Goal: Information Seeking & Learning: Check status

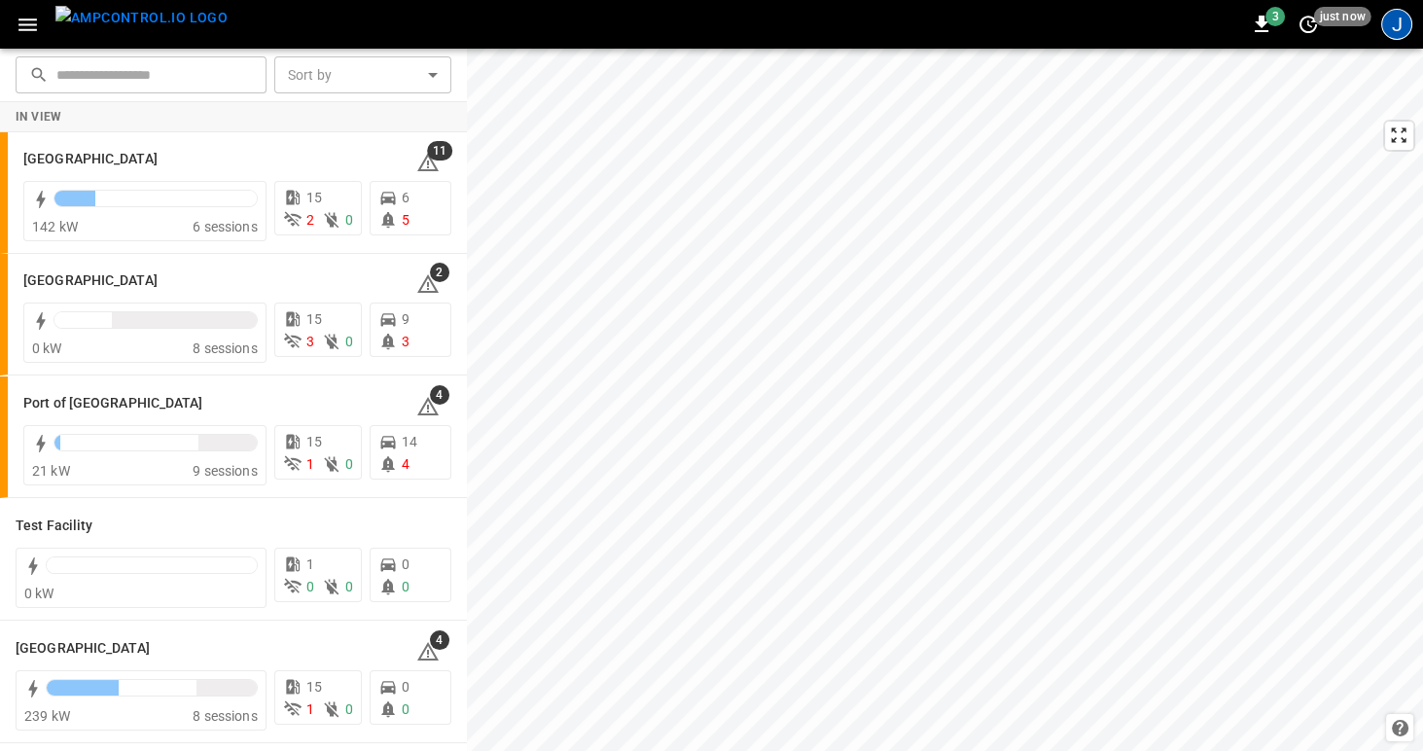
click at [1395, 25] on div "J" at bounding box center [1396, 24] width 31 height 31
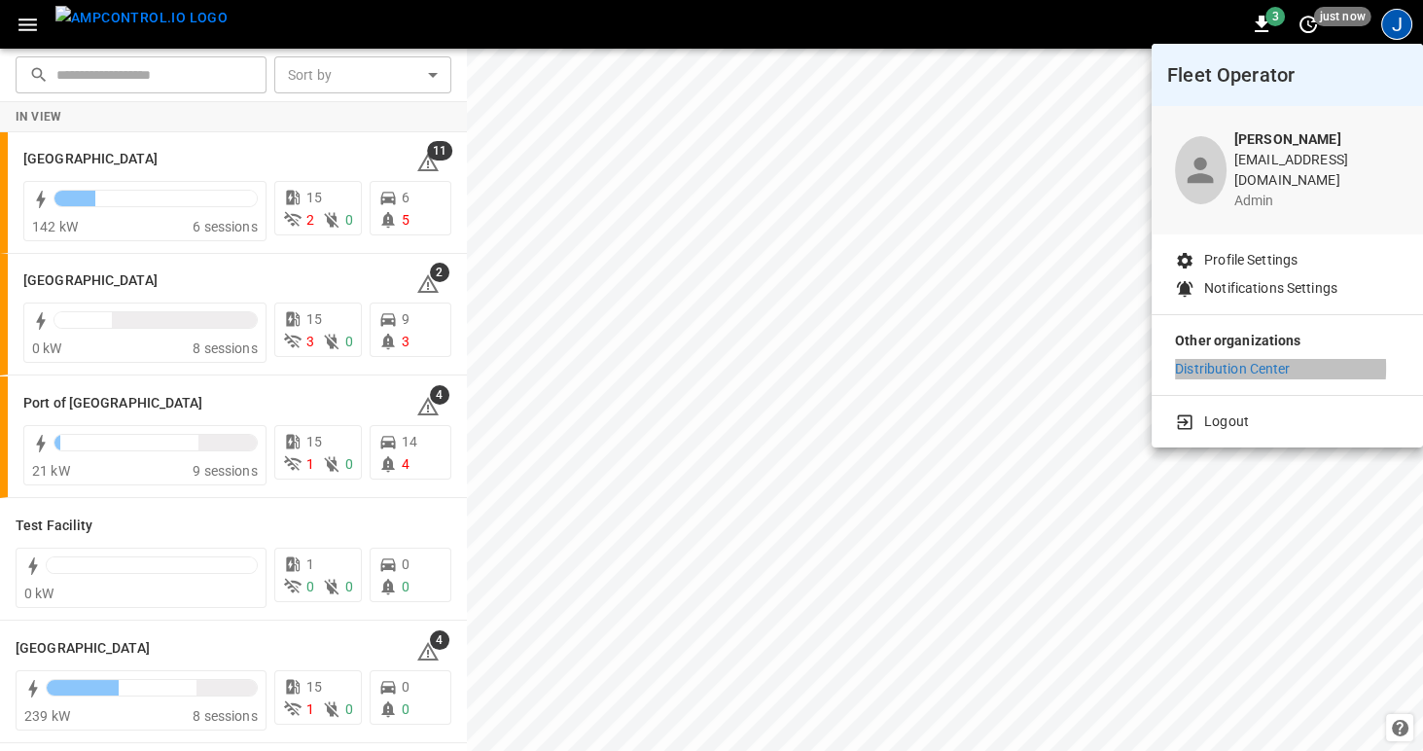
click at [1241, 359] on p "Distribution Center" at bounding box center [1233, 369] width 116 height 20
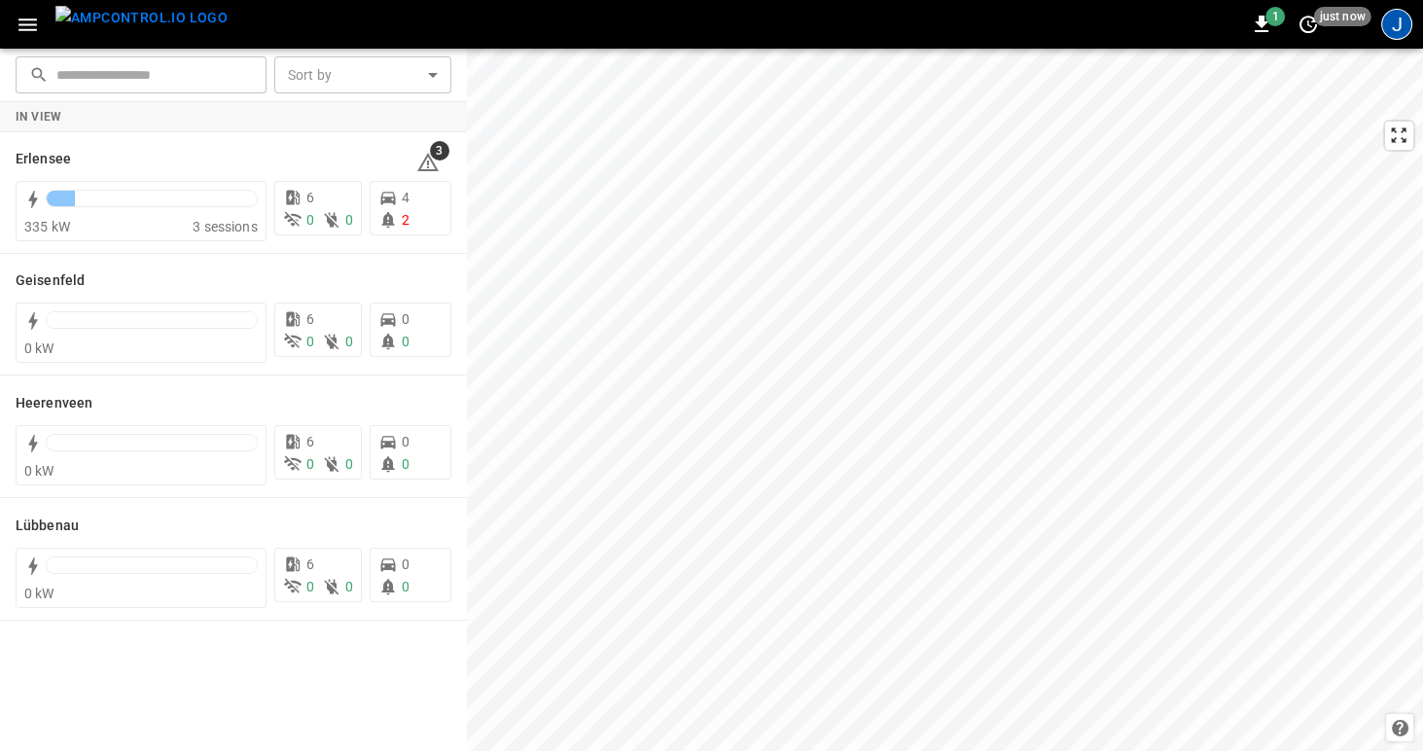
click at [1401, 26] on div "J" at bounding box center [1396, 24] width 31 height 31
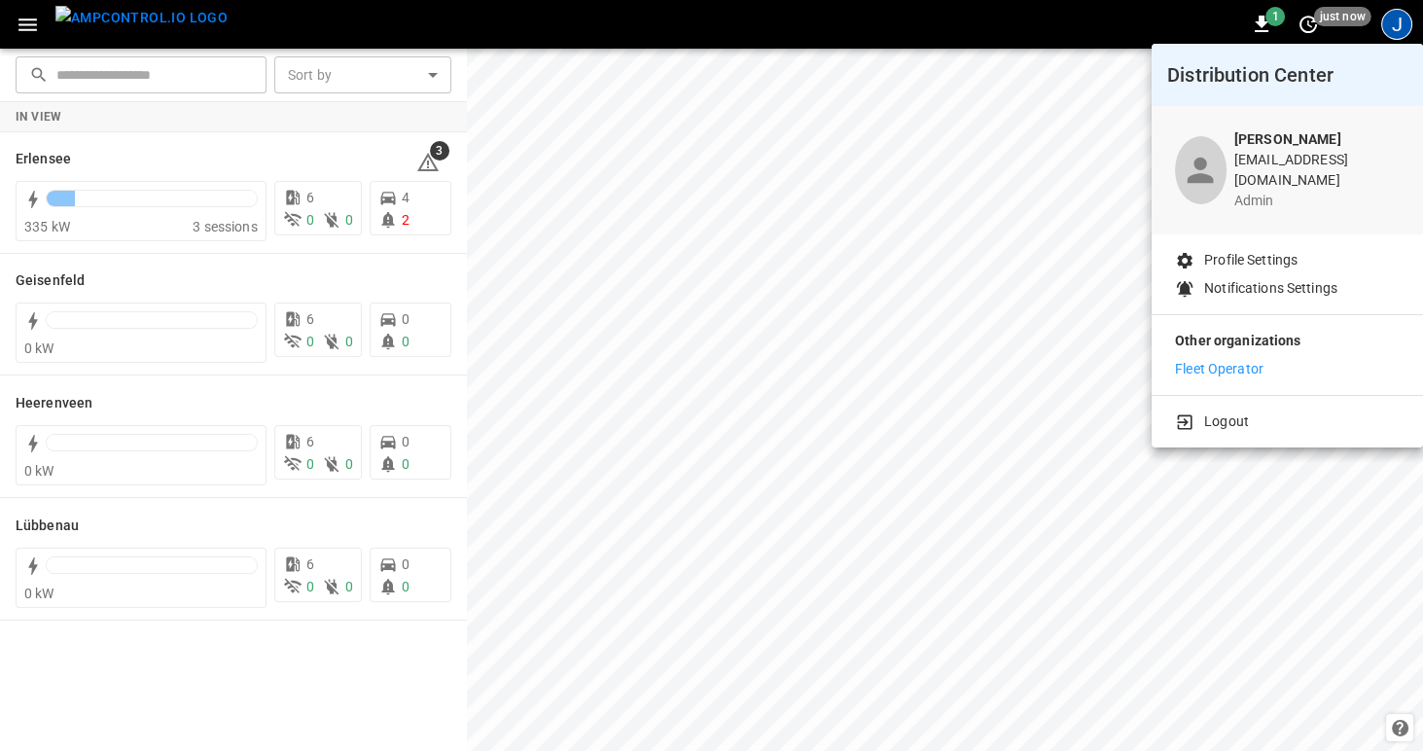
click at [1230, 359] on p "Fleet Operator" at bounding box center [1219, 369] width 88 height 20
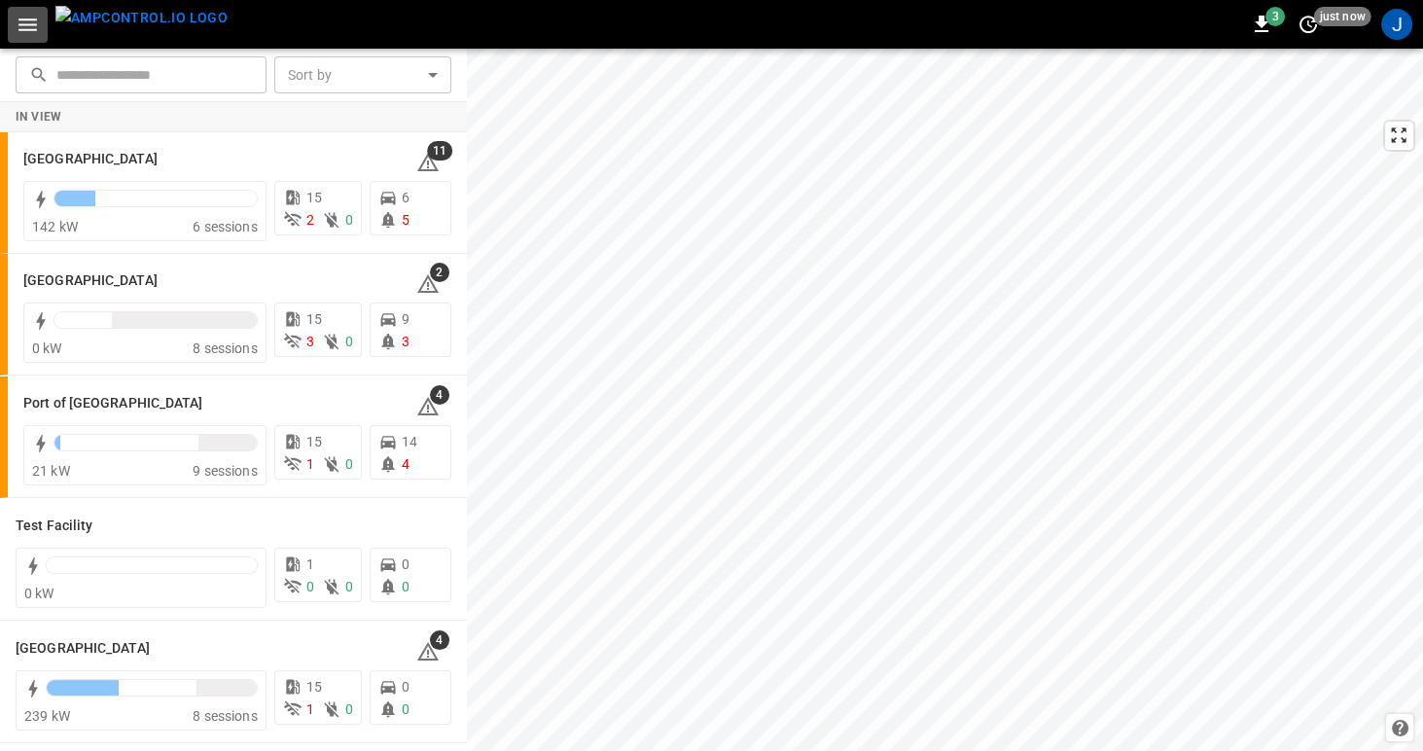
click at [27, 21] on icon "button" at bounding box center [28, 25] width 24 height 24
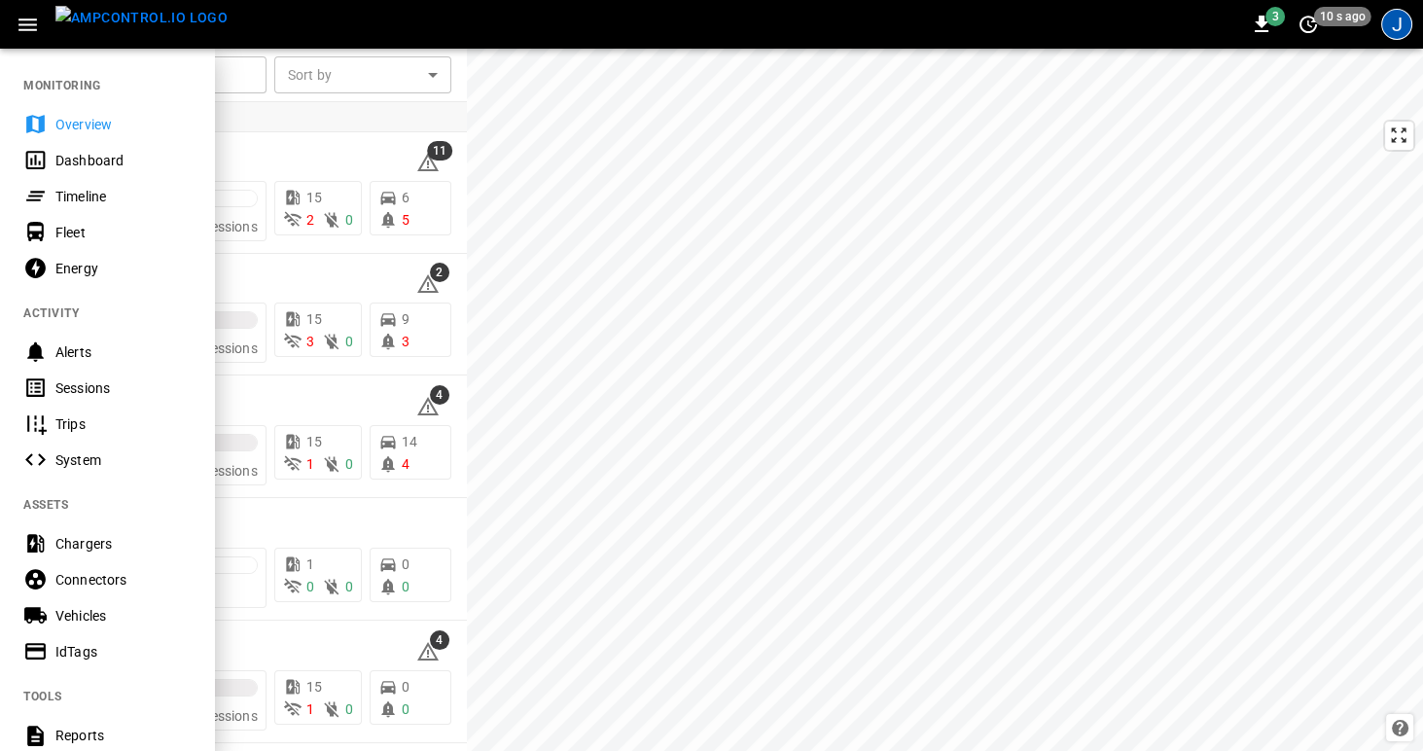
click at [1388, 23] on div "J" at bounding box center [1396, 24] width 31 height 31
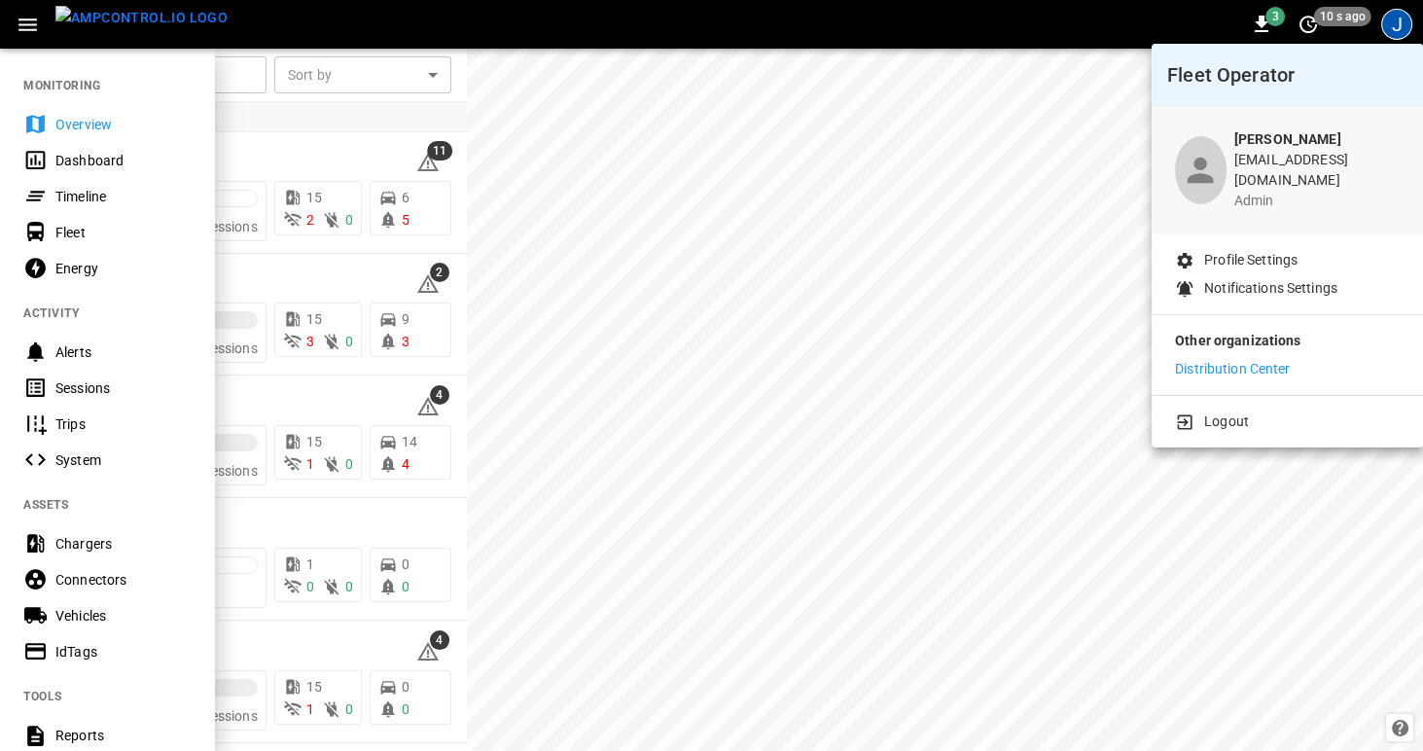
click at [1211, 359] on p "Distribution Center" at bounding box center [1233, 369] width 116 height 20
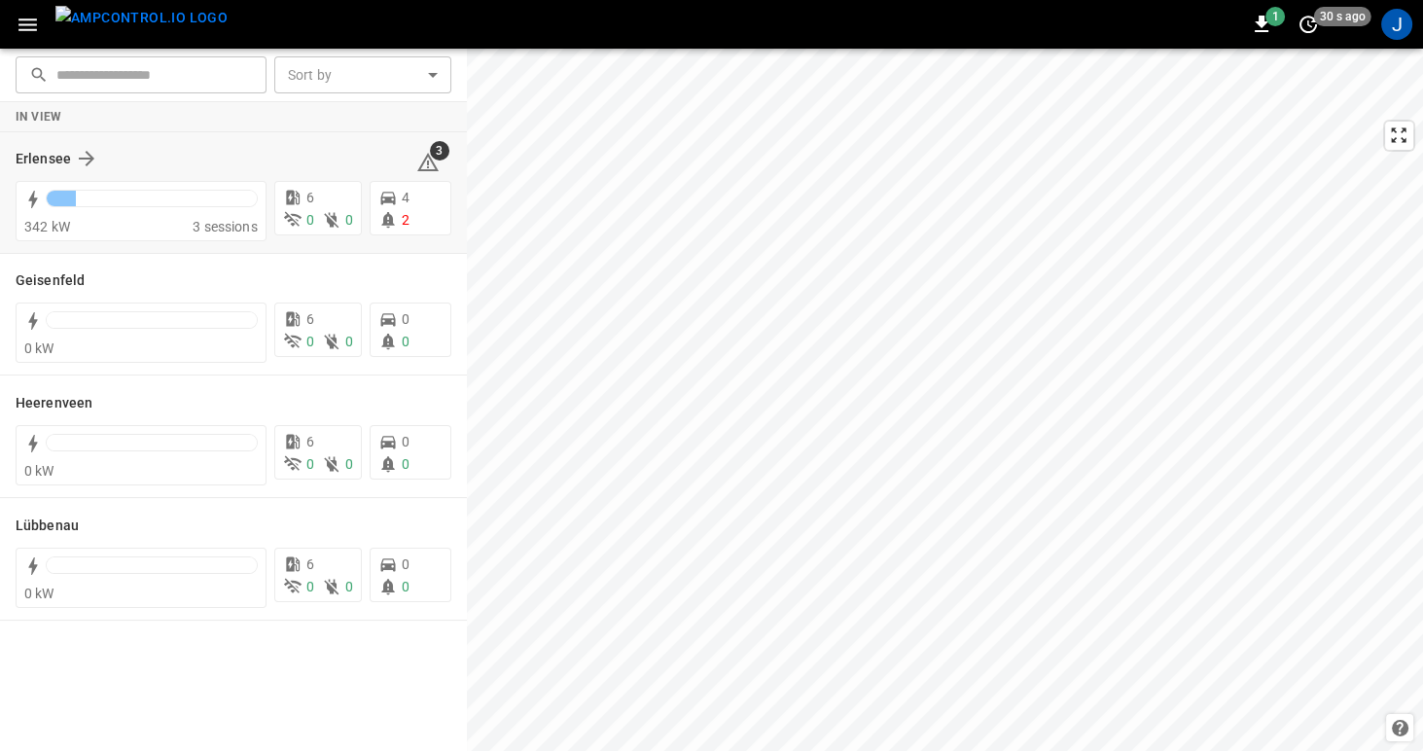
click at [201, 155] on div "Erlensee" at bounding box center [204, 158] width 377 height 23
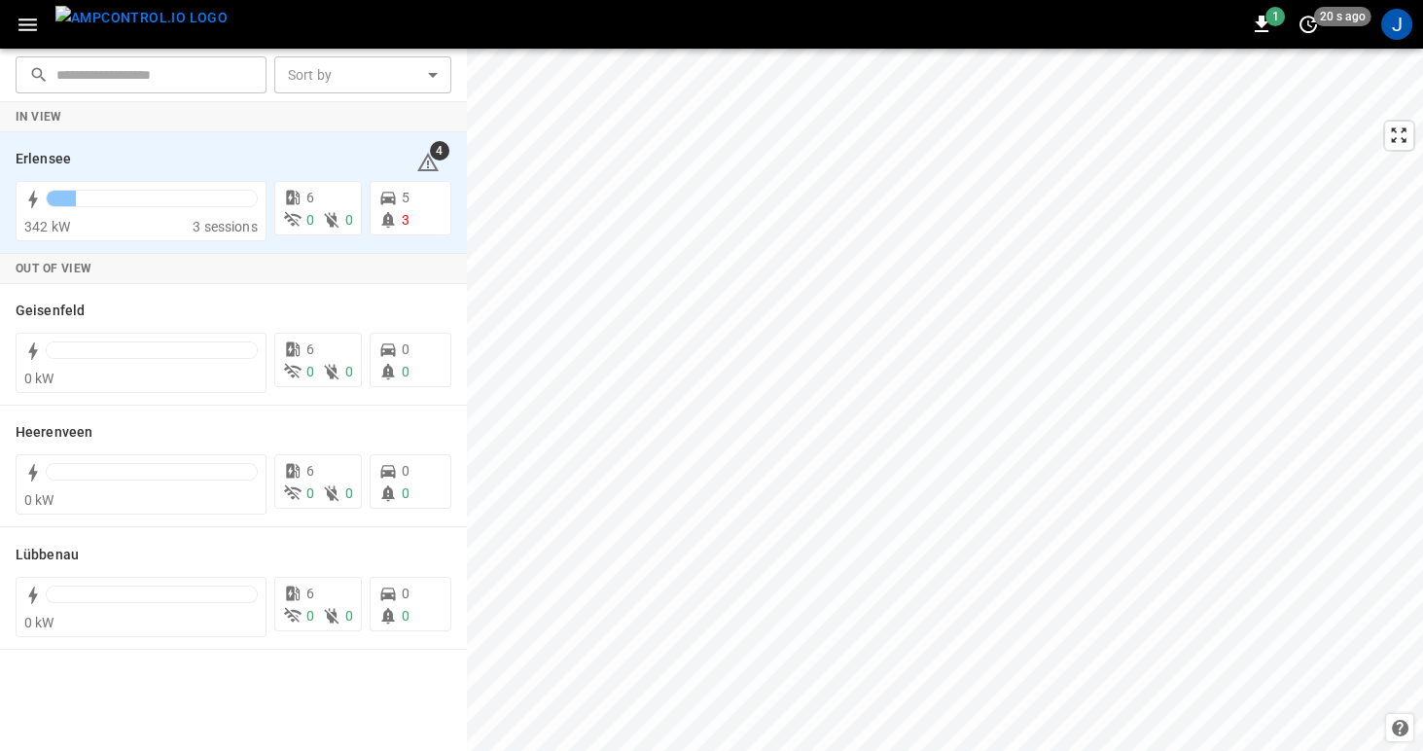
click at [25, 22] on icon "button" at bounding box center [27, 24] width 18 height 13
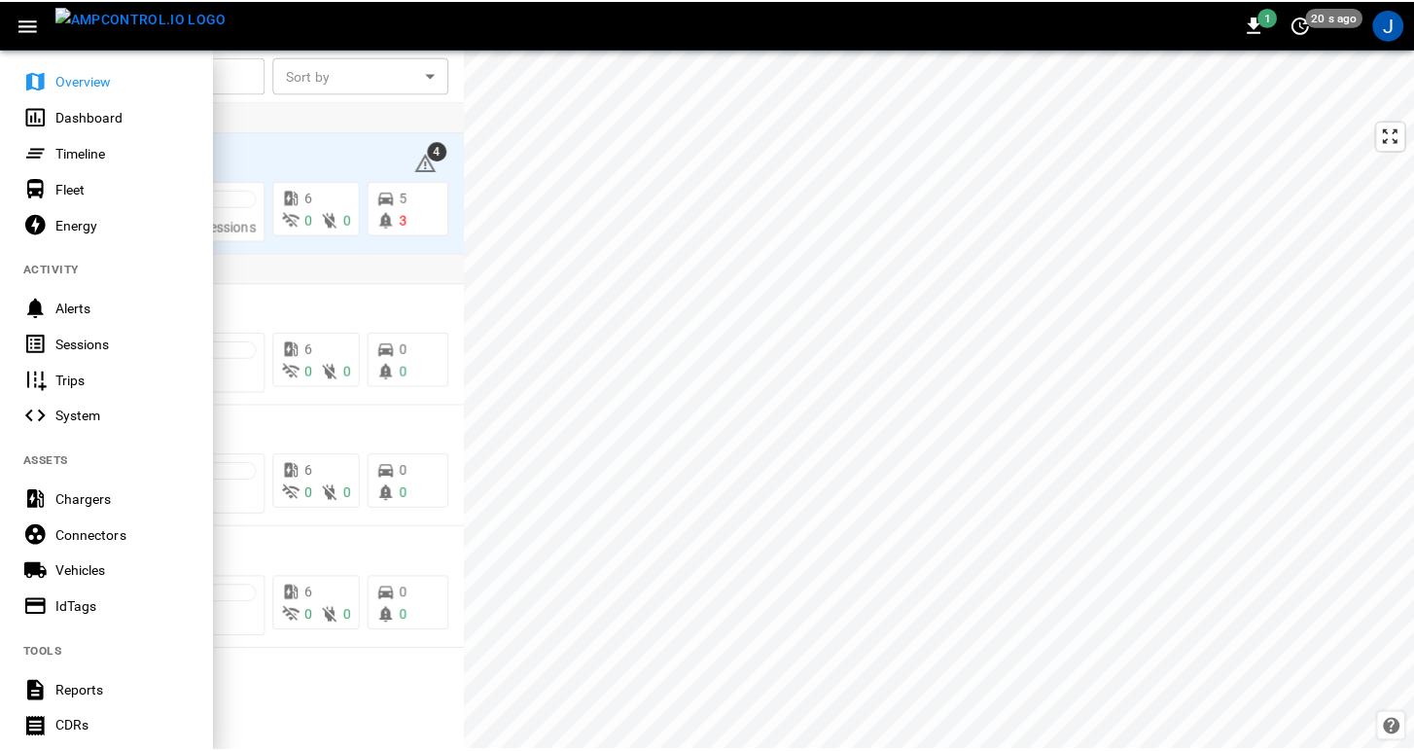
scroll to position [52, 0]
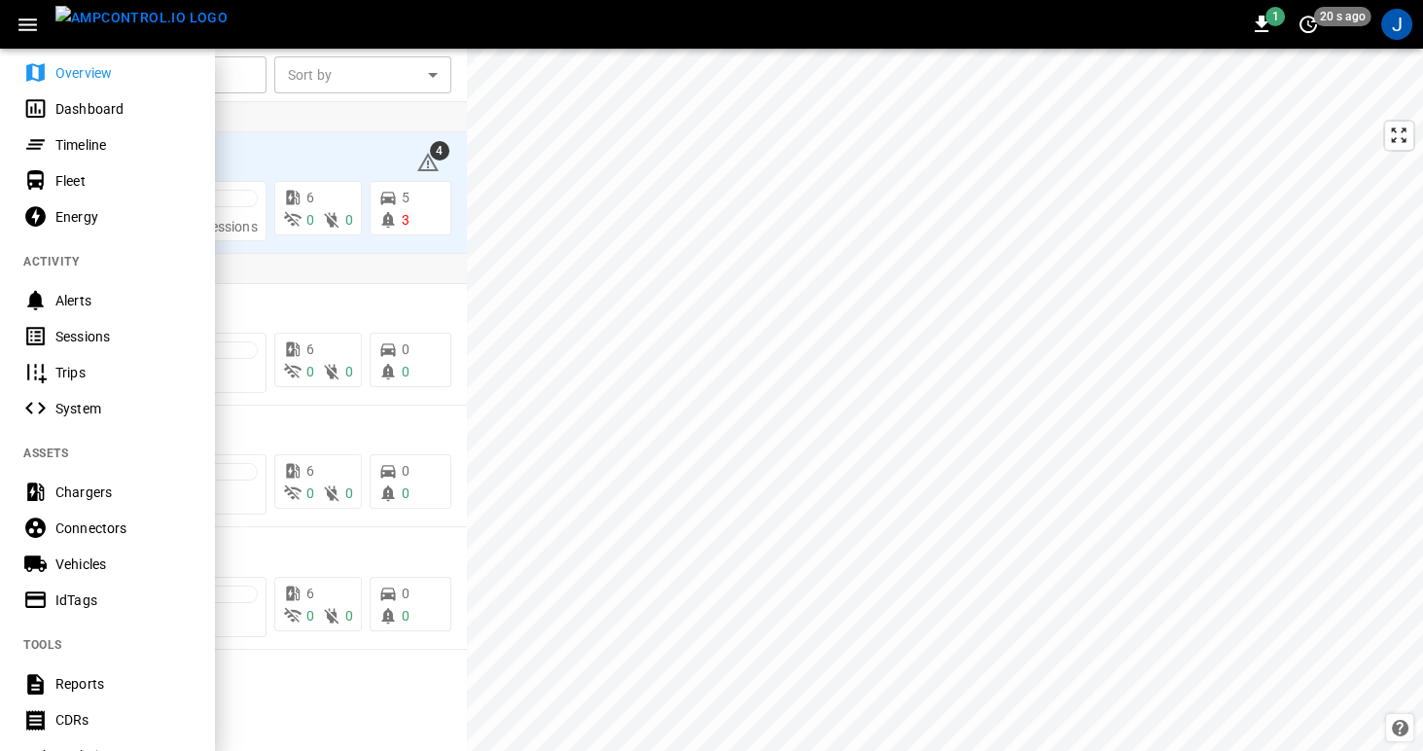
click at [56, 565] on div "Vehicles" at bounding box center [122, 563] width 135 height 19
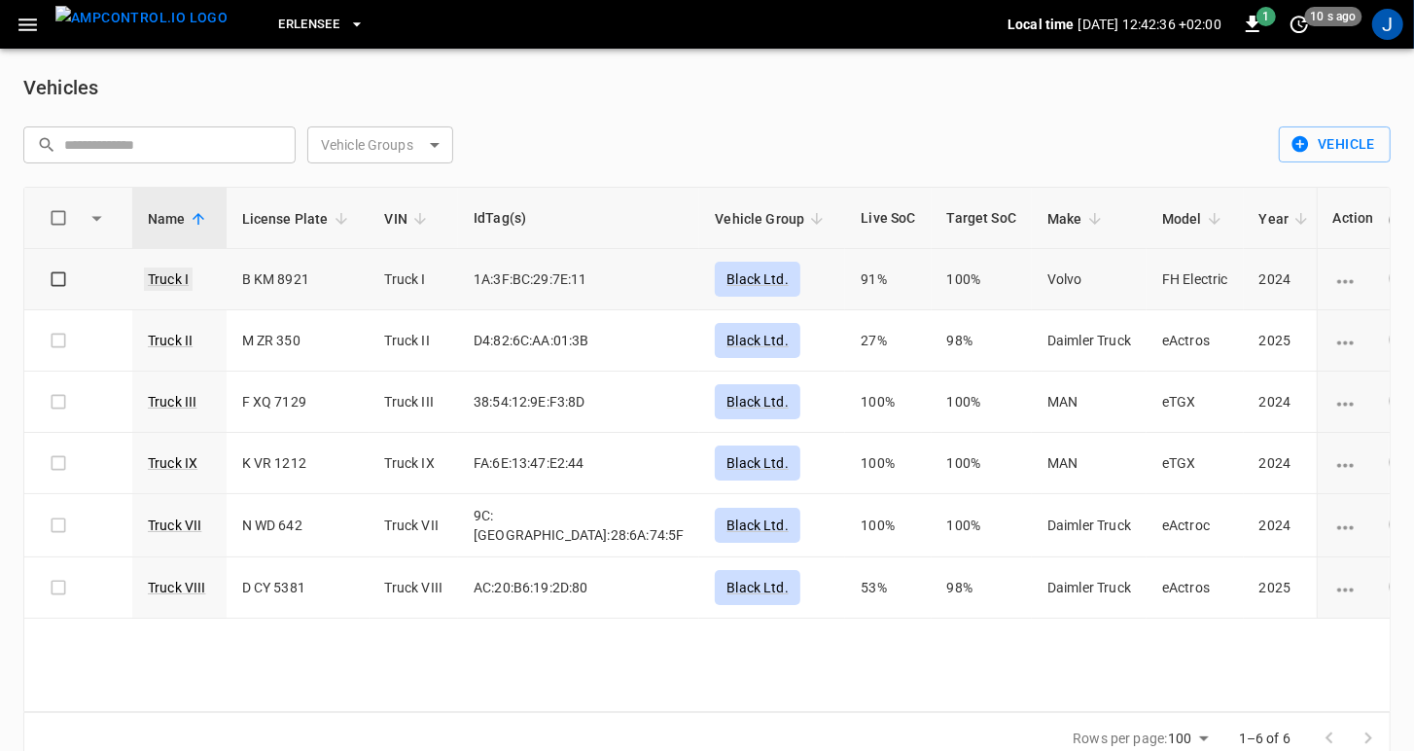
click at [176, 280] on link "Truck I" at bounding box center [168, 278] width 49 height 23
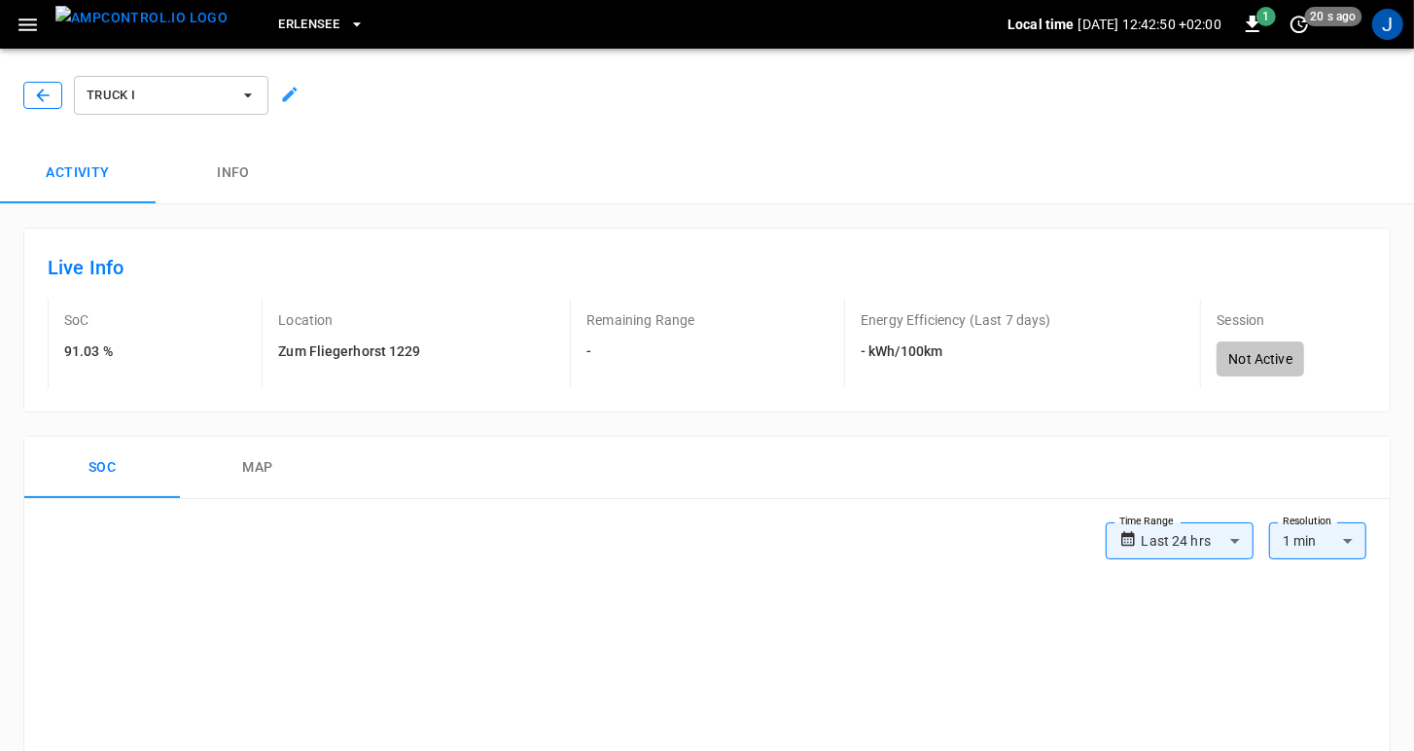
click at [47, 92] on icon "button" at bounding box center [42, 95] width 19 height 19
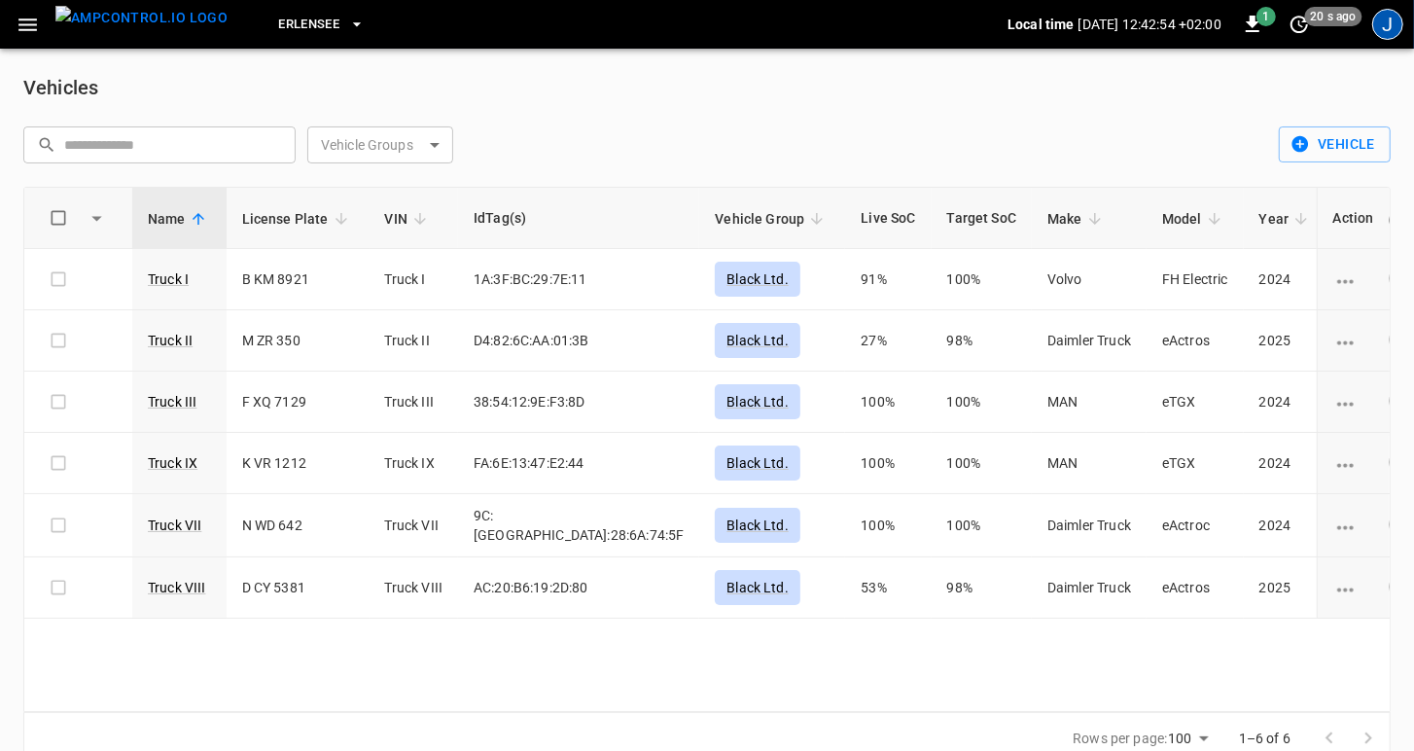
click at [1385, 30] on div "J" at bounding box center [1387, 24] width 31 height 31
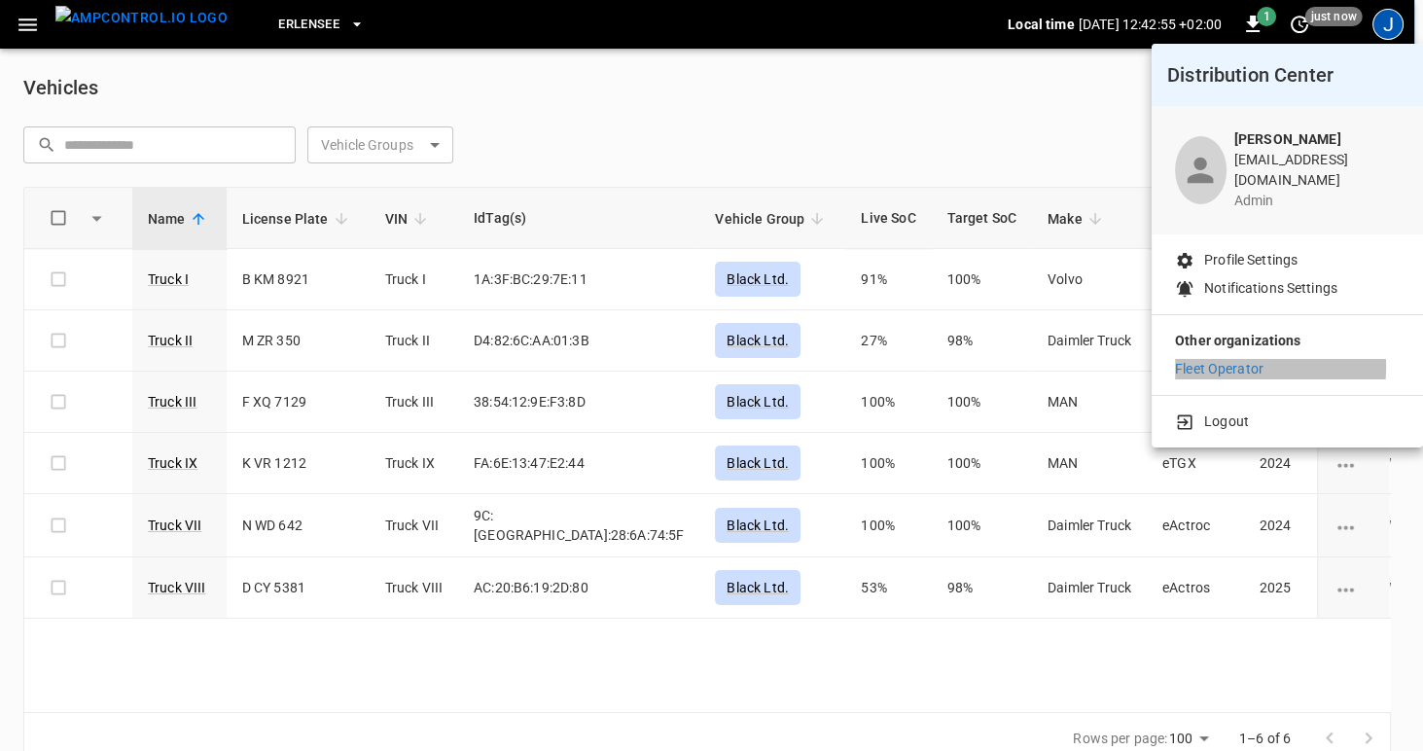
click at [1237, 359] on p "Fleet Operator" at bounding box center [1219, 369] width 88 height 20
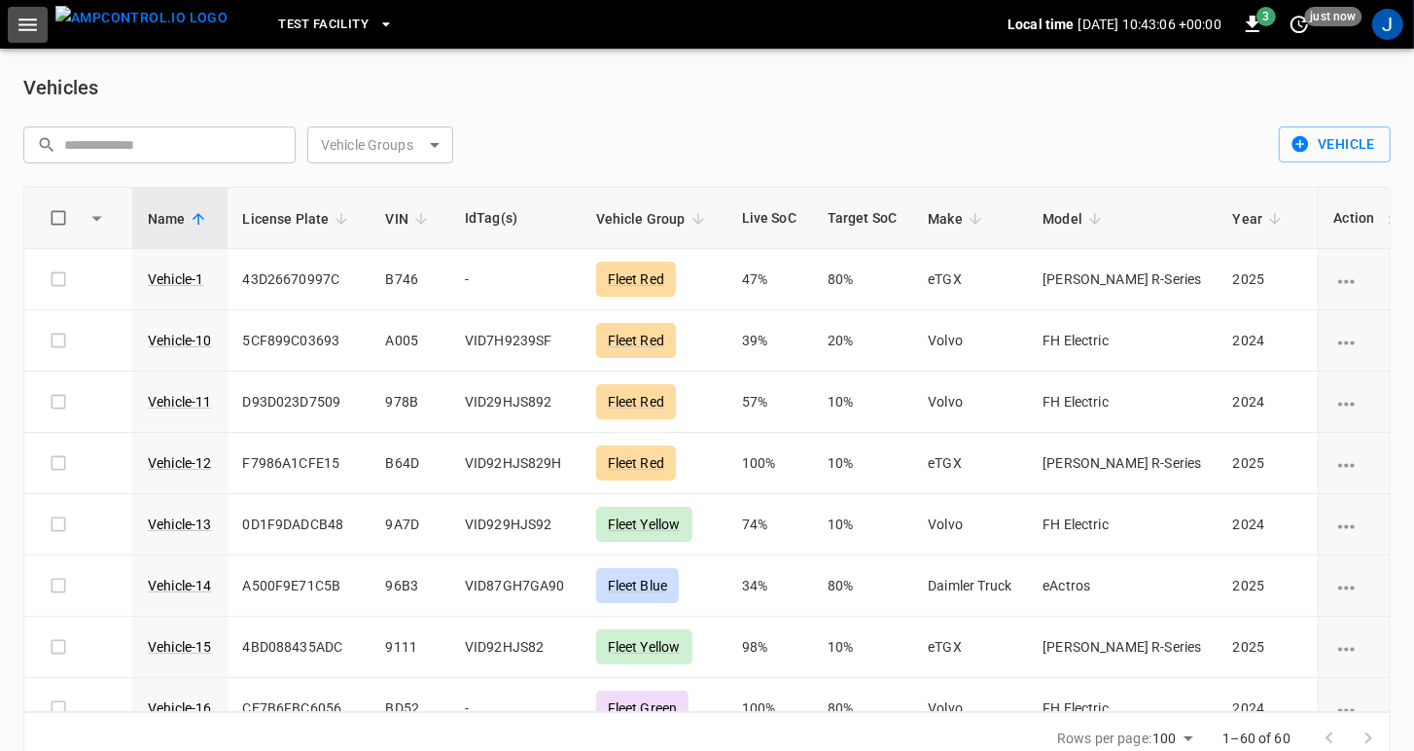
click at [28, 25] on icon "button" at bounding box center [28, 25] width 24 height 24
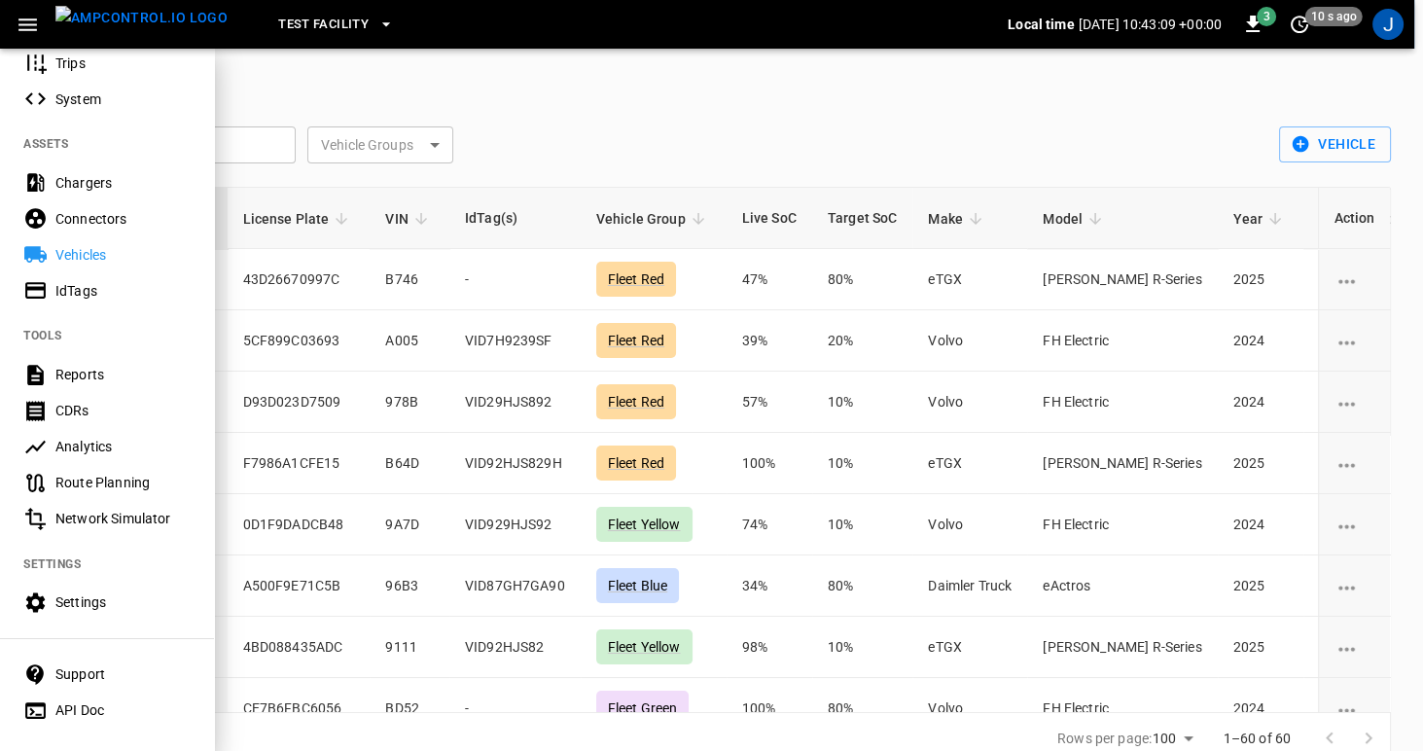
scroll to position [363, 0]
click at [81, 478] on div "Route Planning" at bounding box center [122, 480] width 135 height 19
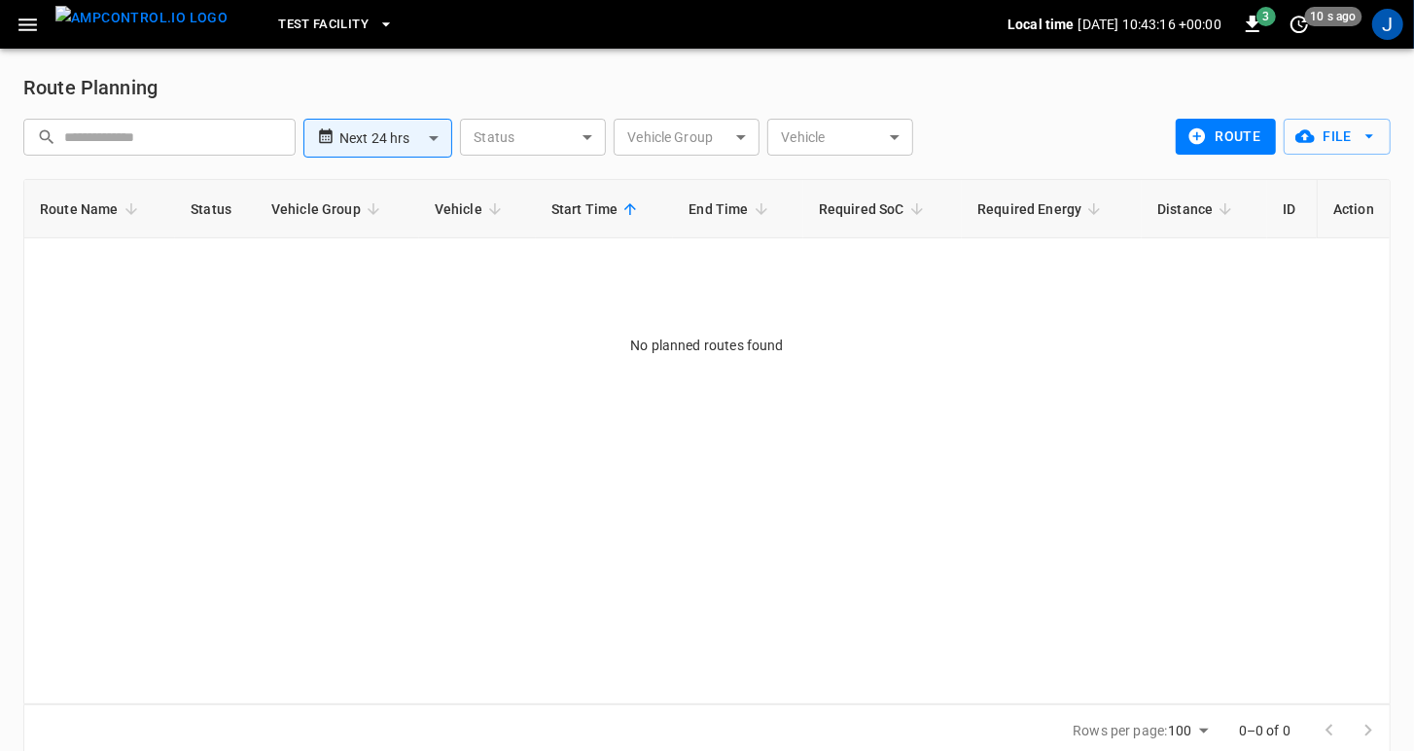
click at [376, 15] on icon "button" at bounding box center [385, 24] width 19 height 19
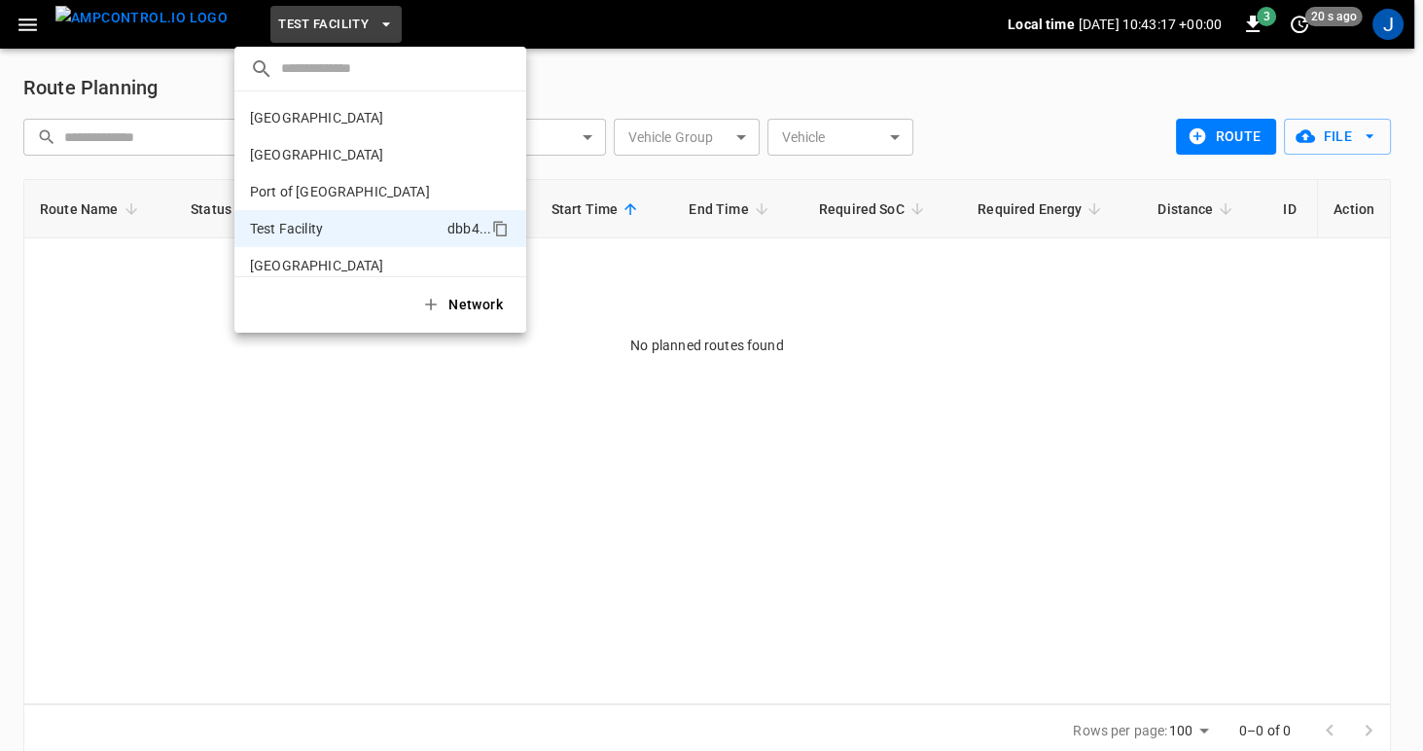
scroll to position [16, 0]
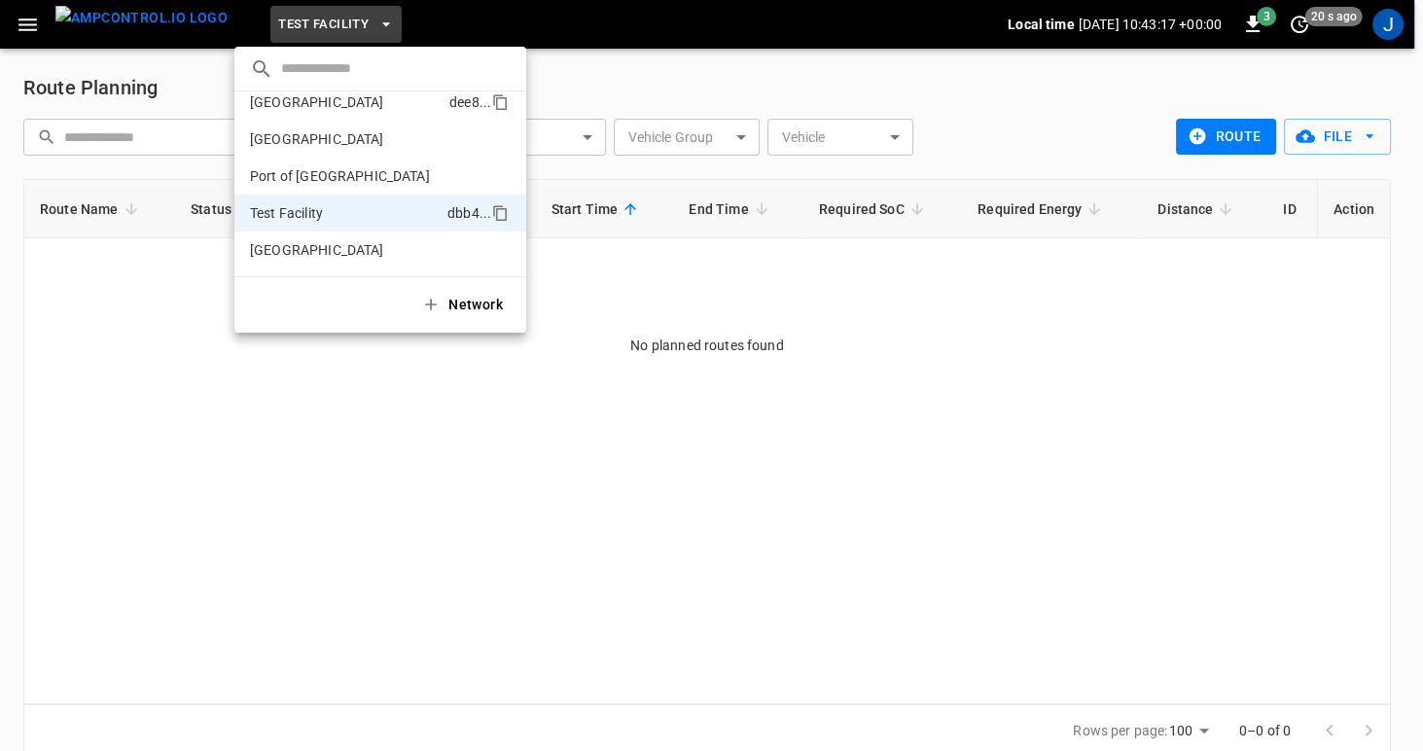
click at [307, 107] on p "Frankfurt Depot" at bounding box center [346, 101] width 192 height 19
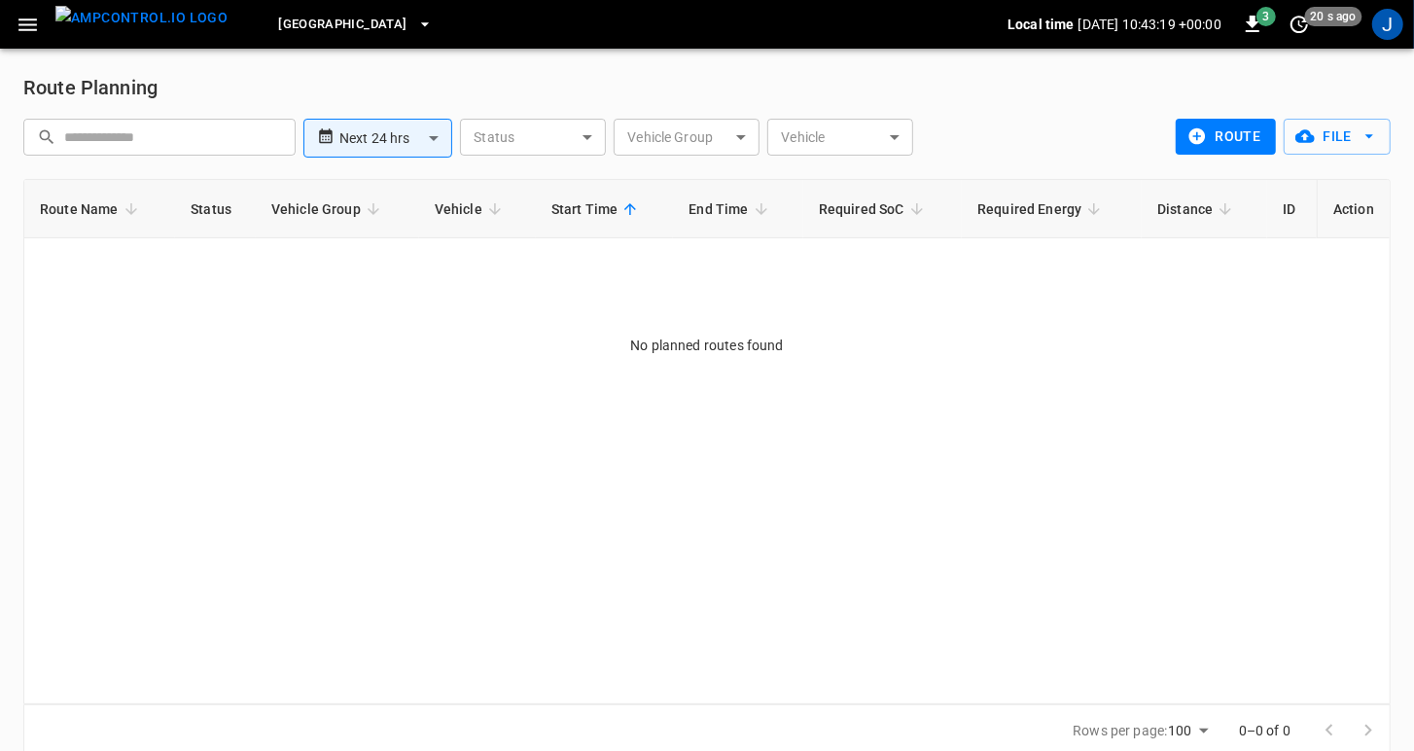
click at [329, 28] on span "Frankfurt Depot" at bounding box center [342, 25] width 128 height 22
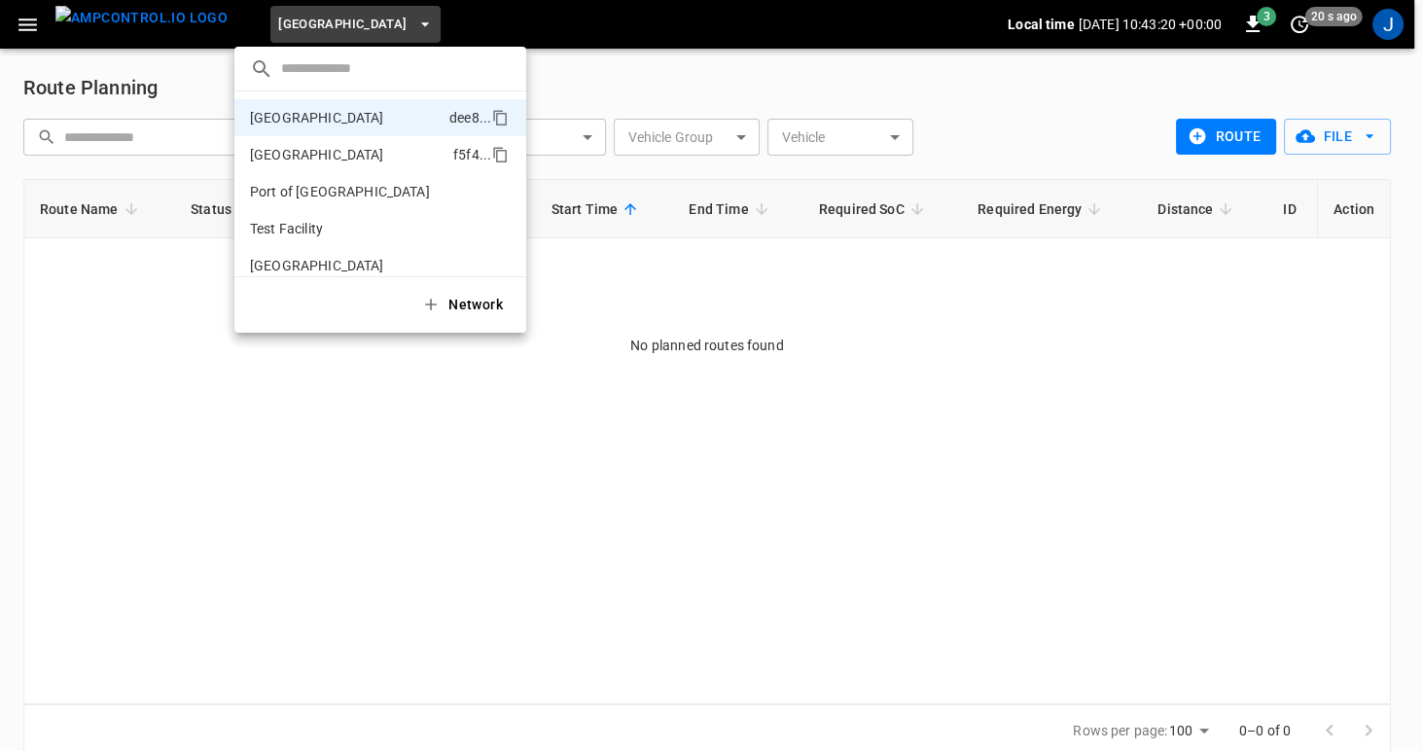
click at [308, 155] on p "[GEOGRAPHIC_DATA]" at bounding box center [347, 154] width 195 height 19
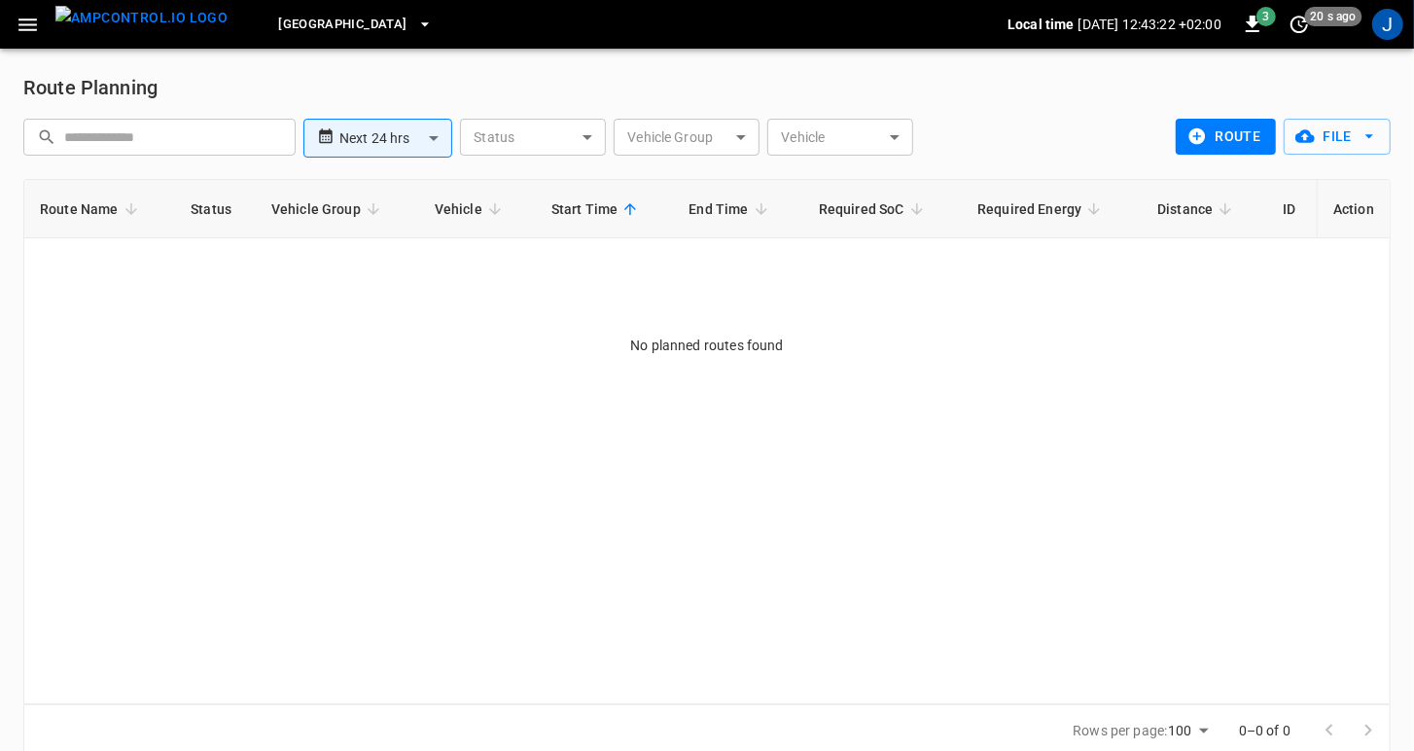
click at [415, 29] on icon "button" at bounding box center [424, 24] width 19 height 19
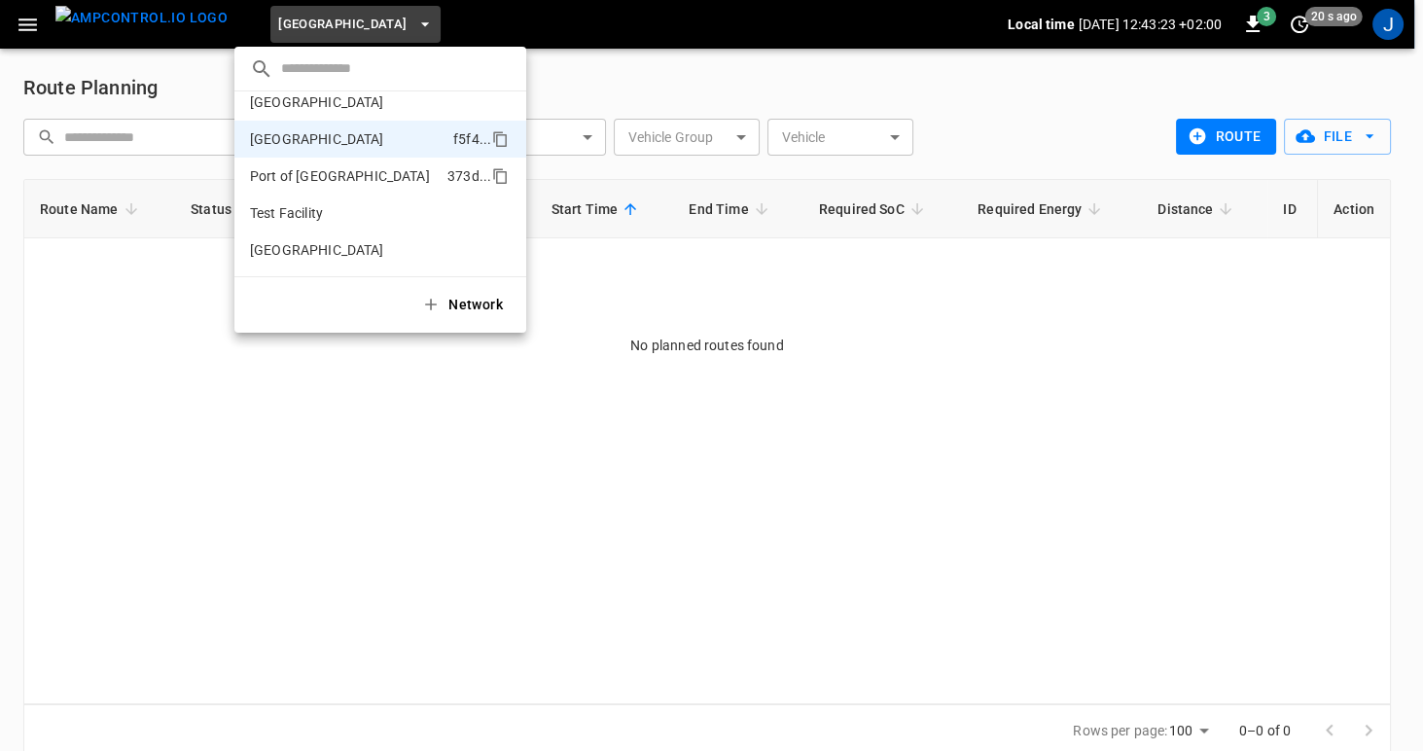
click at [291, 176] on p "Port of Long Beach" at bounding box center [345, 175] width 190 height 19
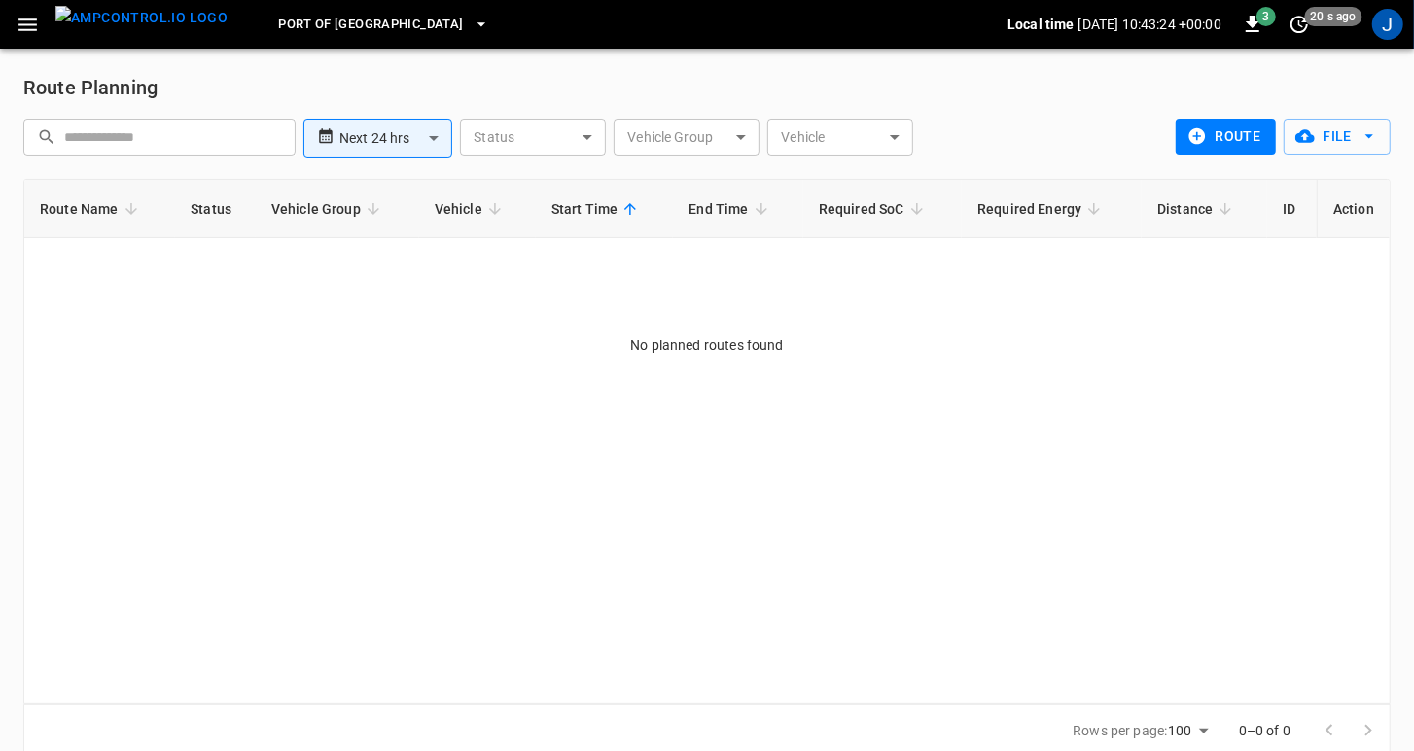
click at [359, 24] on span "Port of Long Beach" at bounding box center [370, 25] width 185 height 22
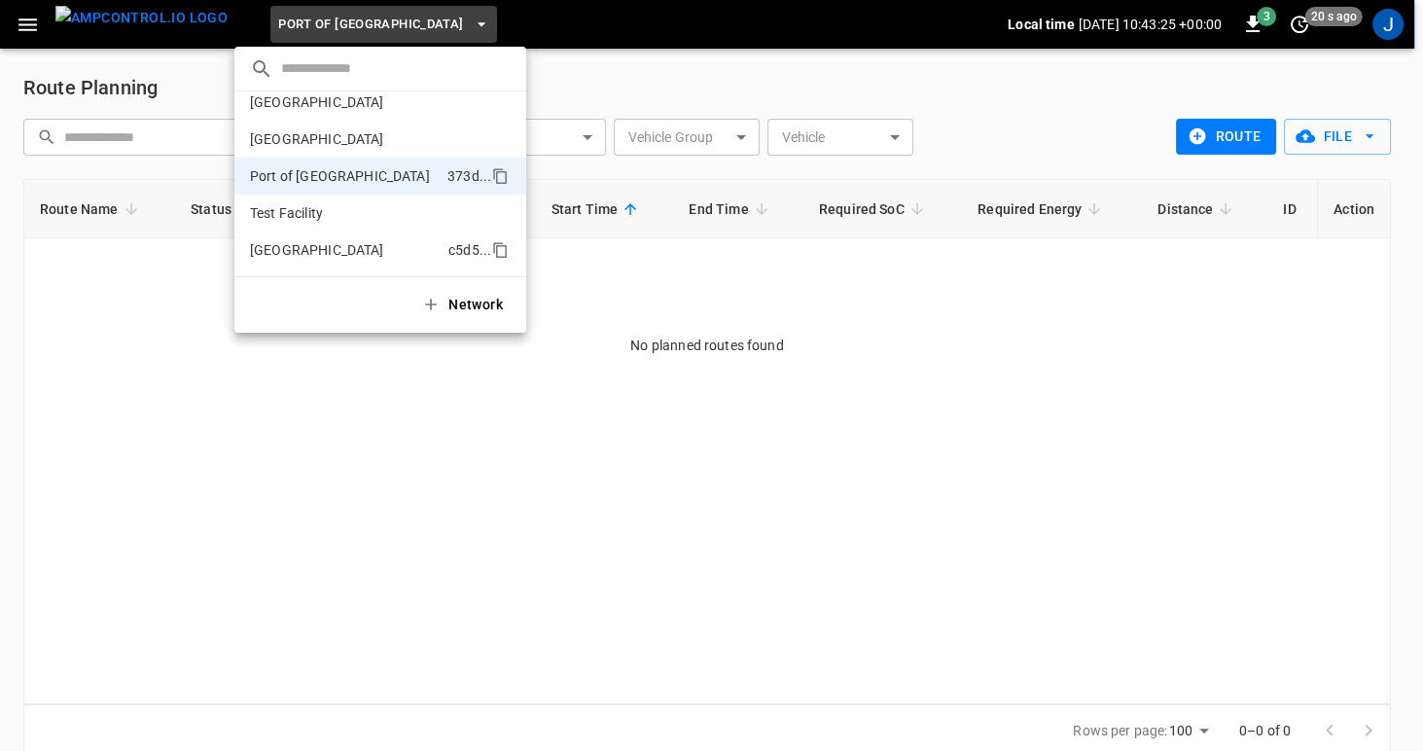
click at [290, 244] on p "Toronto South" at bounding box center [345, 249] width 191 height 19
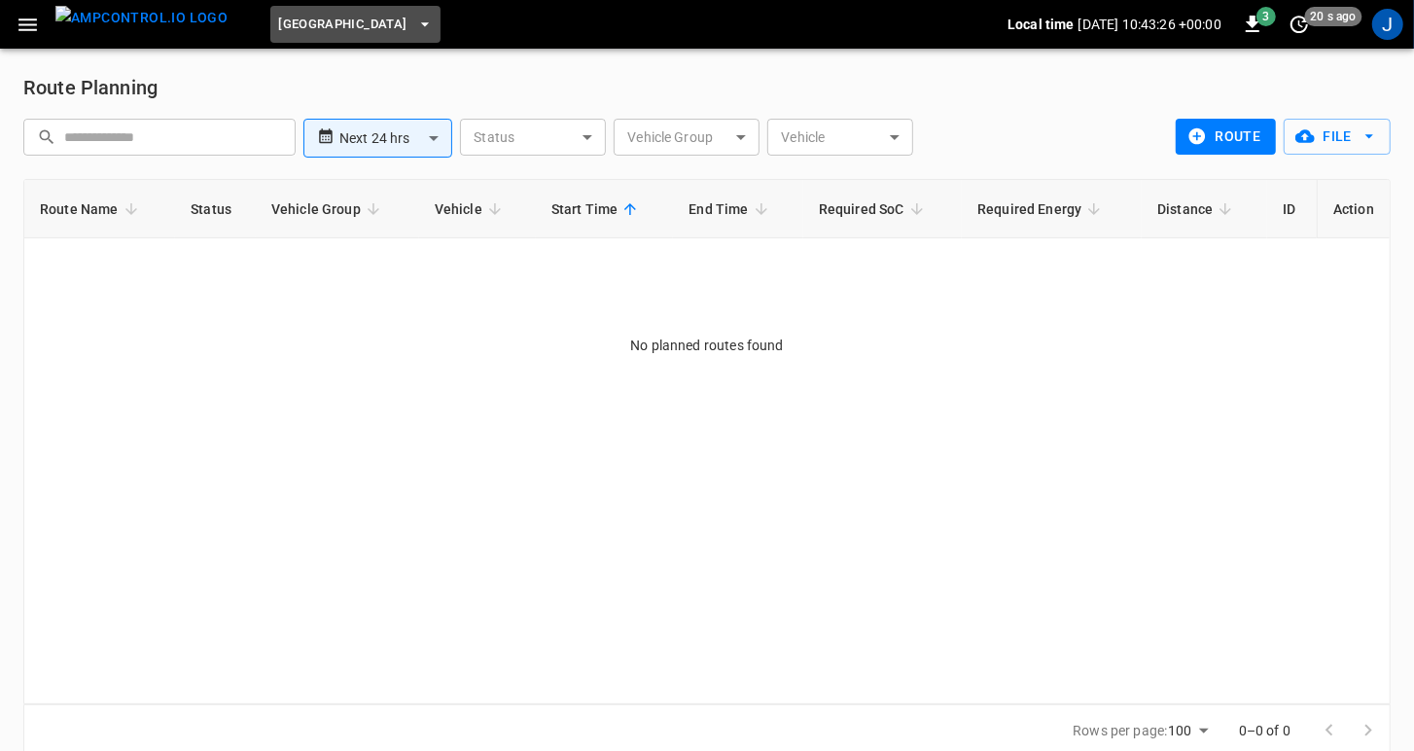
click at [331, 25] on span "Toronto South" at bounding box center [342, 25] width 128 height 22
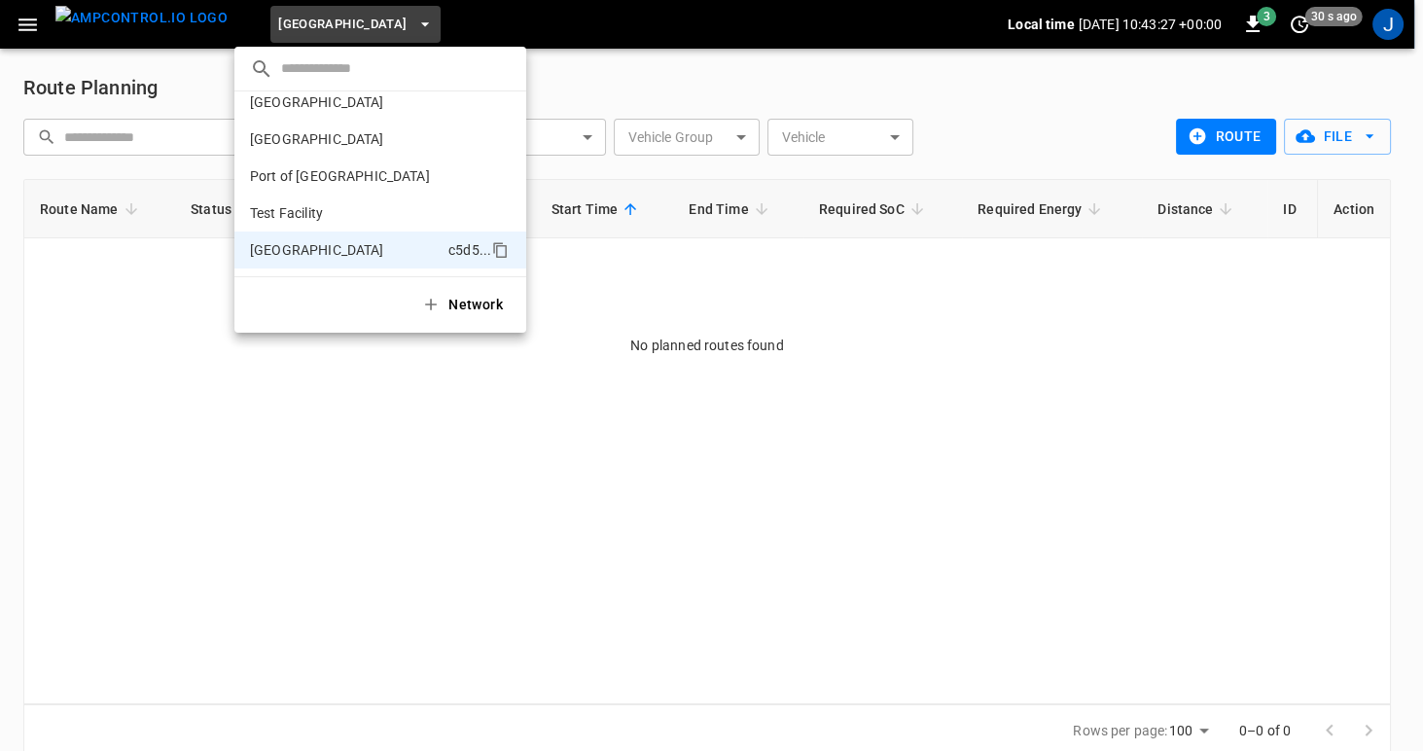
click at [1392, 16] on div at bounding box center [711, 375] width 1423 height 751
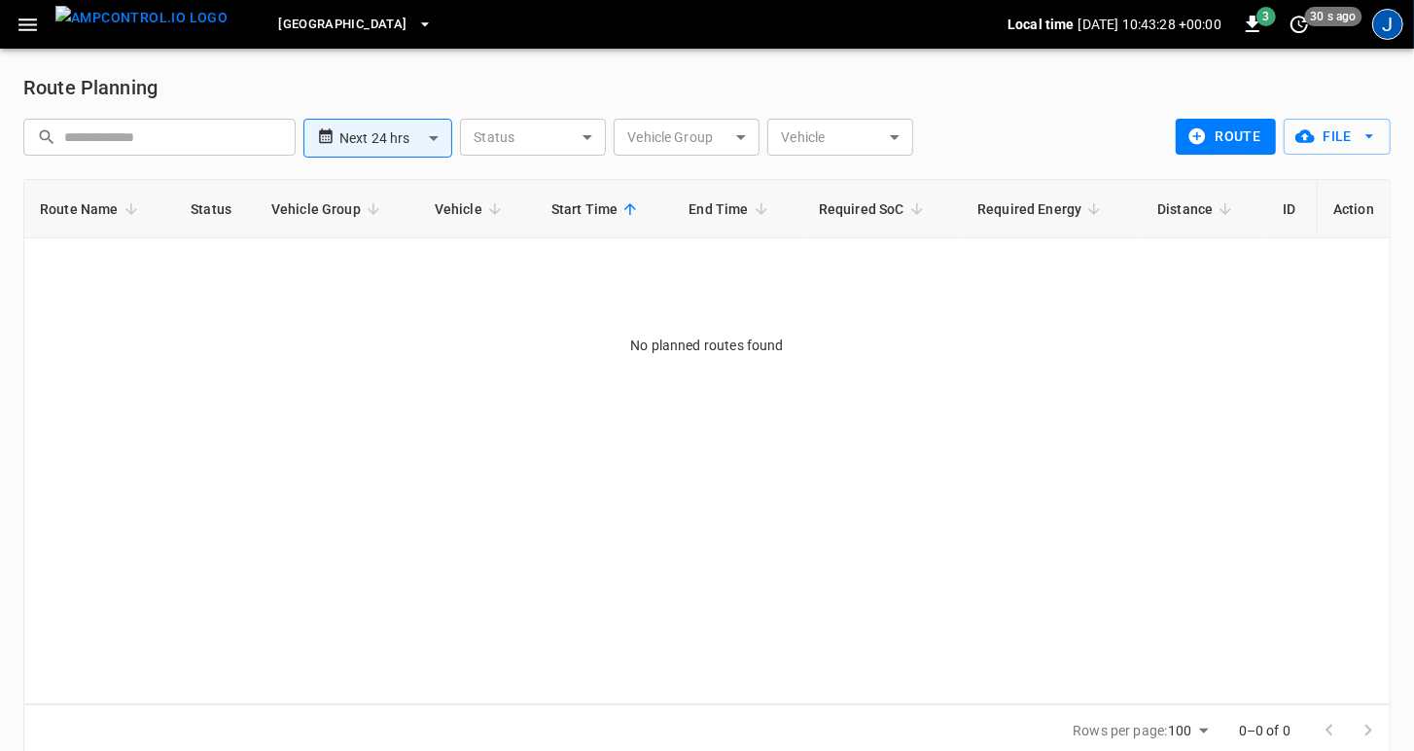
click at [1394, 28] on div "J" at bounding box center [1387, 24] width 31 height 31
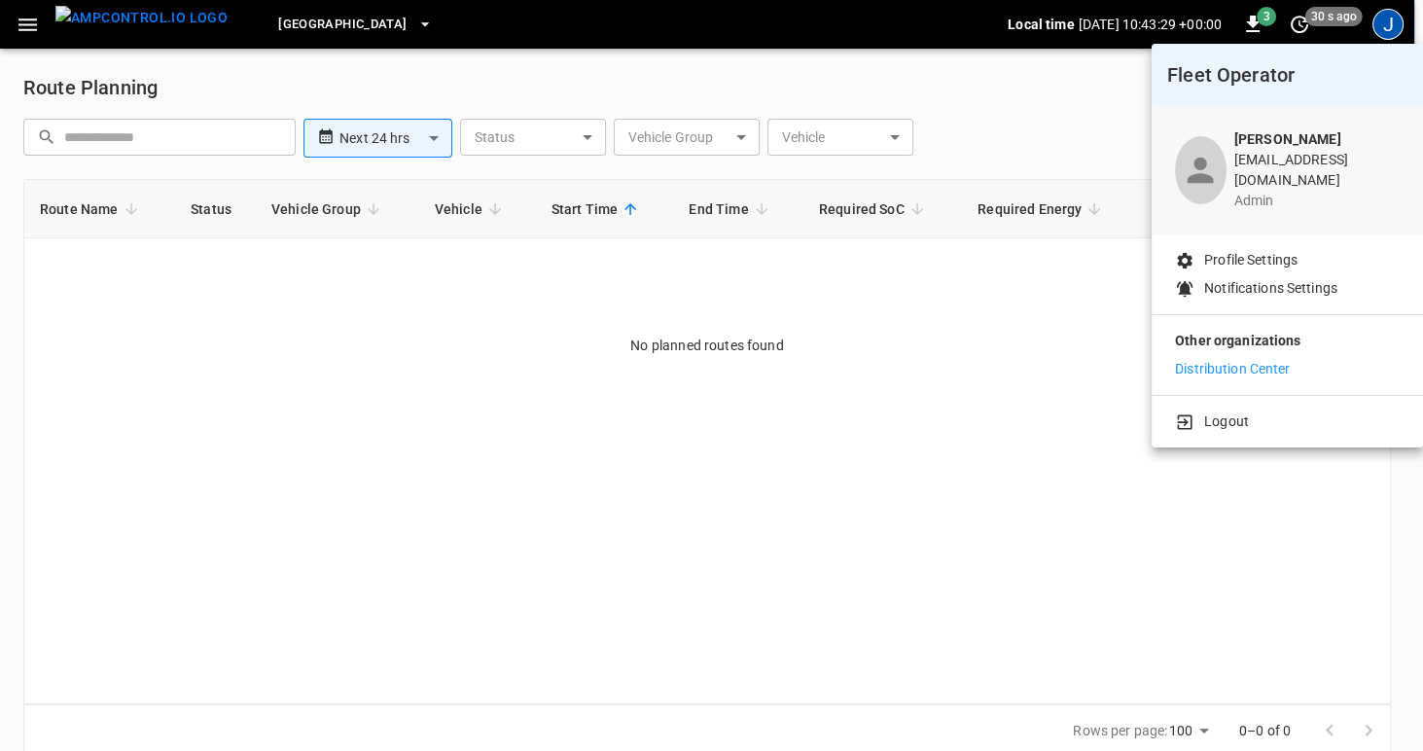
click at [1261, 359] on p "Distribution Center" at bounding box center [1233, 369] width 116 height 20
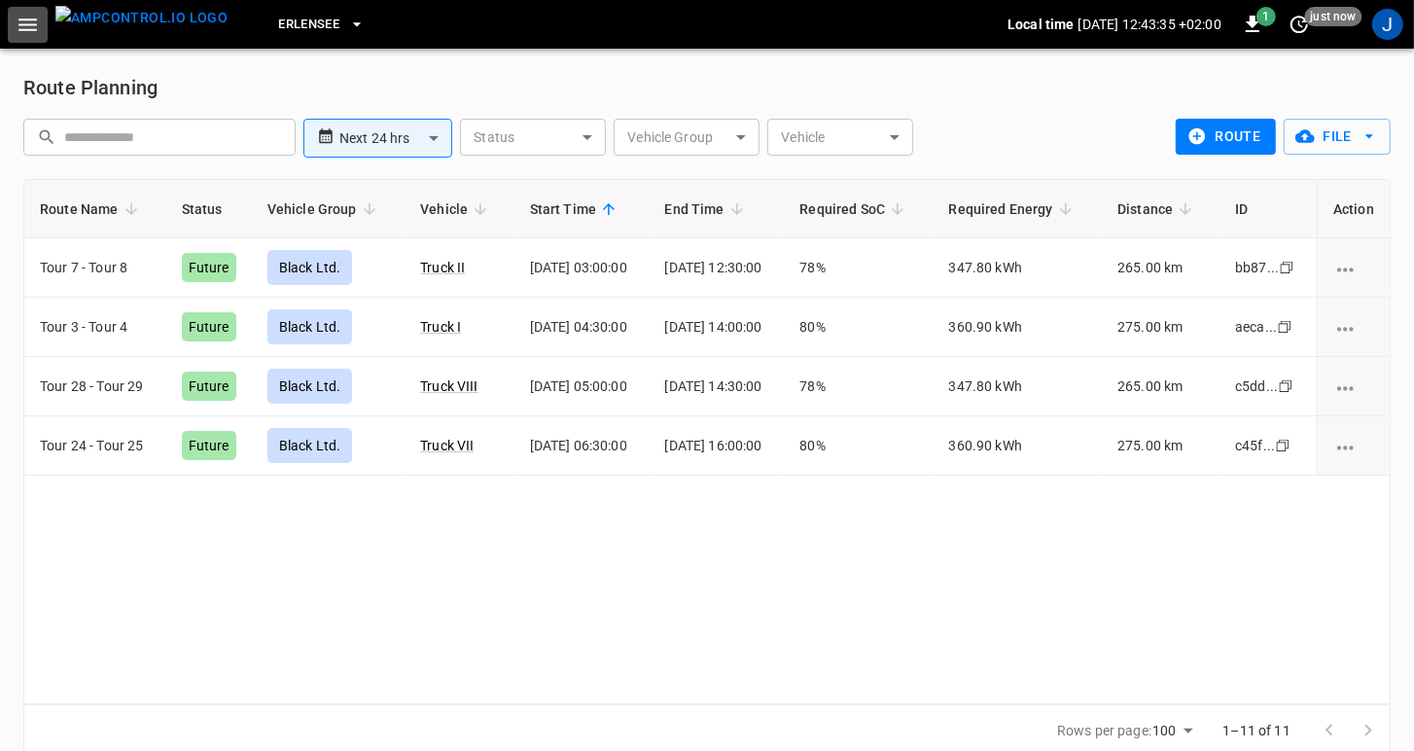
click at [32, 28] on icon "button" at bounding box center [27, 24] width 18 height 13
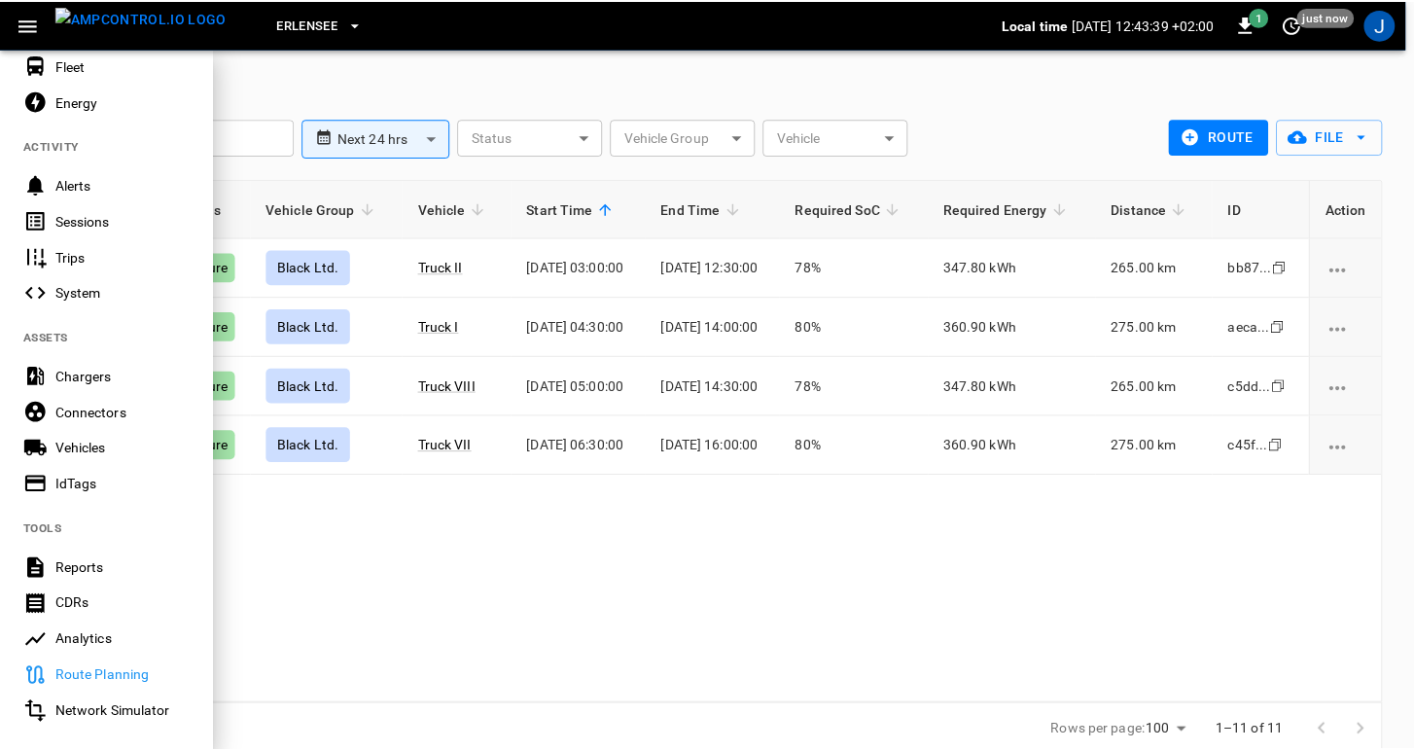
scroll to position [172, 0]
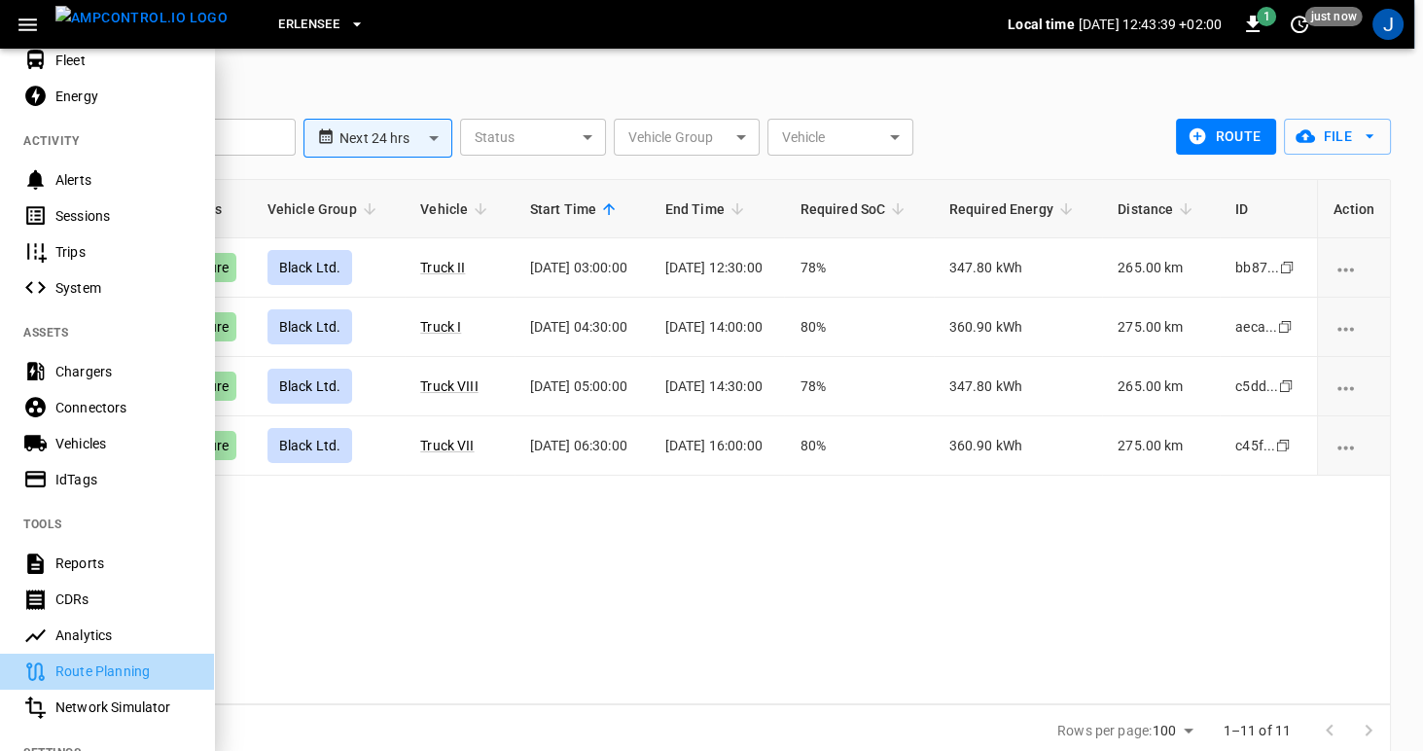
click at [92, 671] on div "Route Planning" at bounding box center [122, 670] width 135 height 19
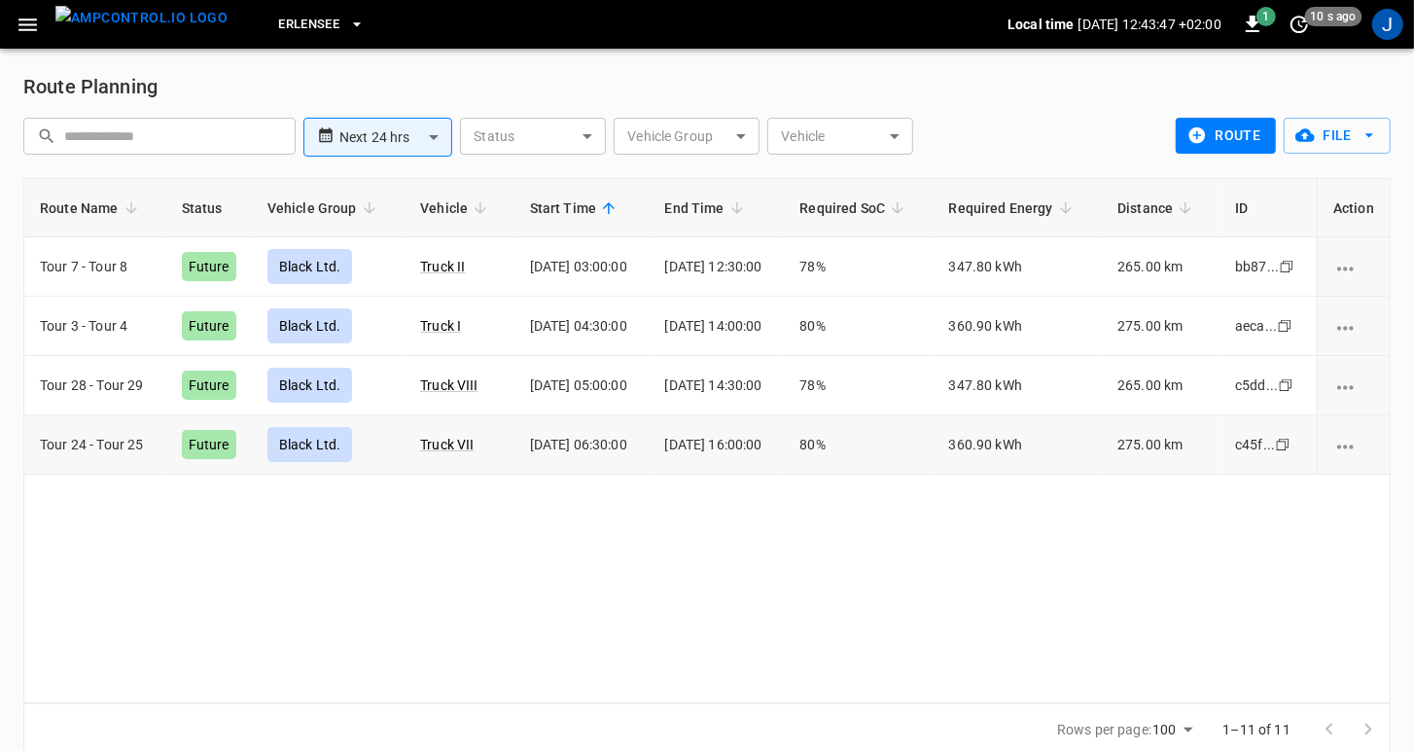
scroll to position [0, 0]
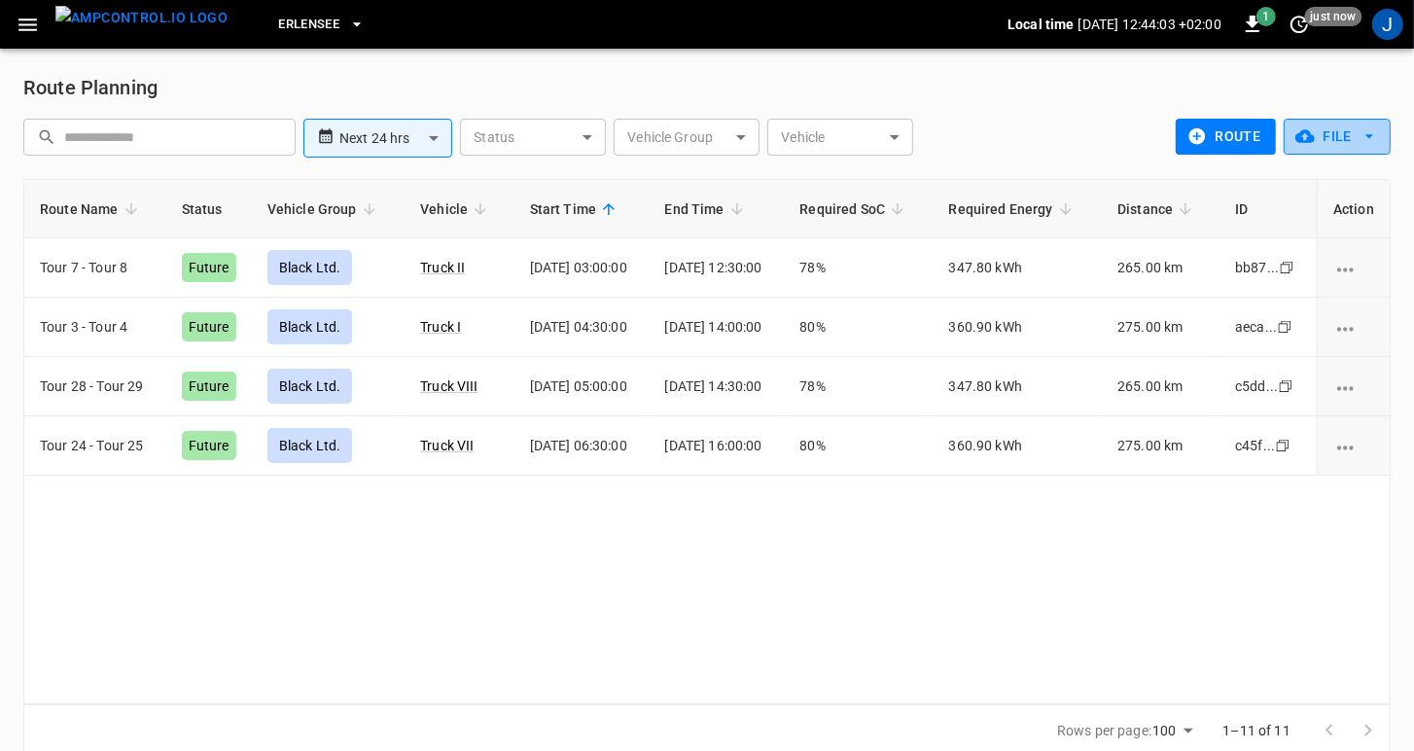
click at [1380, 141] on button "File" at bounding box center [1337, 137] width 107 height 36
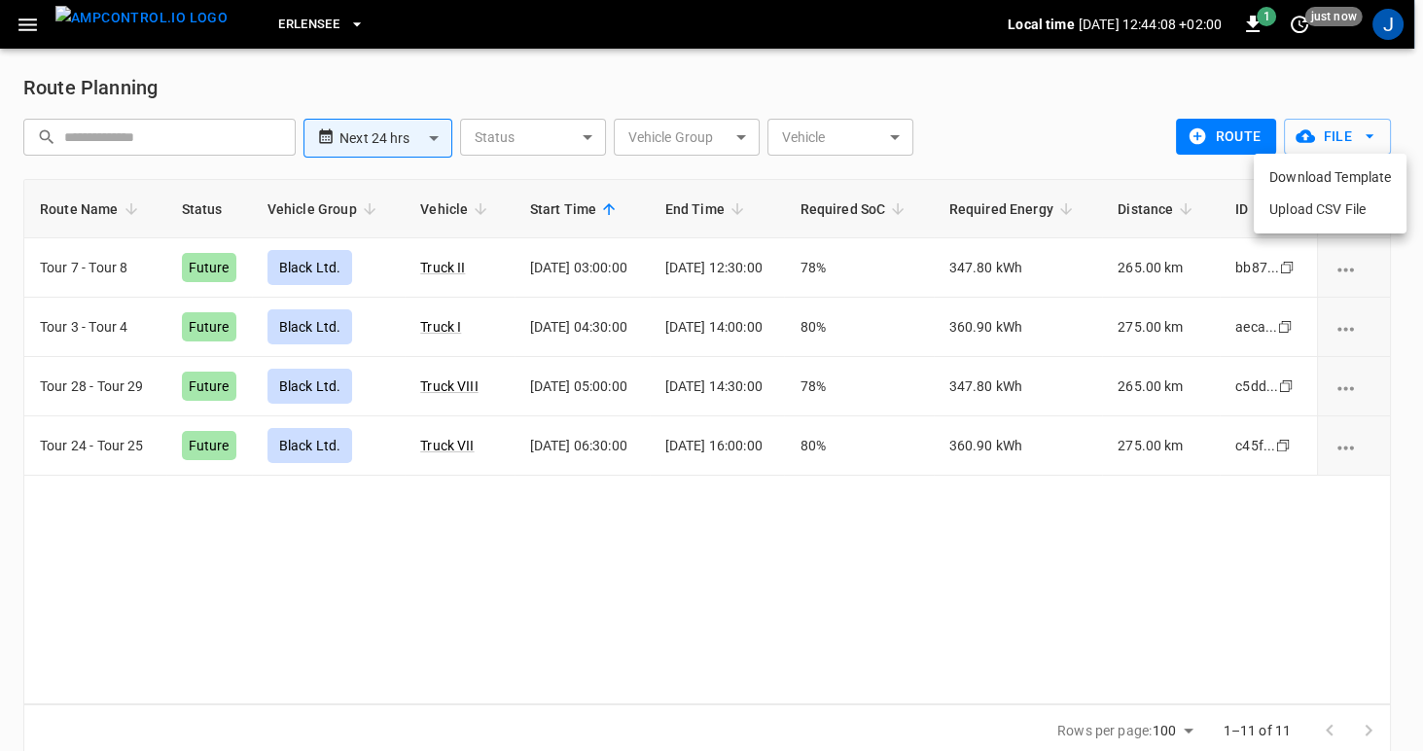
click at [1214, 136] on div at bounding box center [711, 375] width 1423 height 751
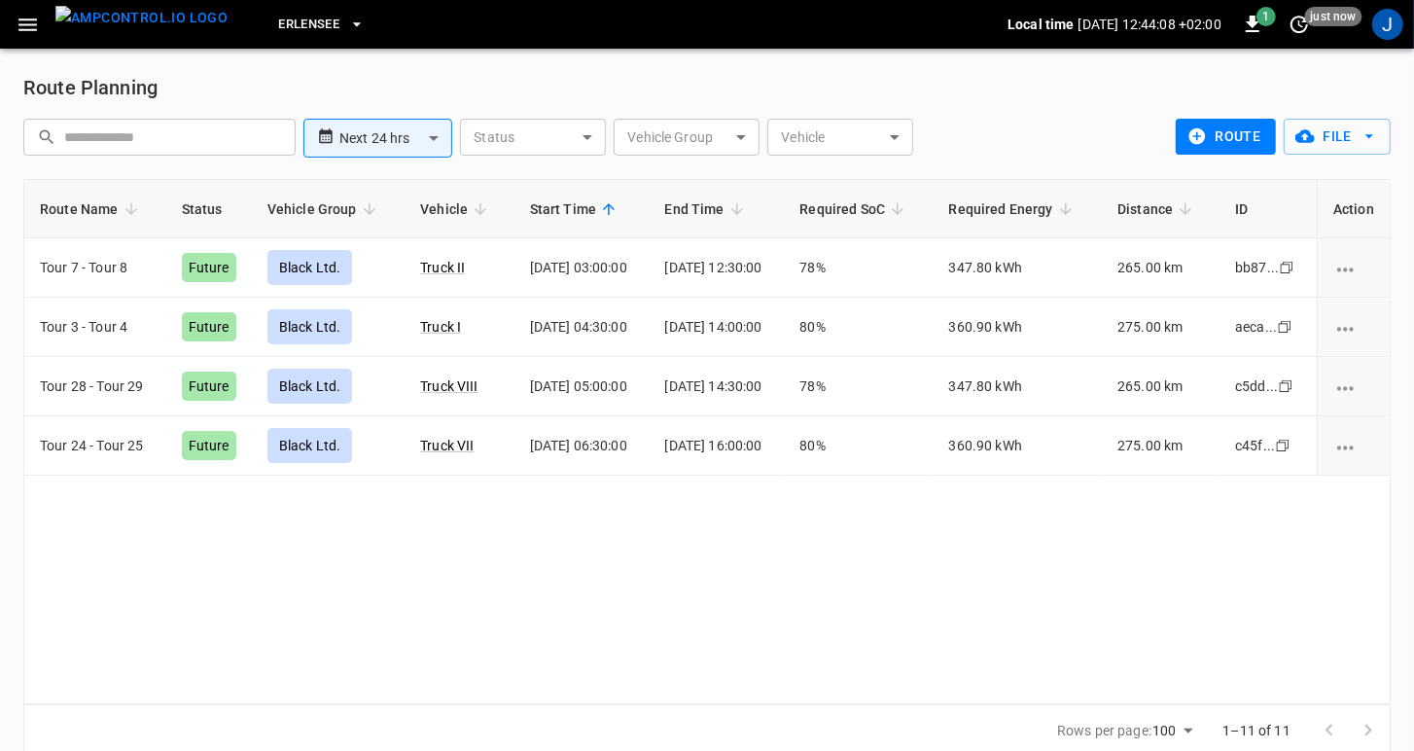
click at [1221, 137] on button "route" at bounding box center [1226, 137] width 100 height 36
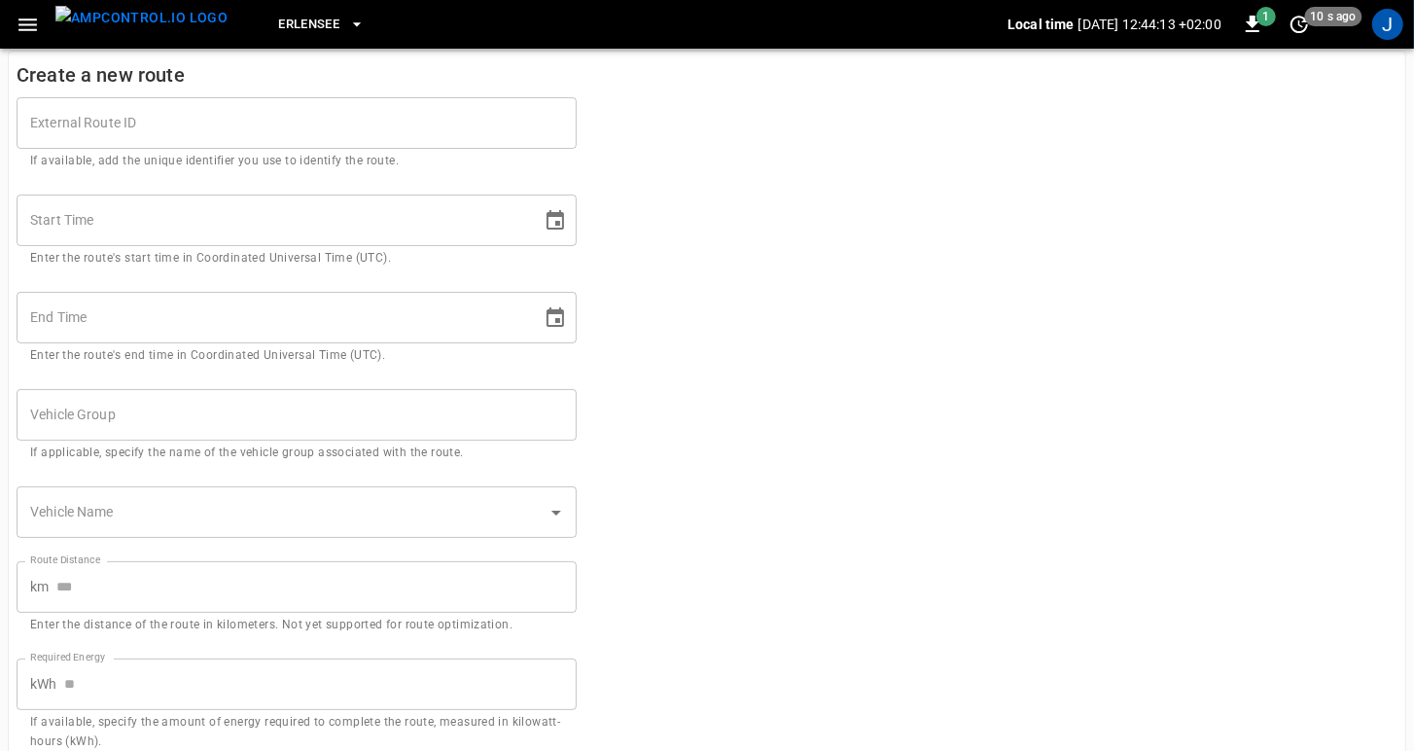
scroll to position [16, 0]
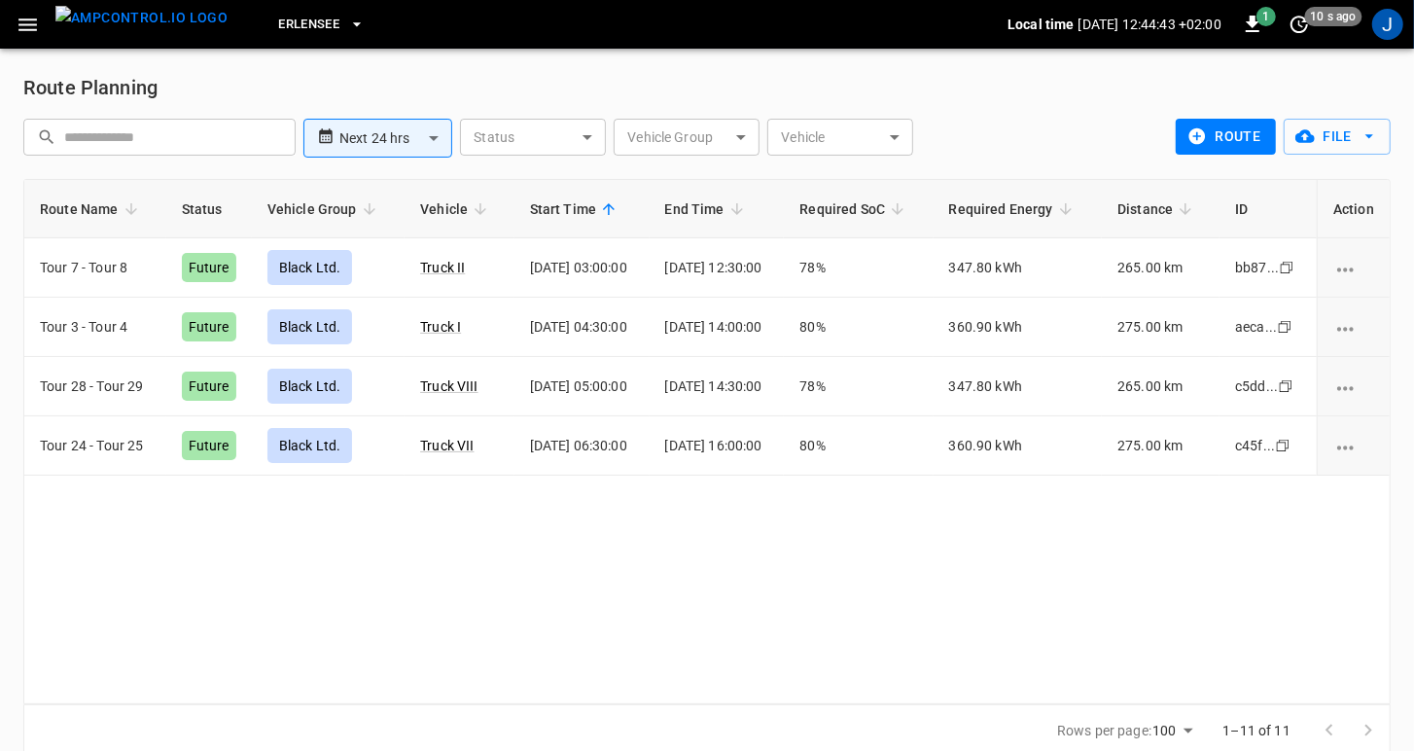
click at [906, 208] on icon "route-planning-table" at bounding box center [898, 209] width 18 height 18
drag, startPoint x: 110, startPoint y: 268, endPoint x: 184, endPoint y: 263, distance: 74.1
click at [111, 268] on td "Tour 24 - Tour 25" at bounding box center [95, 267] width 142 height 59
click at [296, 260] on div "Black Ltd." at bounding box center [310, 267] width 86 height 35
click at [438, 268] on link "Truck VII" at bounding box center [446, 267] width 61 height 23
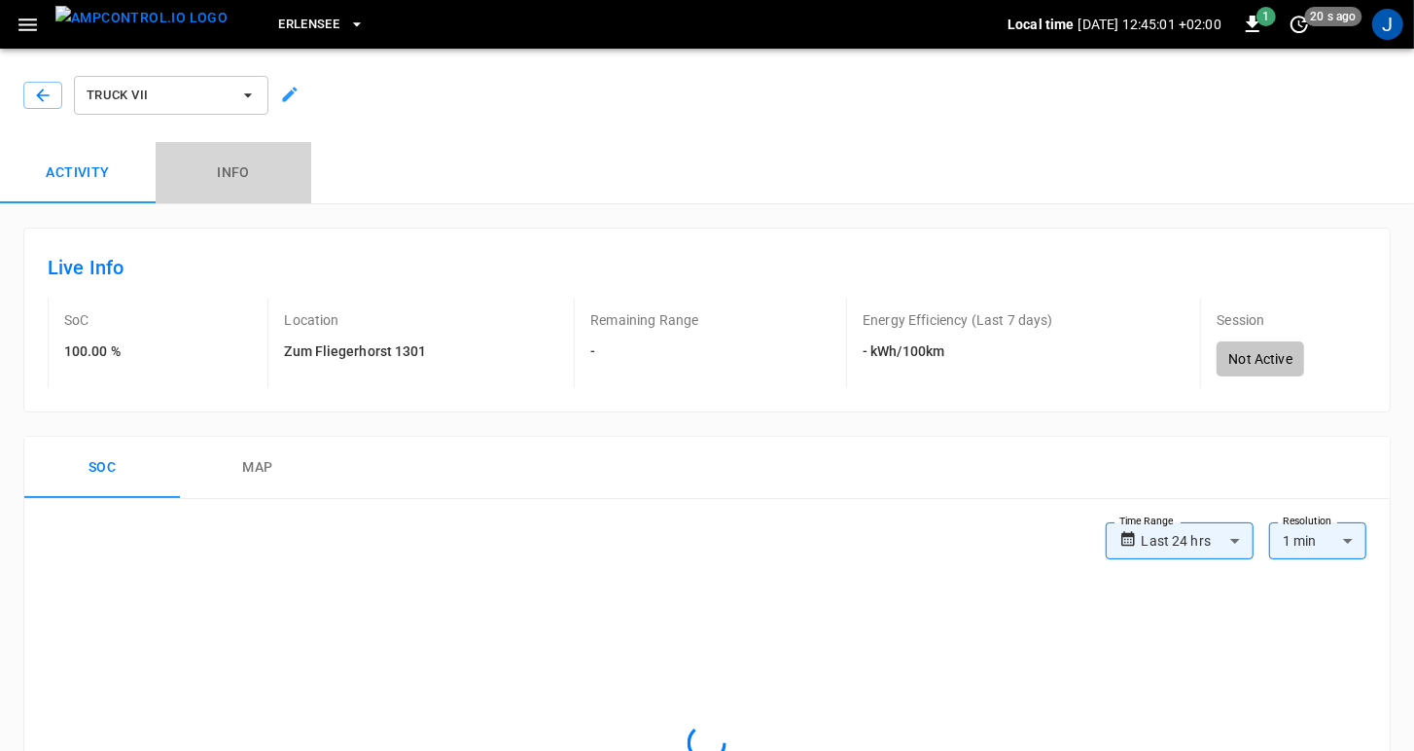
click at [245, 176] on button "Info" at bounding box center [234, 173] width 156 height 62
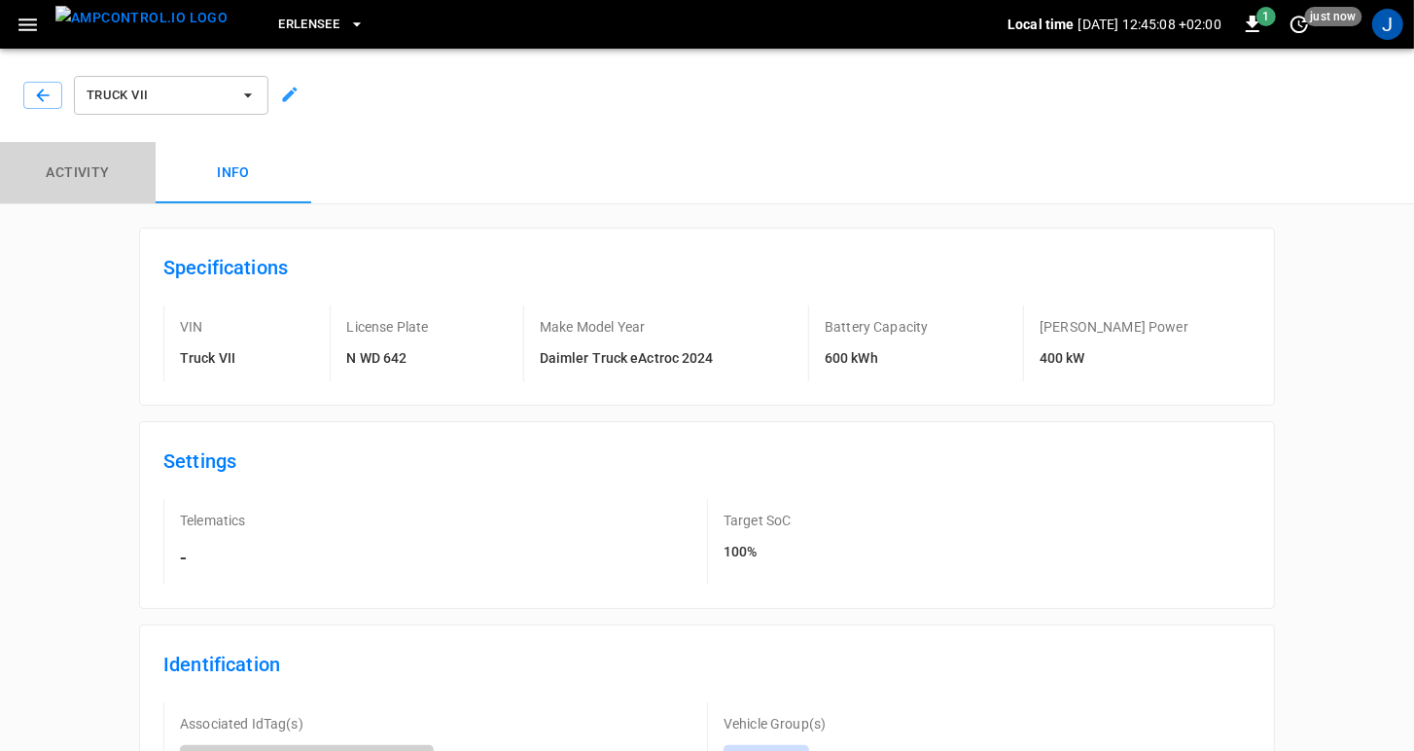
click at [68, 166] on button "Activity" at bounding box center [78, 173] width 156 height 62
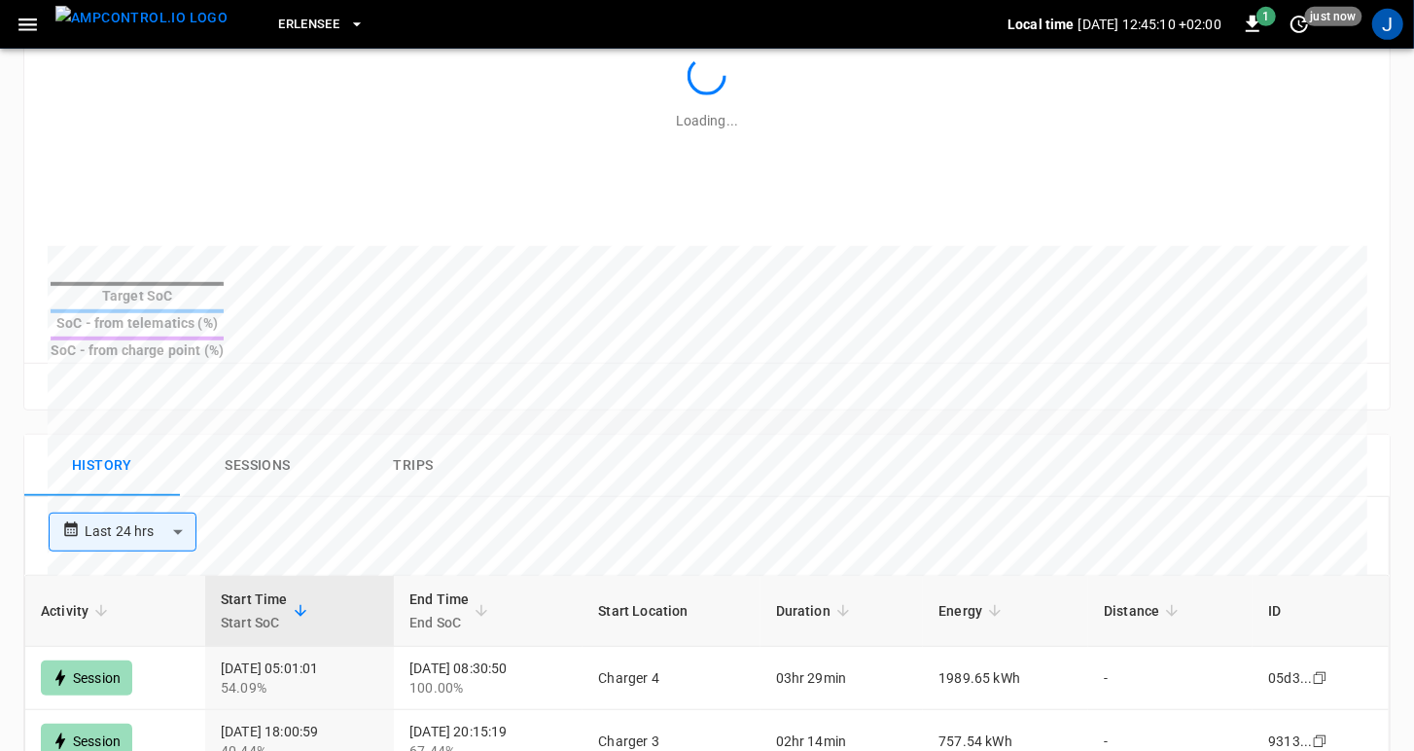
scroll to position [802, 0]
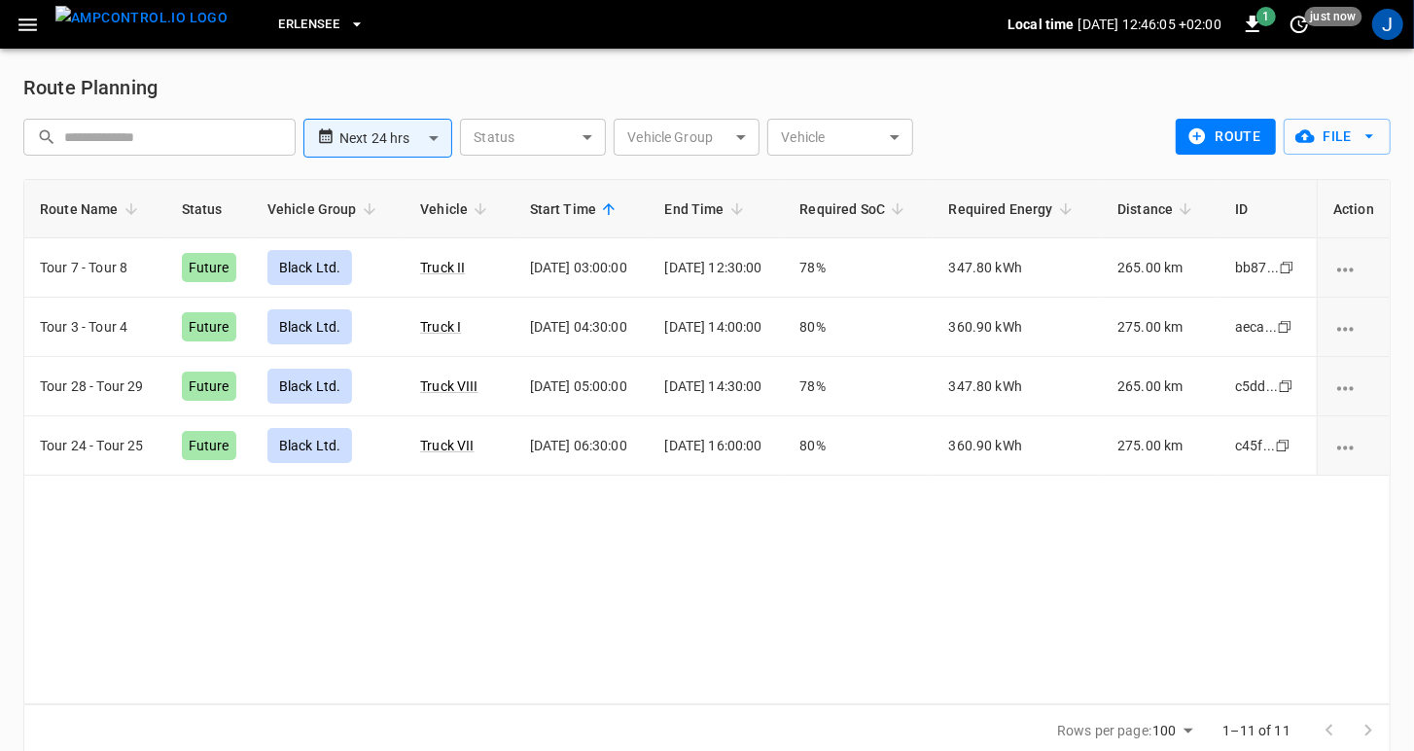
click at [28, 27] on icon "button" at bounding box center [28, 25] width 24 height 24
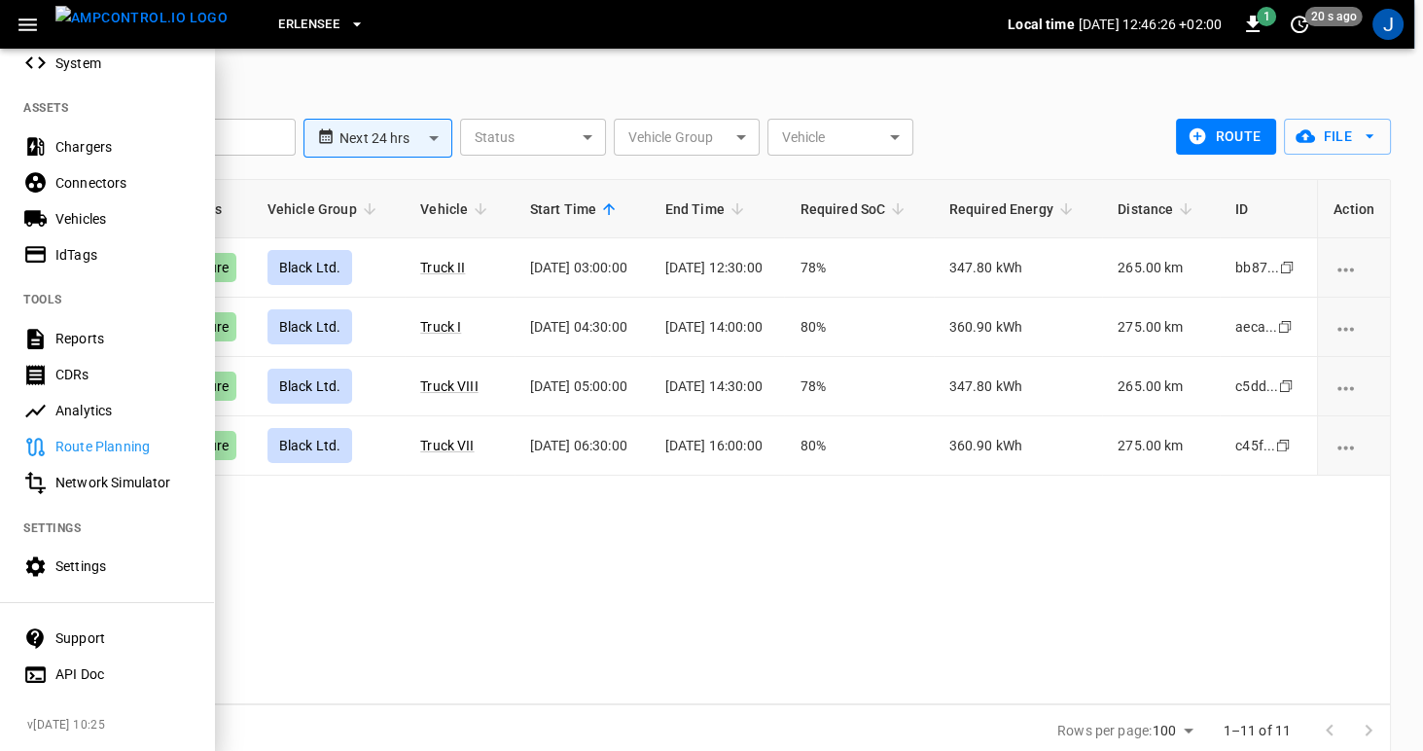
scroll to position [404, 0]
click at [70, 556] on div "Settings" at bounding box center [122, 565] width 135 height 19
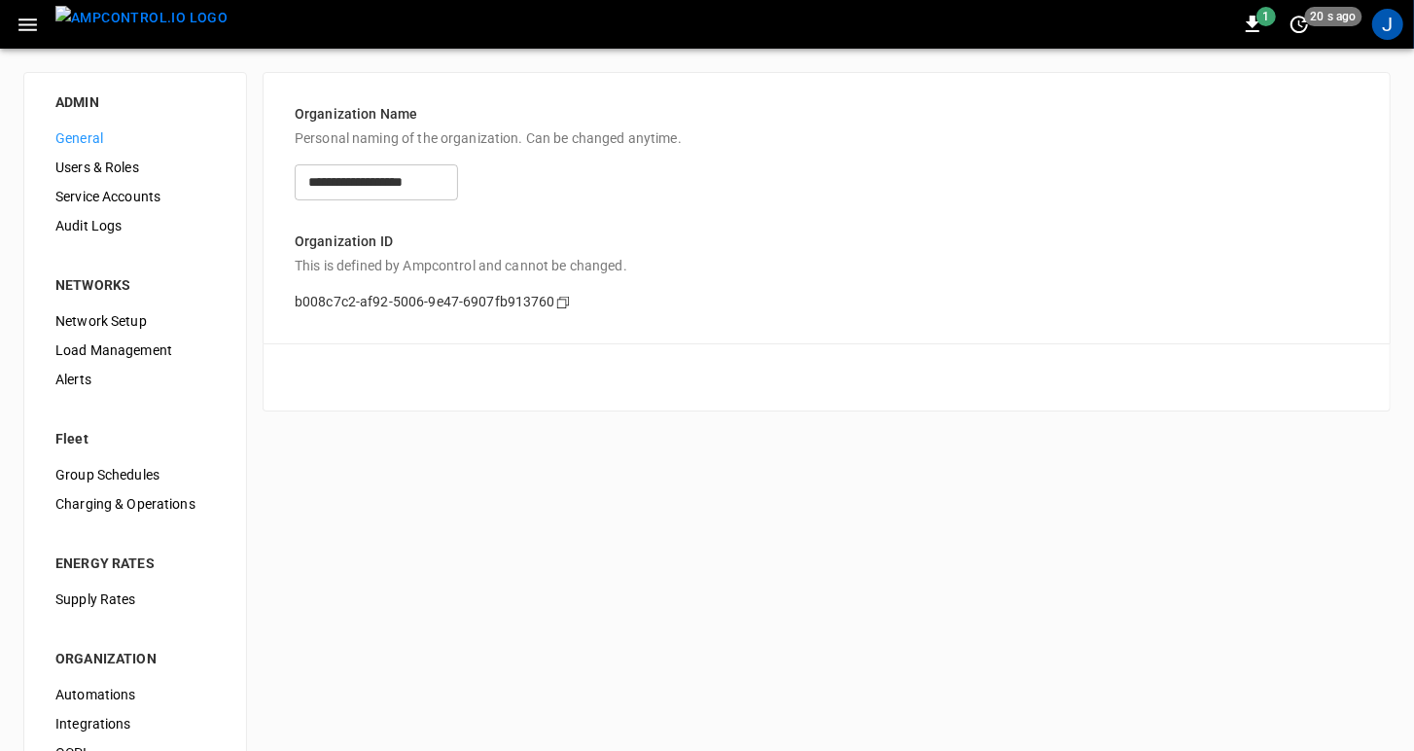
click at [28, 24] on icon "button" at bounding box center [27, 24] width 18 height 13
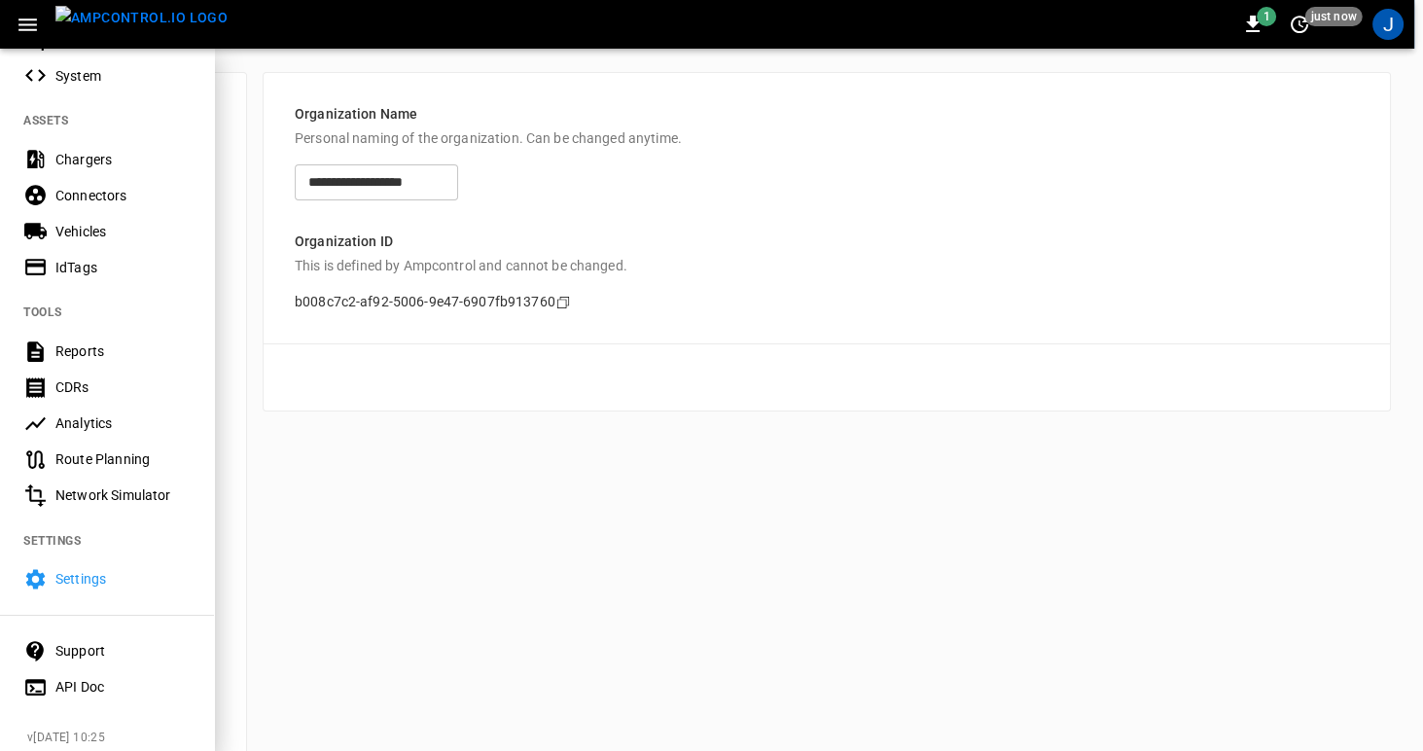
scroll to position [386, 0]
click at [67, 449] on div "Route Planning" at bounding box center [122, 456] width 135 height 19
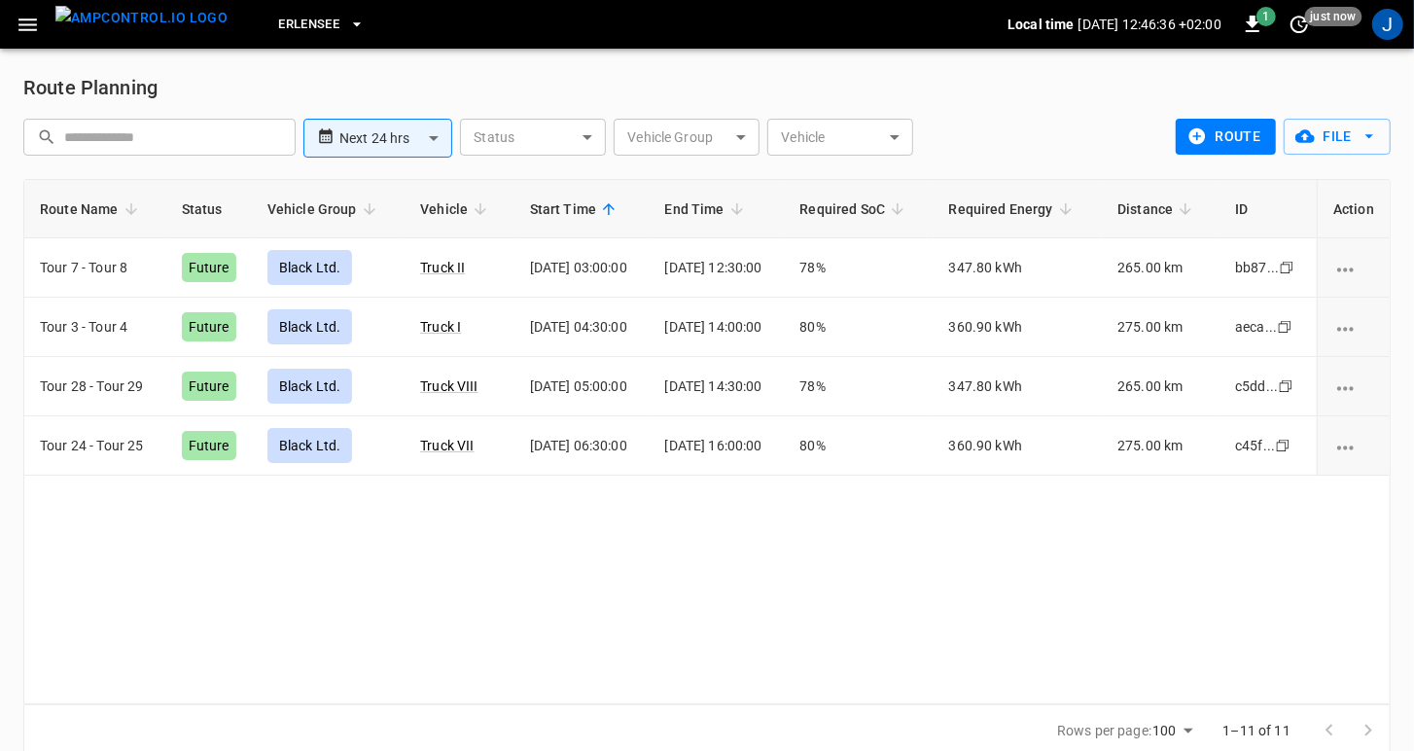
click at [19, 25] on icon "button" at bounding box center [28, 25] width 24 height 24
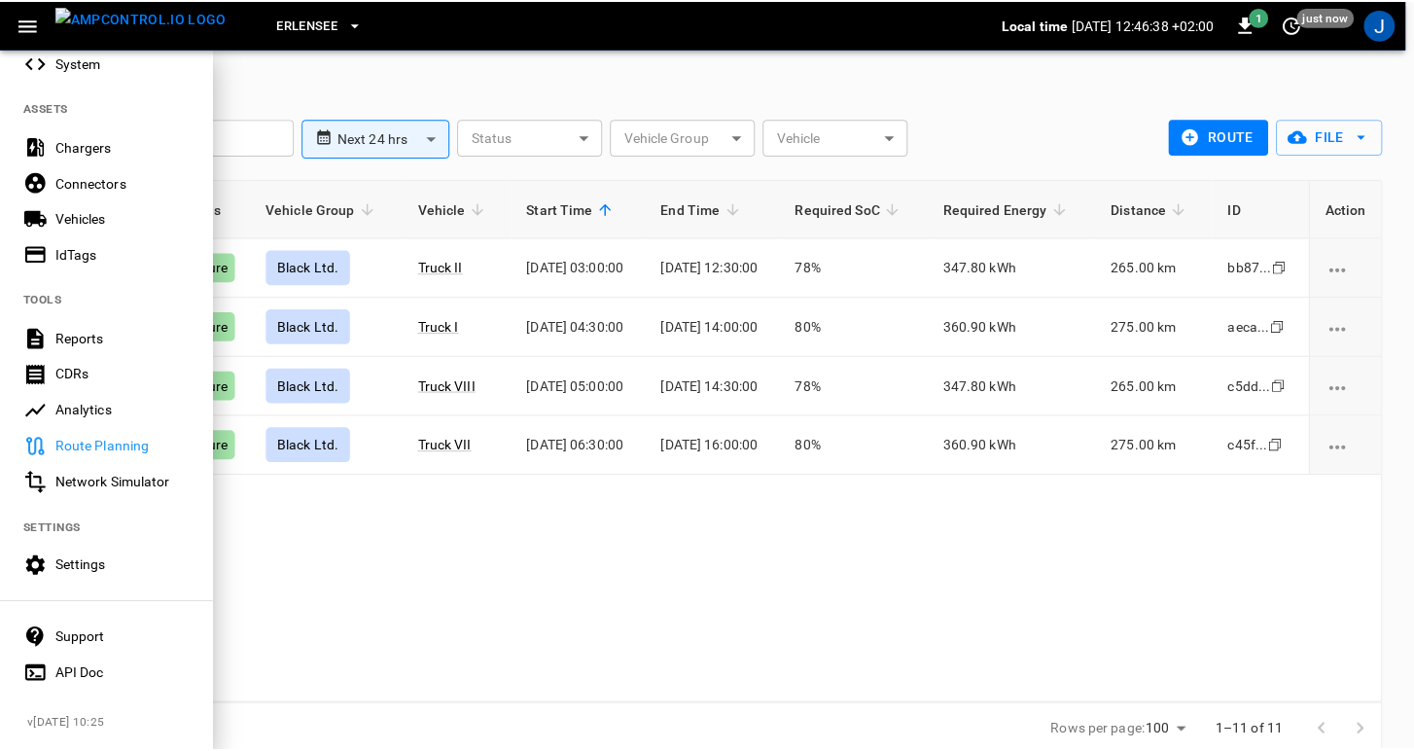
scroll to position [404, 0]
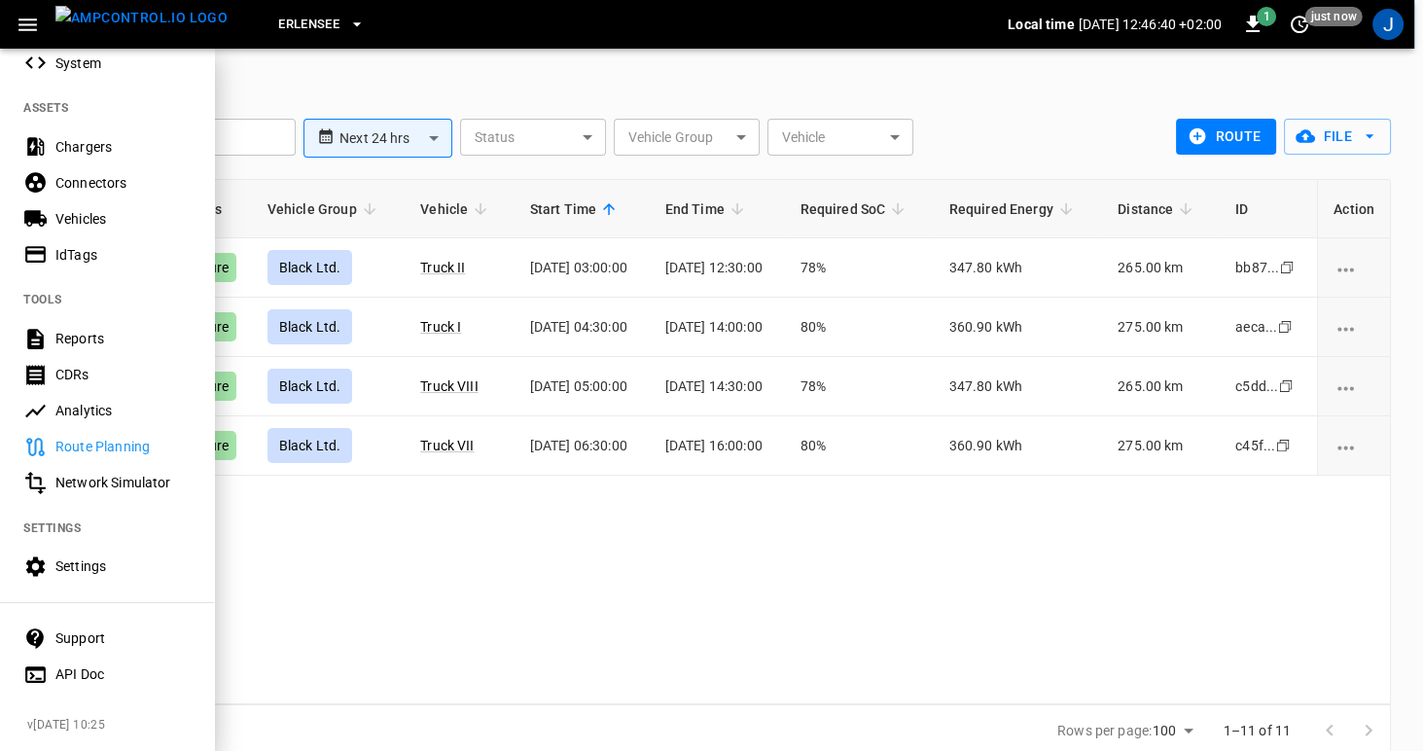
click at [71, 560] on div "Settings" at bounding box center [122, 565] width 135 height 19
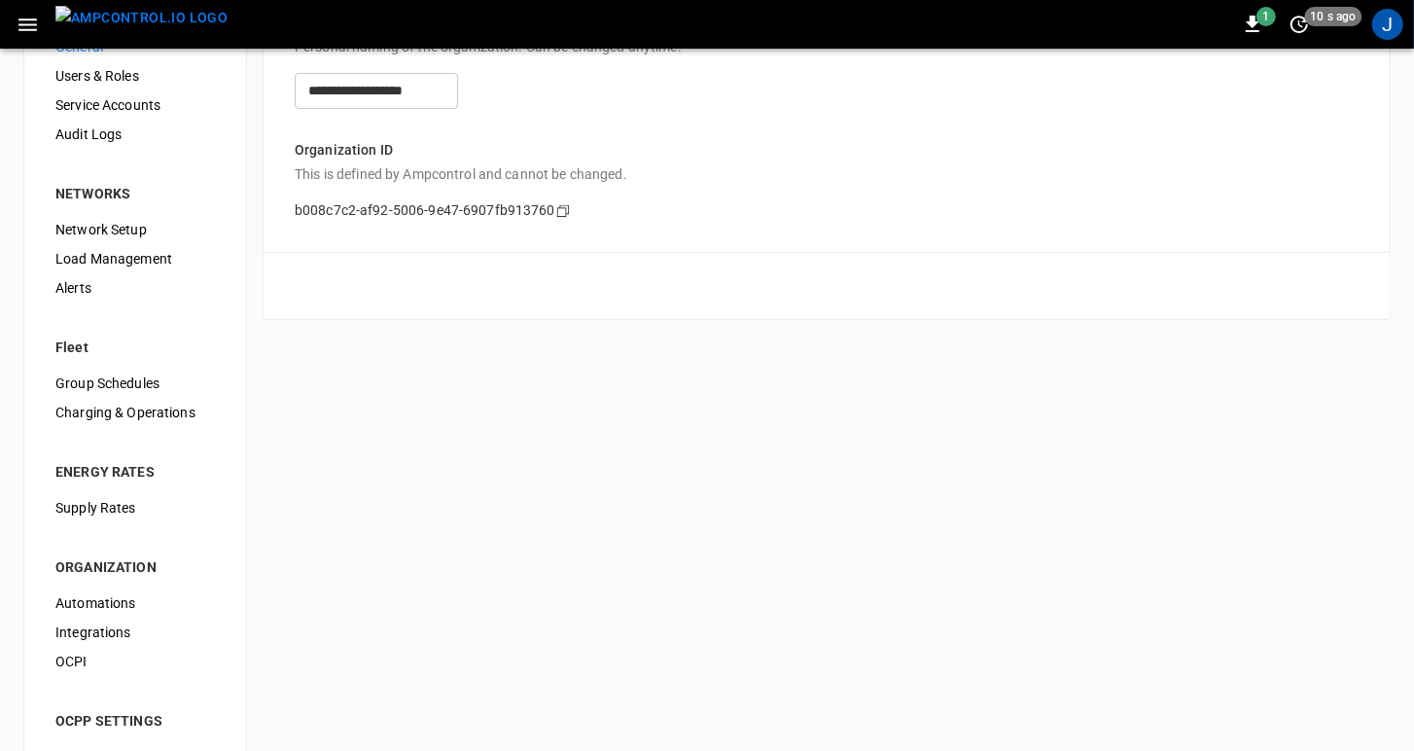
scroll to position [93, 0]
click at [96, 409] on span "Charging & Operations" at bounding box center [134, 411] width 159 height 20
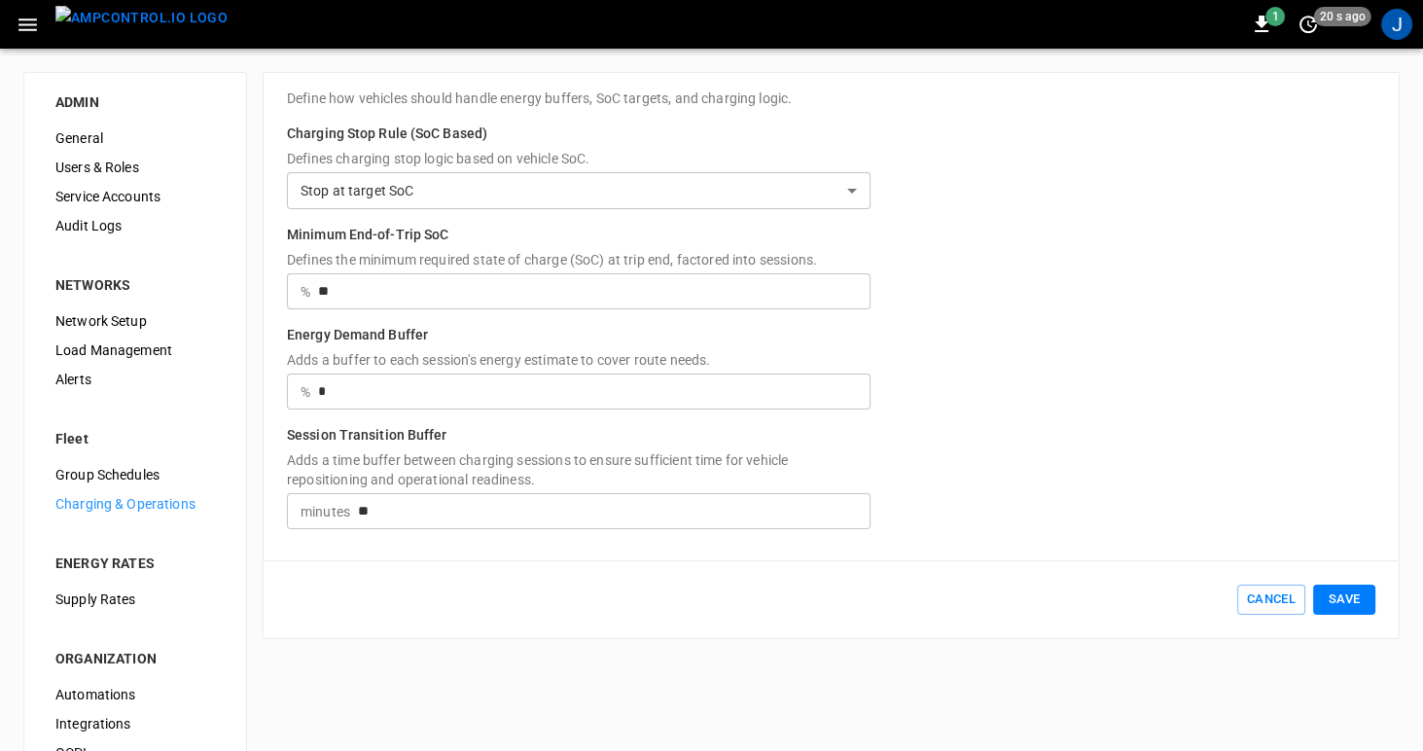
click at [481, 189] on body "**********" at bounding box center [711, 466] width 1423 height 932
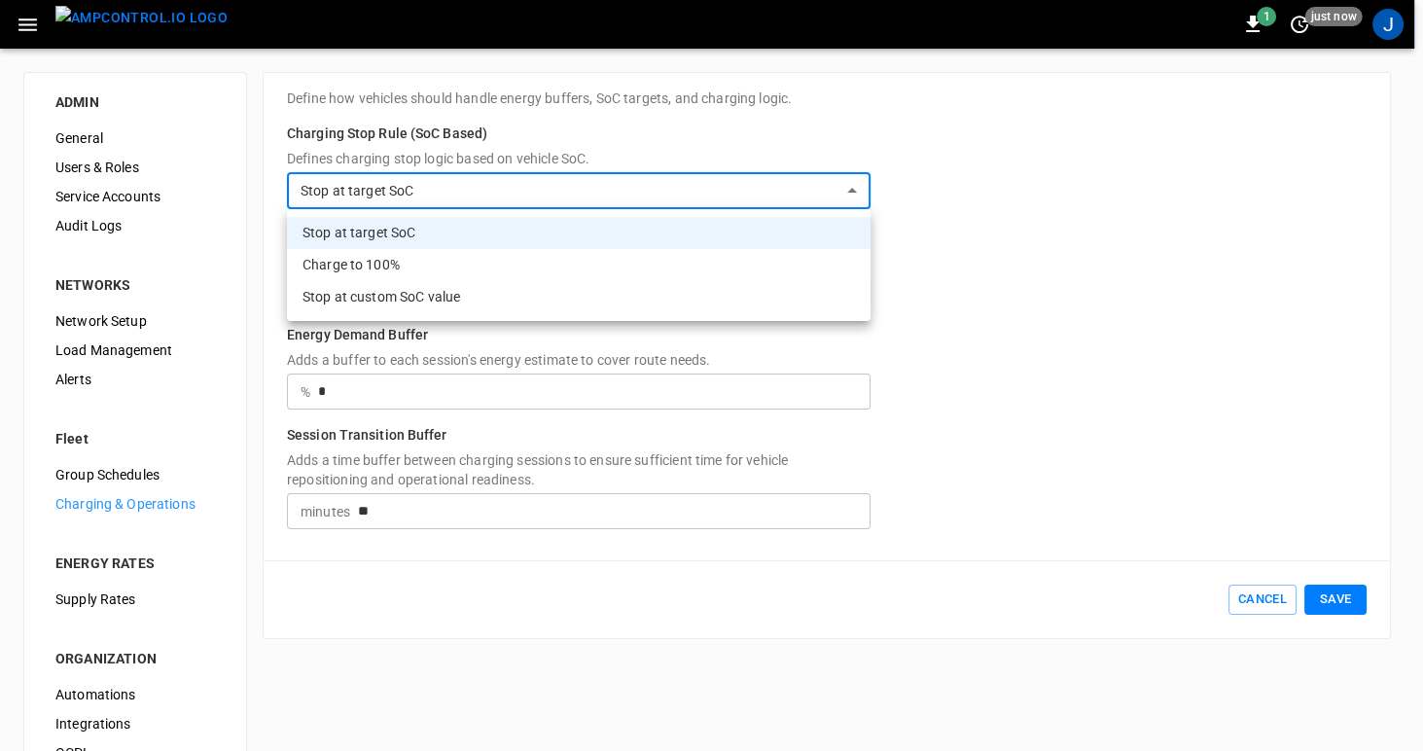
click at [397, 296] on li "Stop at custom SoC value" at bounding box center [579, 297] width 584 height 32
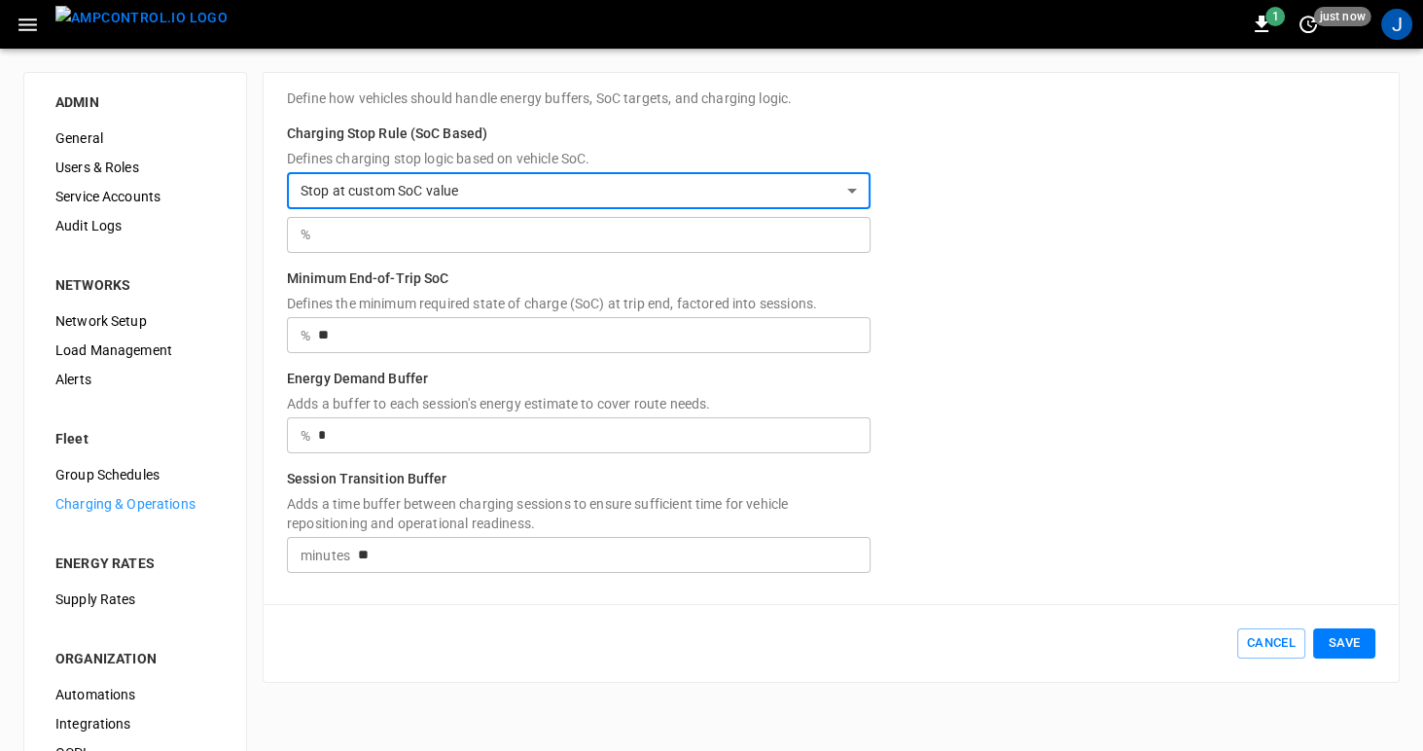
click at [408, 175] on body "**********" at bounding box center [711, 466] width 1423 height 932
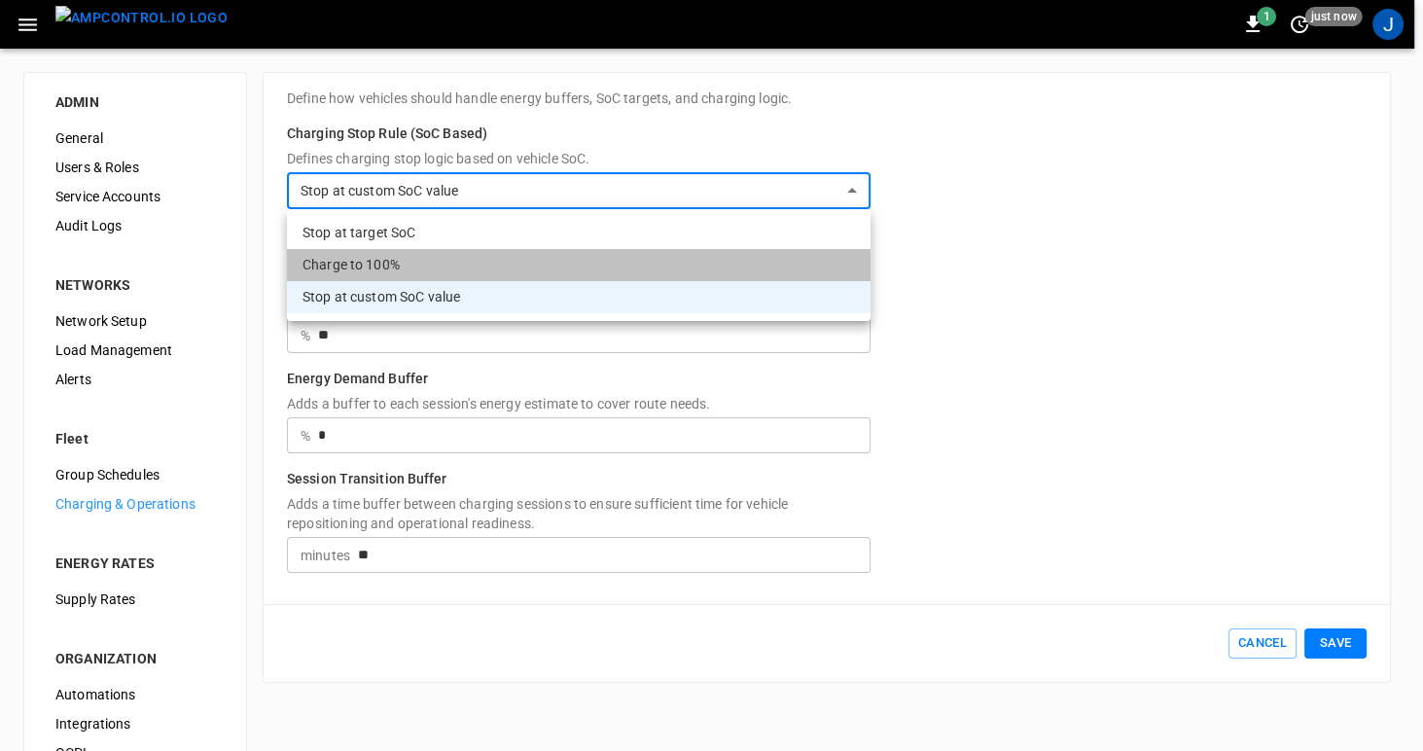
click at [370, 256] on li "Charge to 100%" at bounding box center [579, 265] width 584 height 32
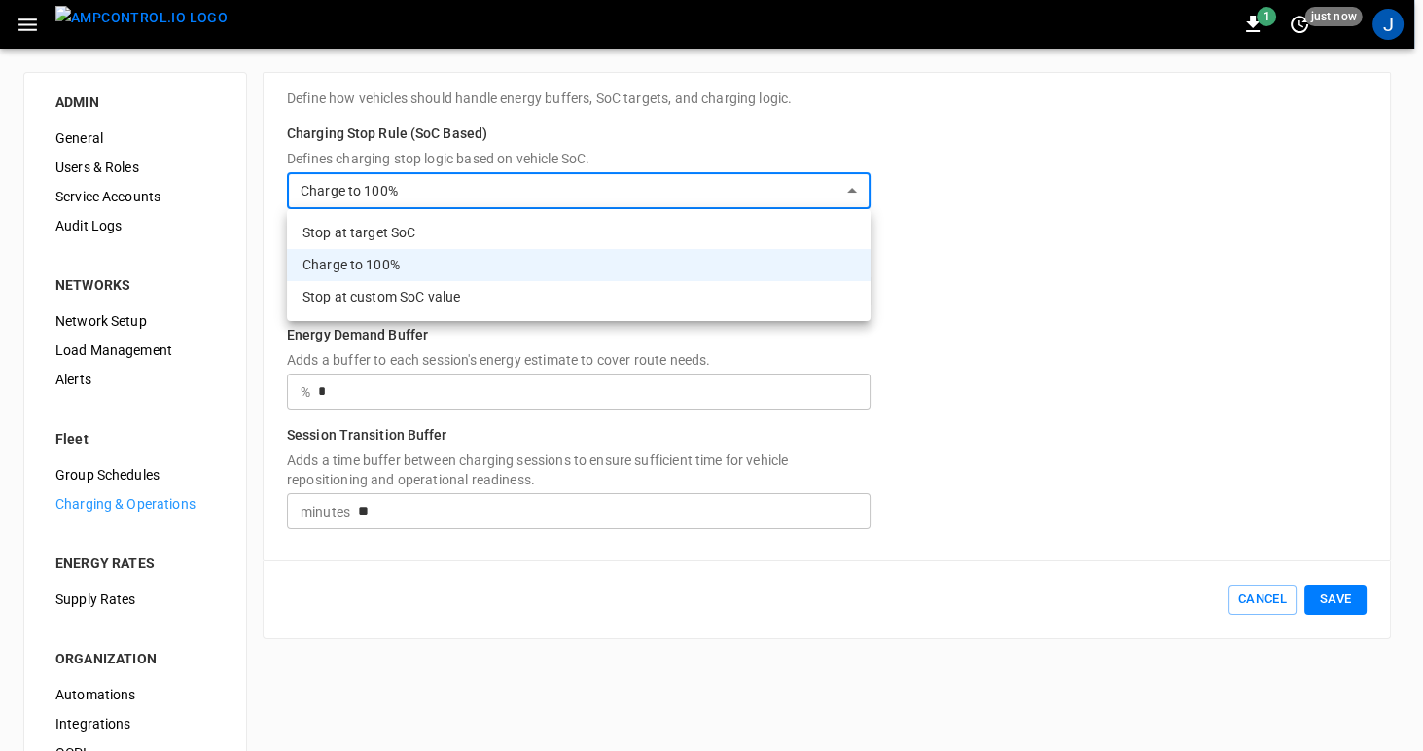
click at [357, 180] on body "**********" at bounding box center [711, 466] width 1423 height 932
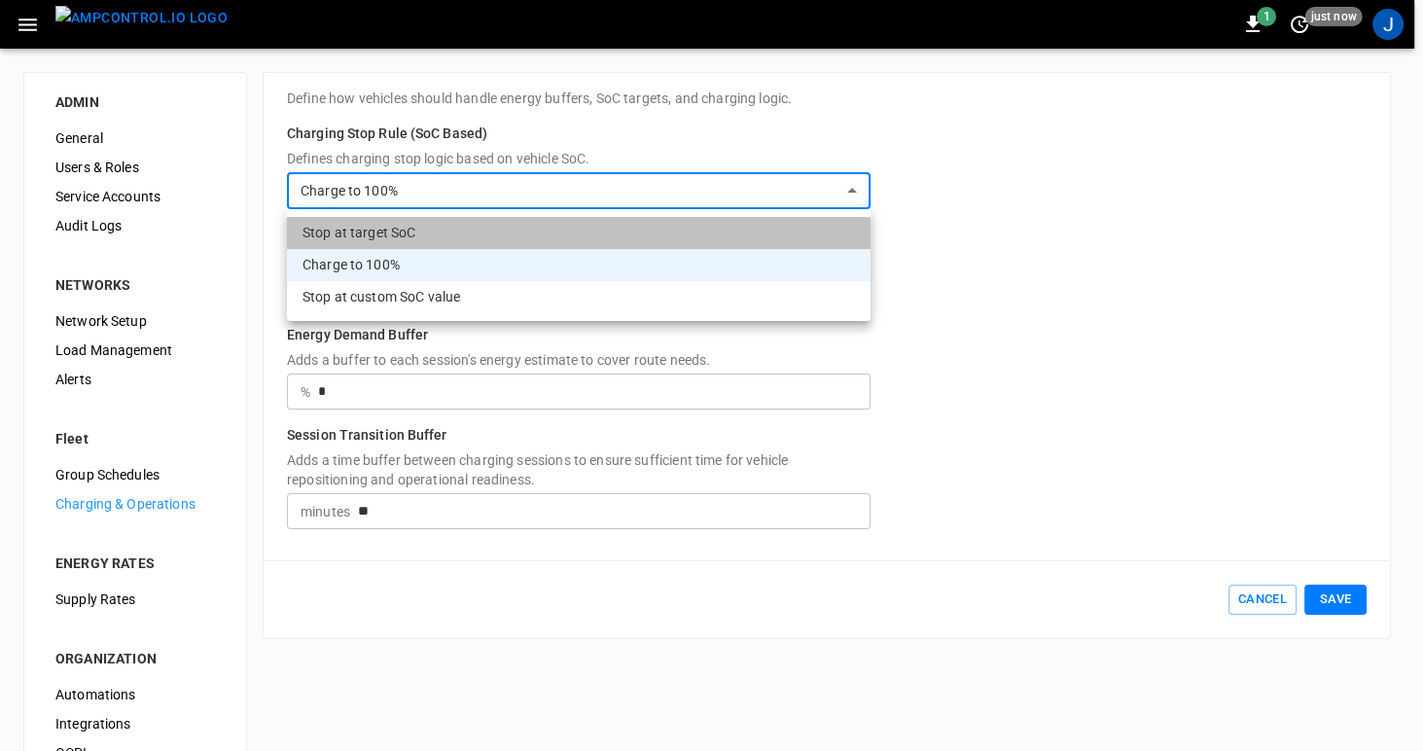
click at [368, 230] on li "Stop at target SoC" at bounding box center [579, 233] width 584 height 32
type input "**********"
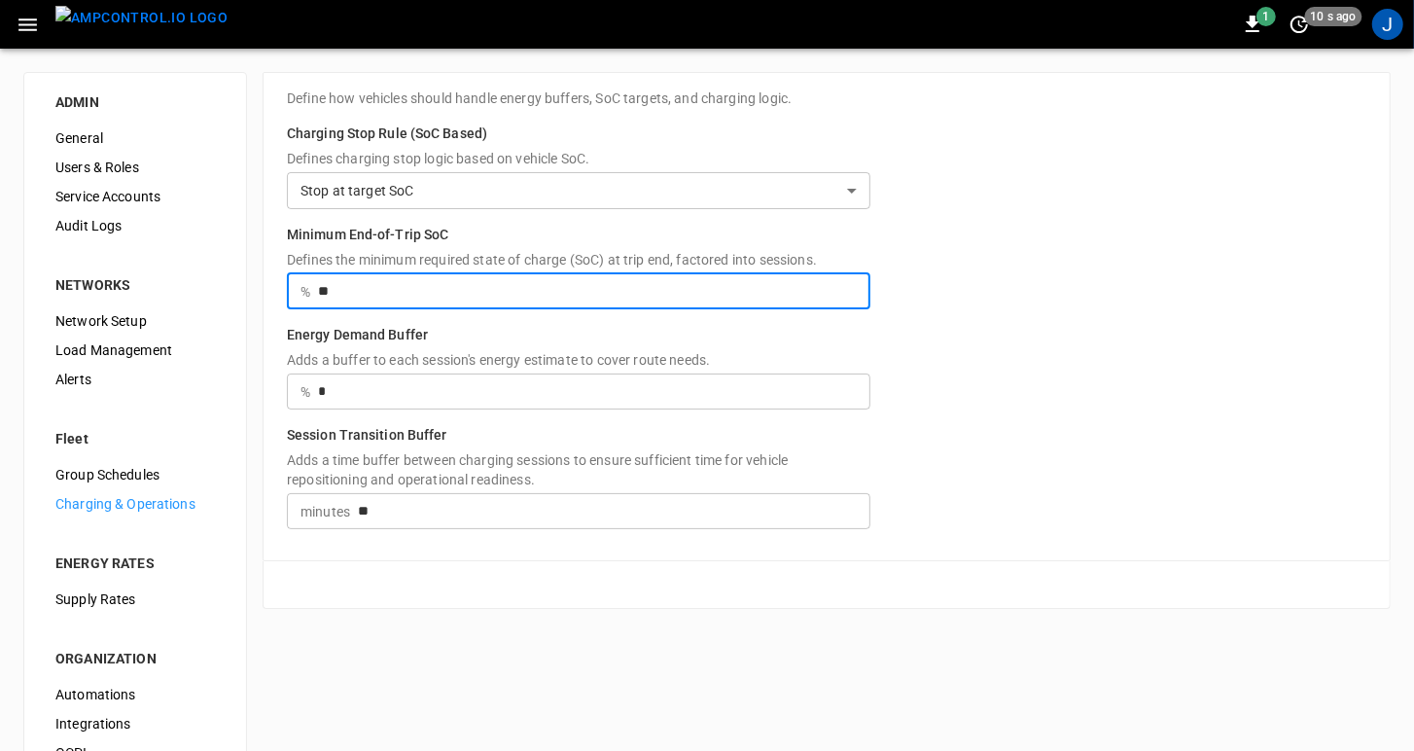
click at [775, 287] on input "**" at bounding box center [594, 291] width 552 height 36
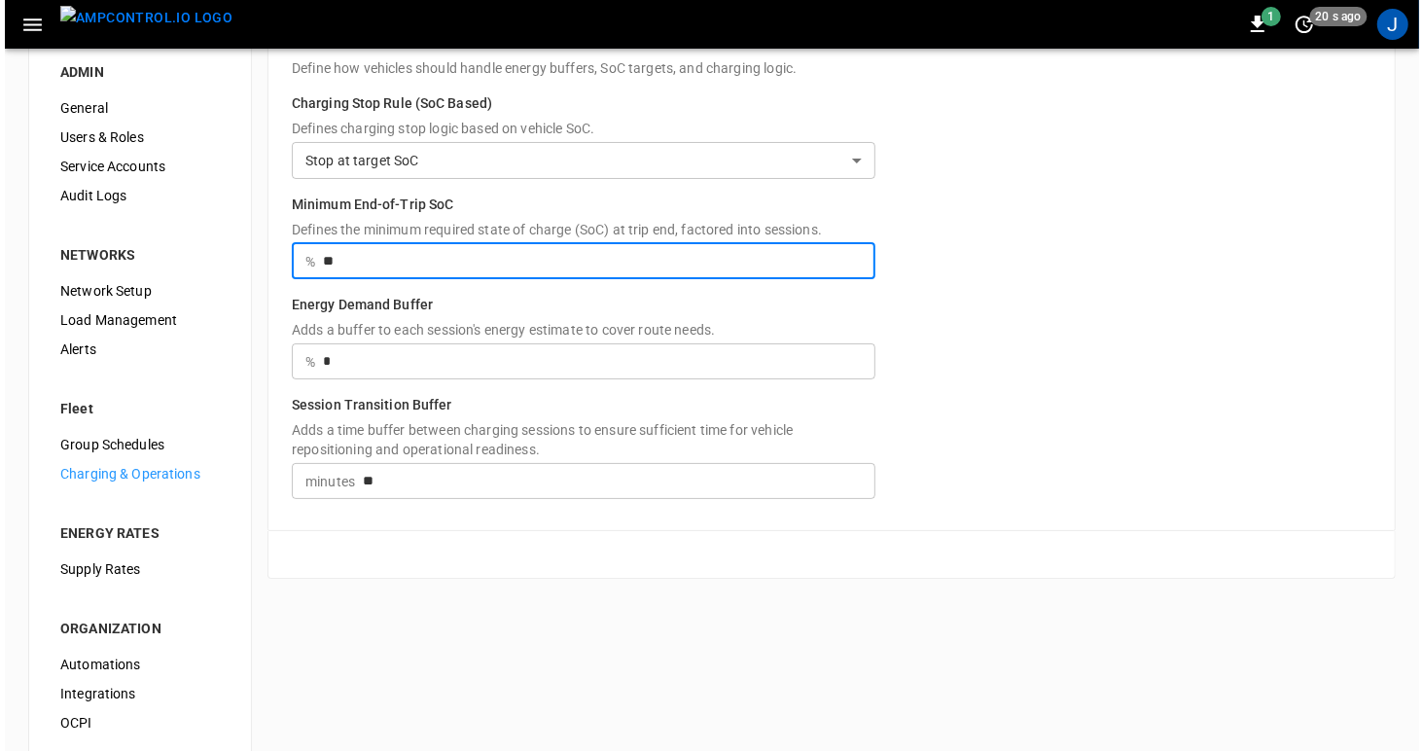
scroll to position [31, 0]
click at [21, 22] on icon "button" at bounding box center [28, 25] width 24 height 24
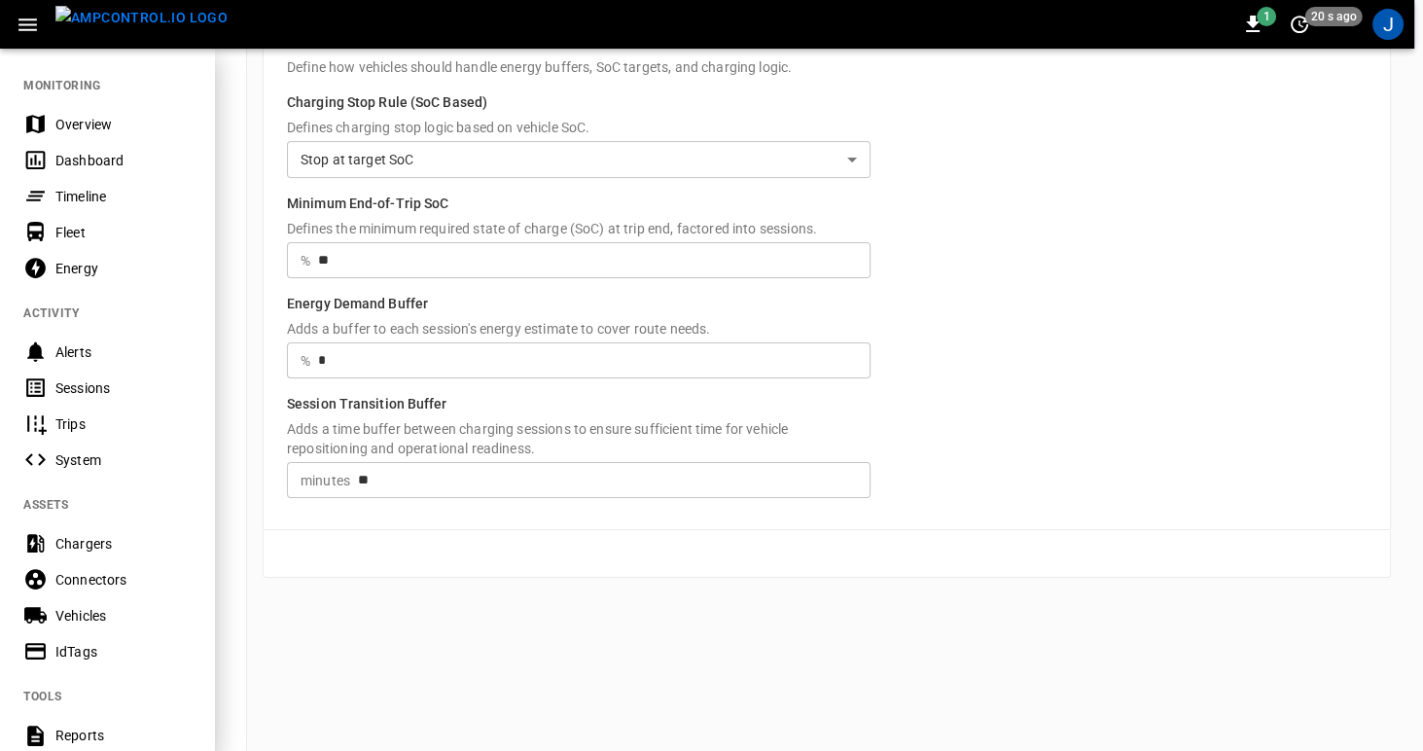
click at [53, 196] on div "Timeline" at bounding box center [107, 196] width 214 height 36
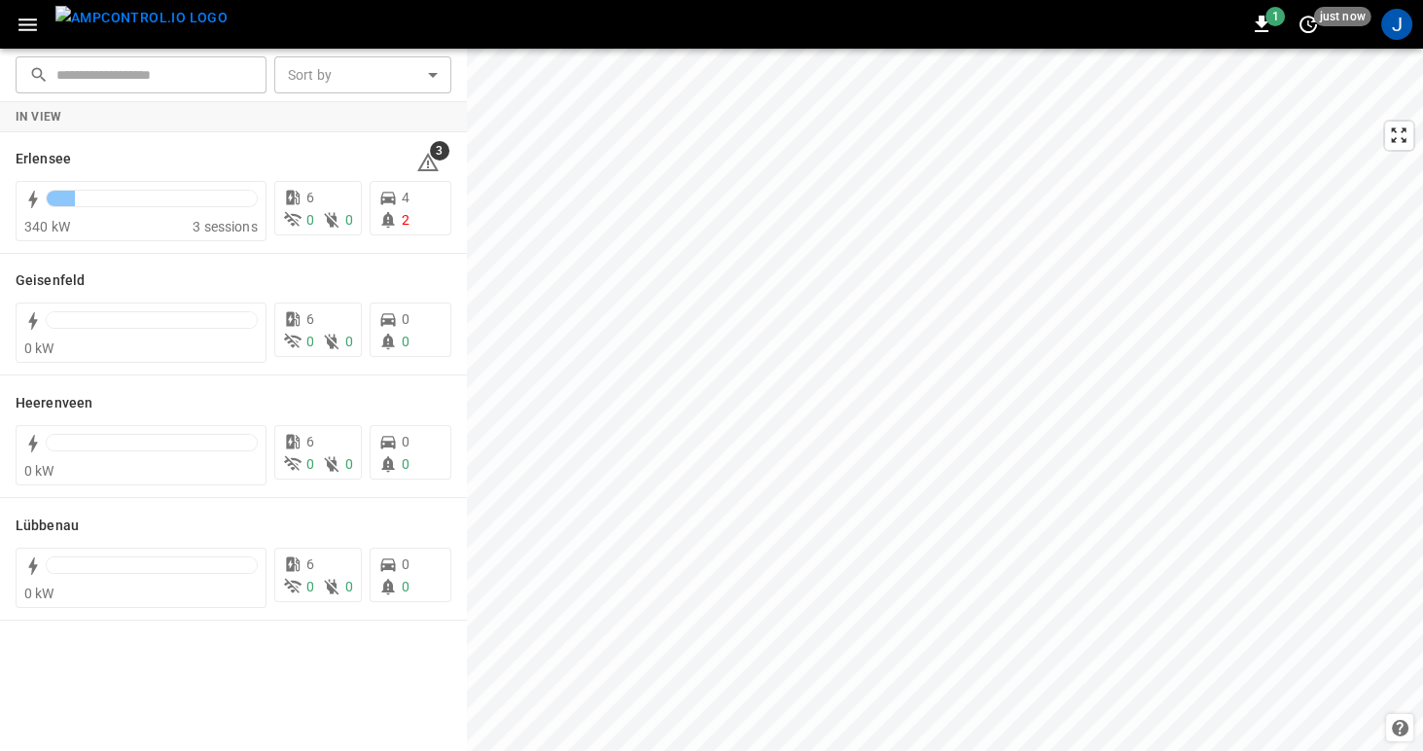
click at [23, 23] on icon "button" at bounding box center [27, 24] width 18 height 13
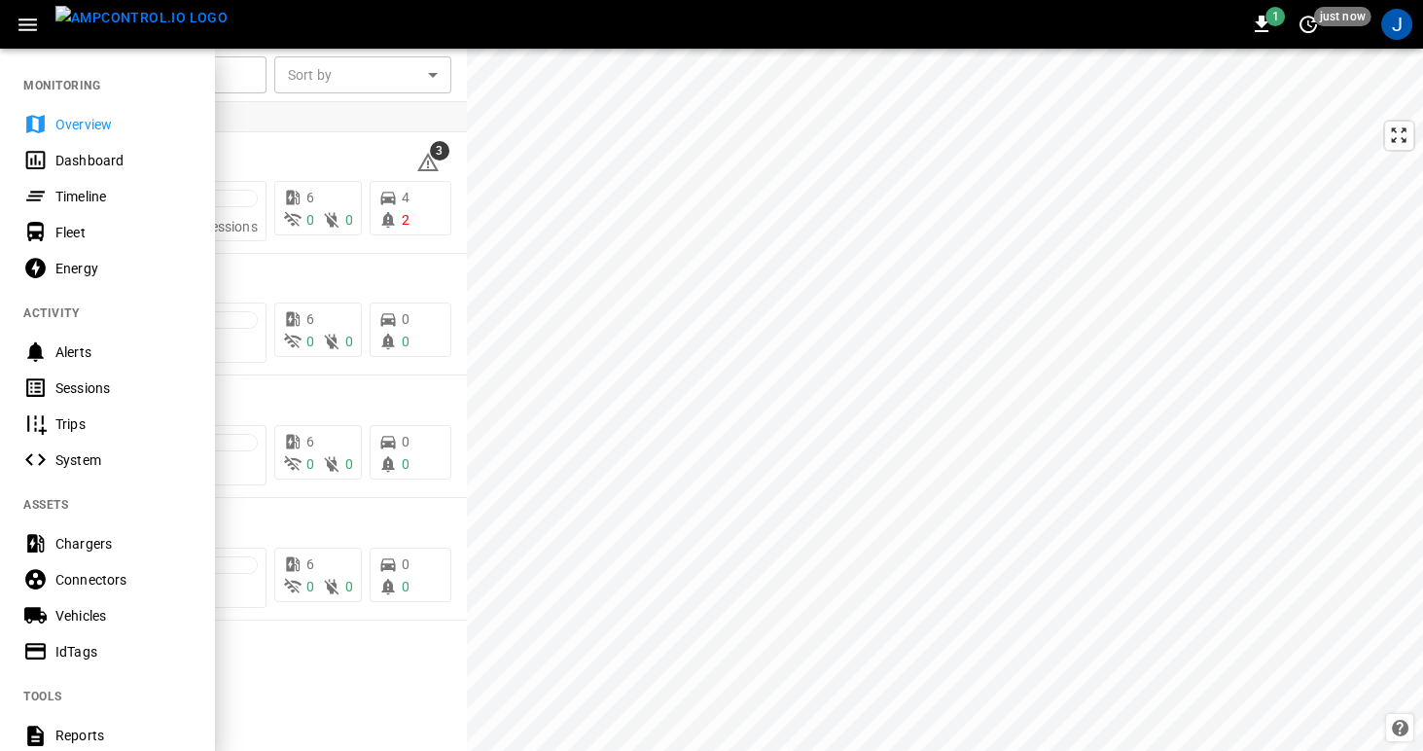
click at [61, 199] on div "Timeline" at bounding box center [122, 196] width 135 height 19
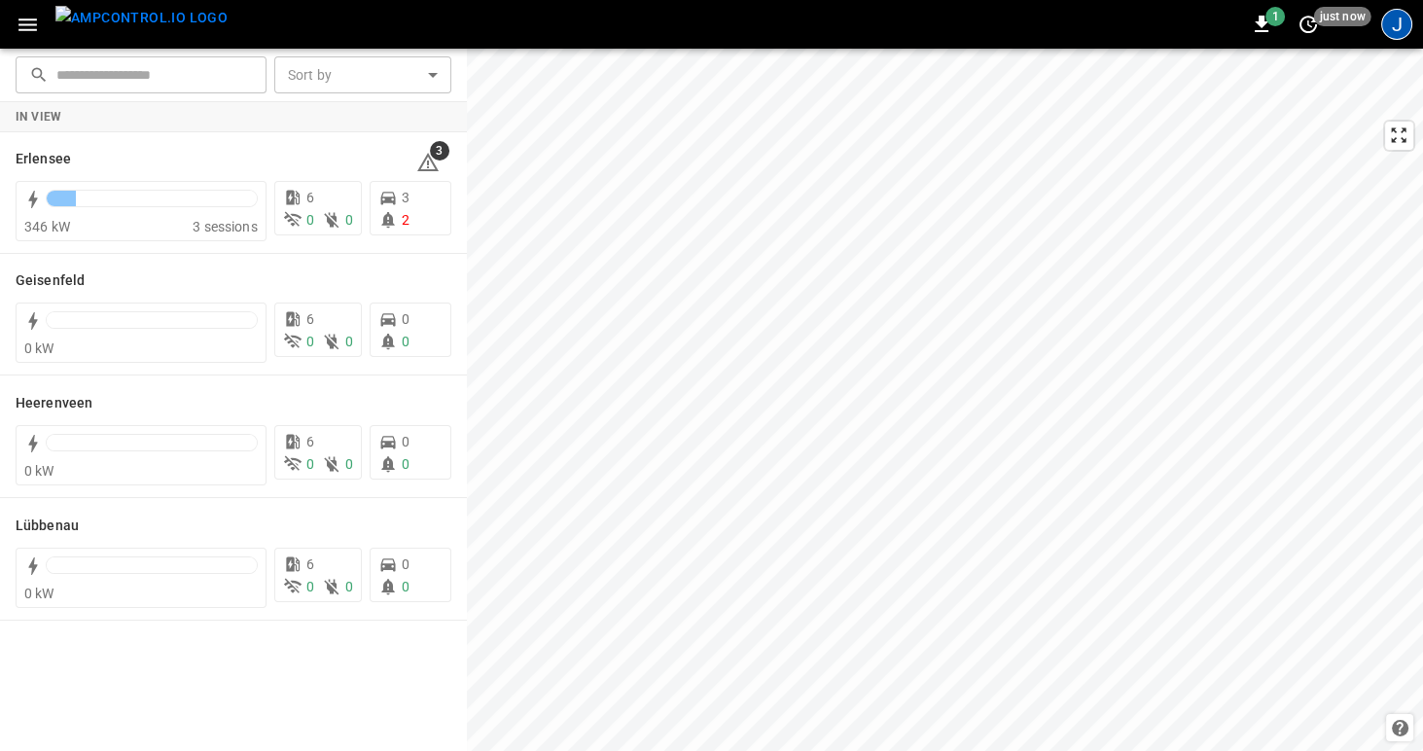
click at [1395, 22] on div "J" at bounding box center [1396, 24] width 31 height 31
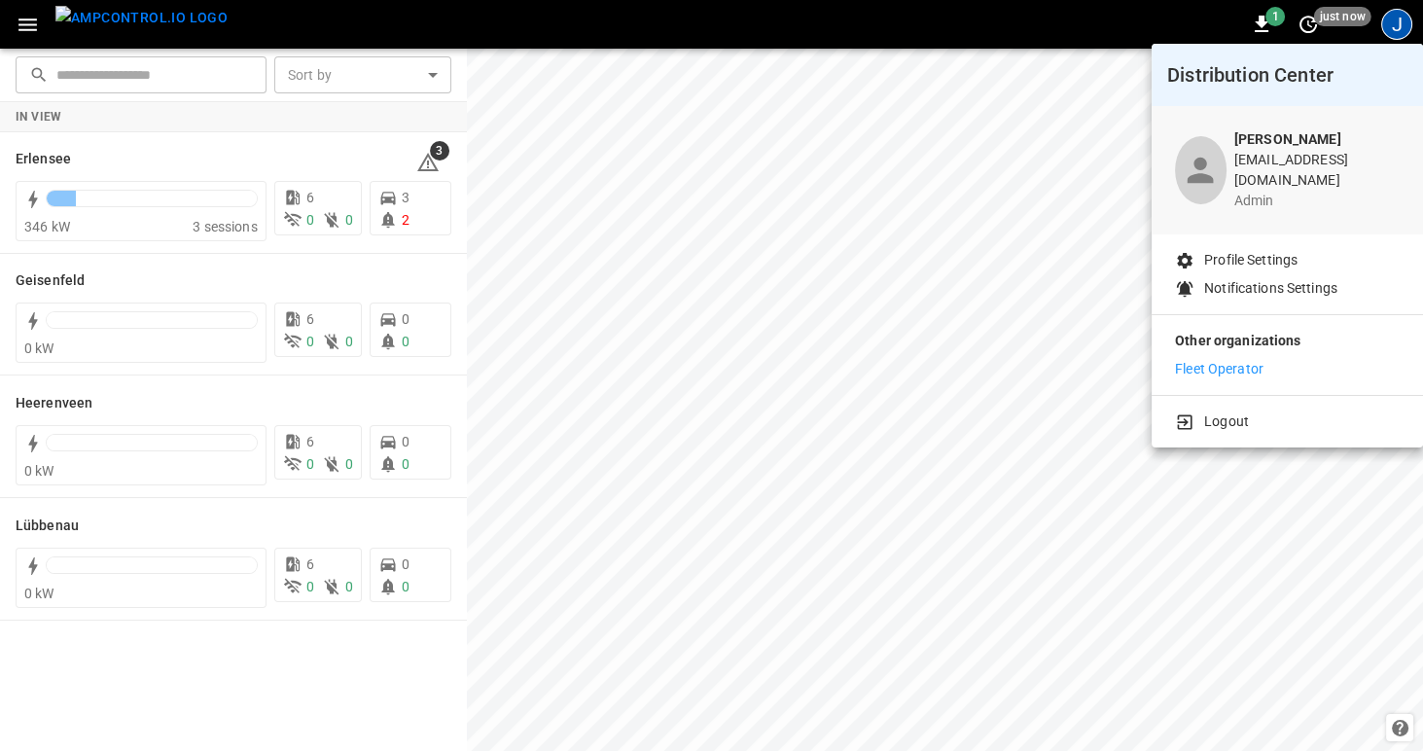
click at [1222, 359] on p "Fleet Operator" at bounding box center [1219, 369] width 88 height 20
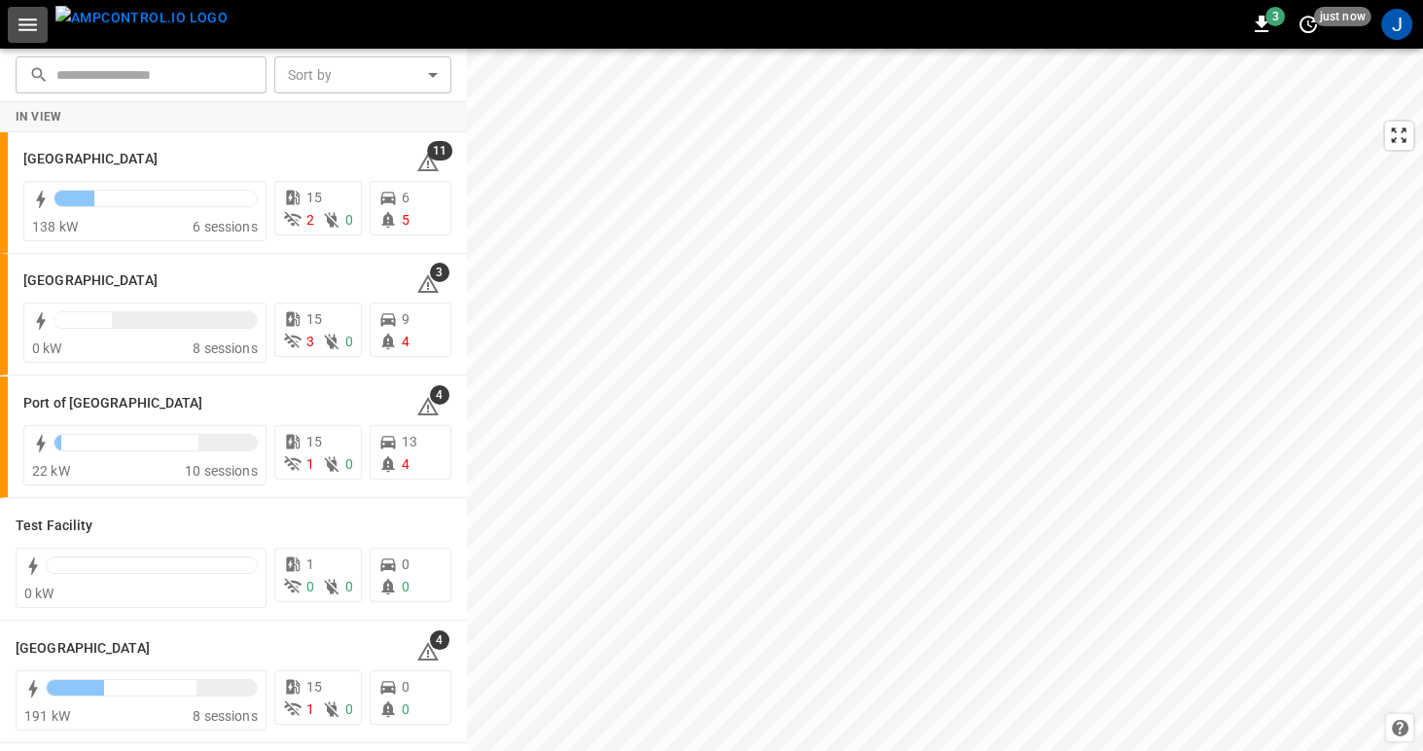
click at [29, 24] on icon "button" at bounding box center [27, 24] width 18 height 13
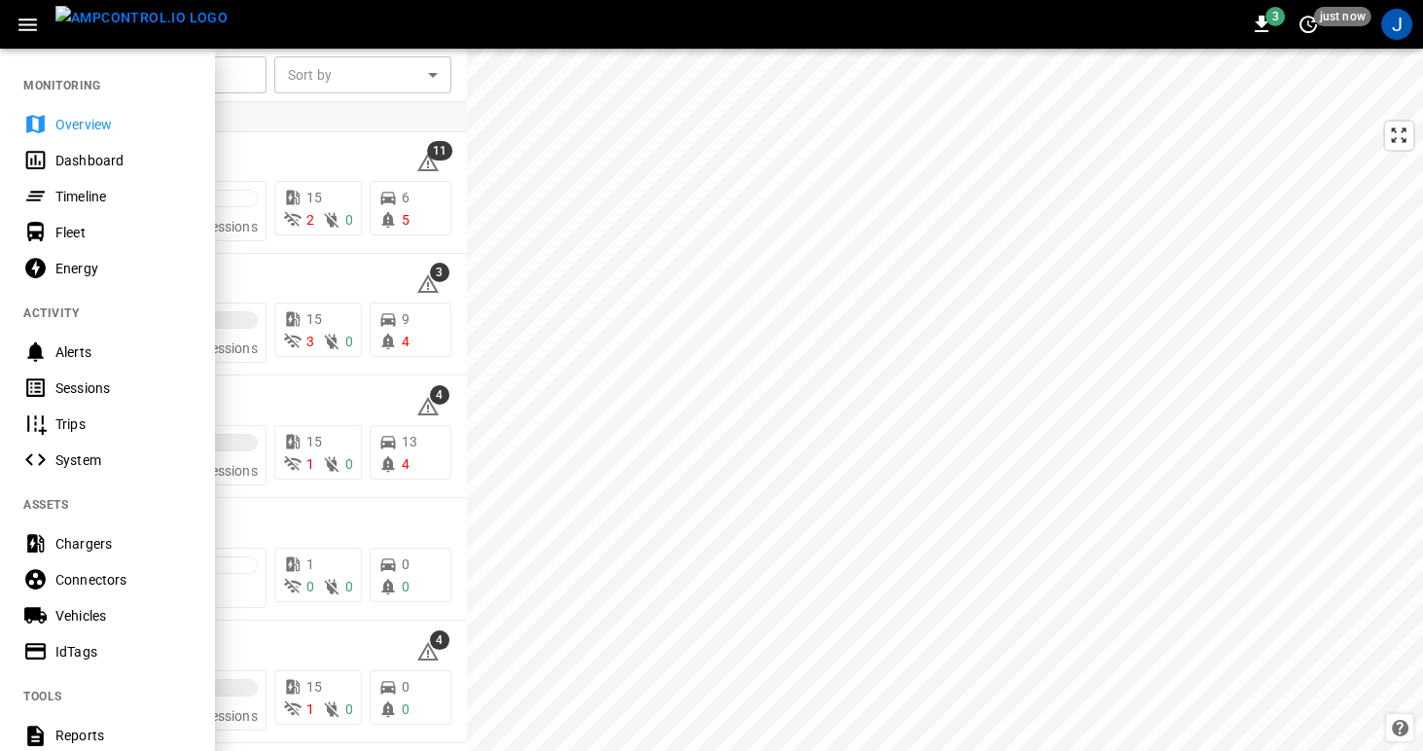
click at [67, 197] on div "Timeline" at bounding box center [122, 196] width 135 height 19
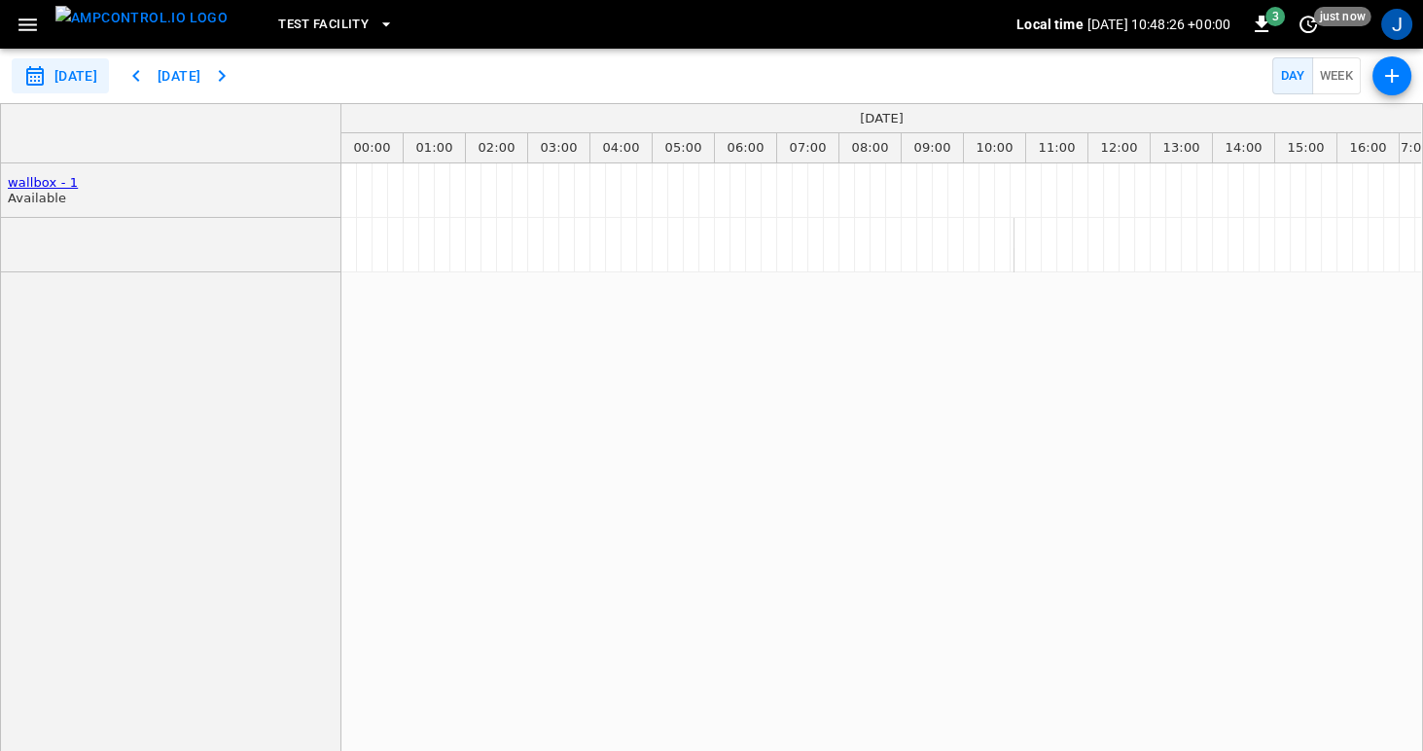
click at [1326, 70] on button "Week" at bounding box center [1337, 76] width 50 height 38
type input "**********"
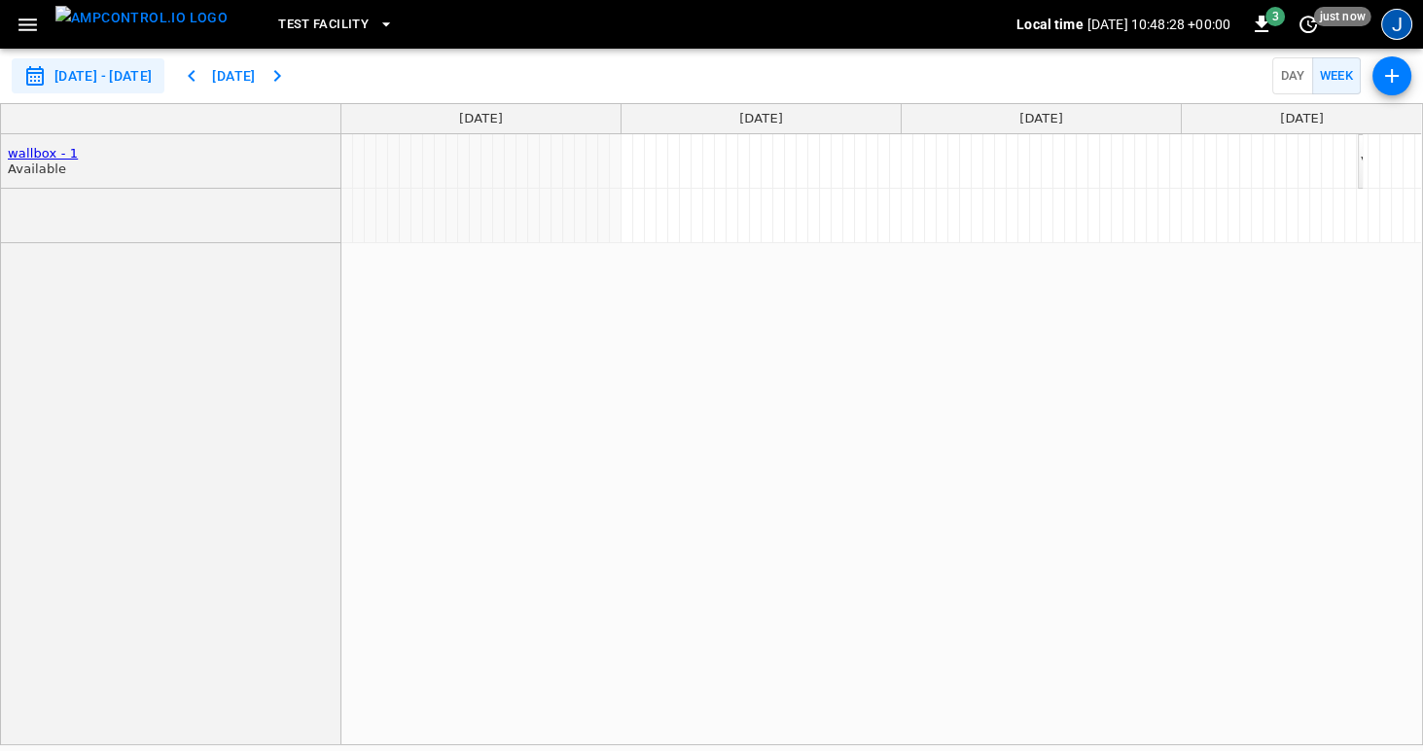
click at [1395, 20] on div "J" at bounding box center [1396, 24] width 31 height 31
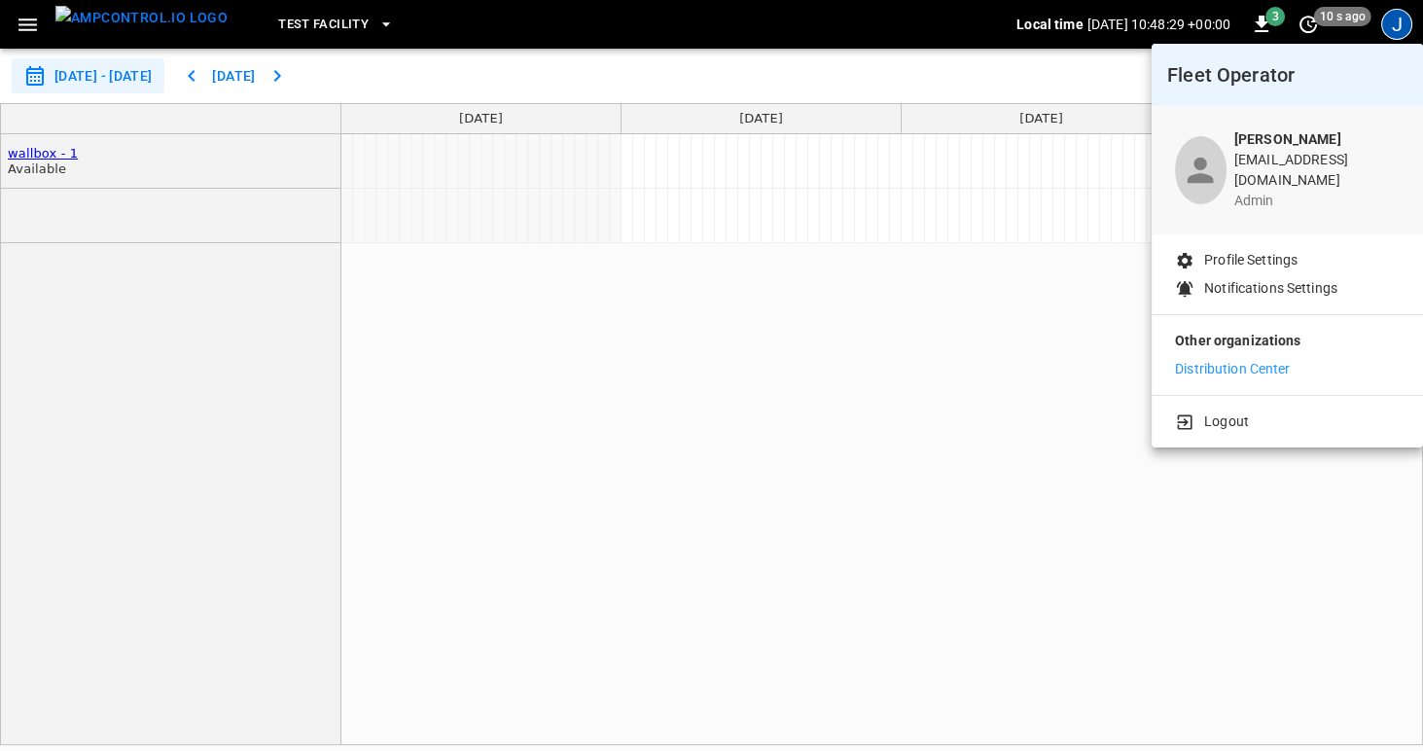
click at [1246, 359] on p "Distribution Center" at bounding box center [1233, 369] width 116 height 20
